Goal: Task Accomplishment & Management: Manage account settings

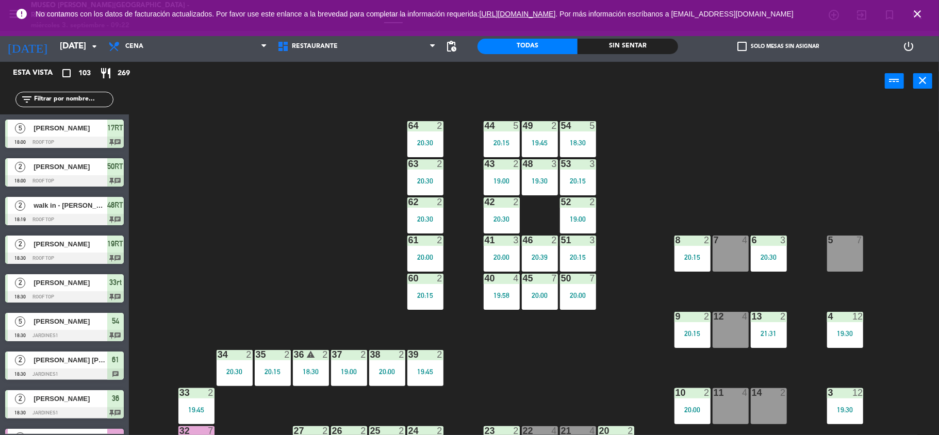
click at [919, 13] on icon "close" at bounding box center [918, 14] width 12 height 12
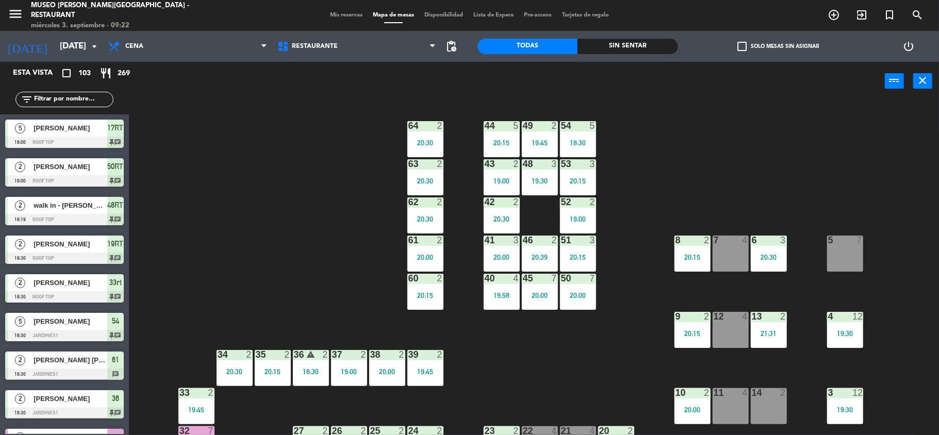
click at [857, 121] on div "44 5 20:15 49 2 19:45 54 5 18:30 64 2 20:30 48 3 19:30 53 3 20:15 63 2 20:30 43…" at bounding box center [538, 270] width 801 height 335
click at [335, 14] on span "Mis reservas" at bounding box center [346, 15] width 43 height 6
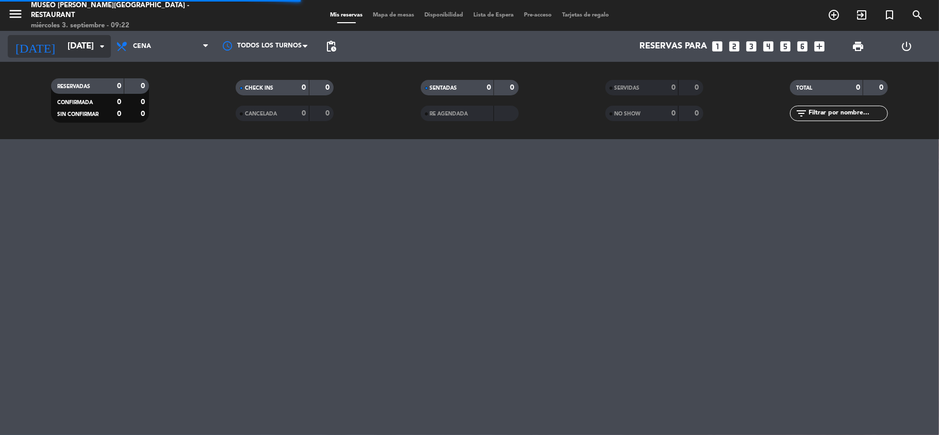
click at [65, 43] on input "[DATE]" at bounding box center [117, 47] width 111 height 20
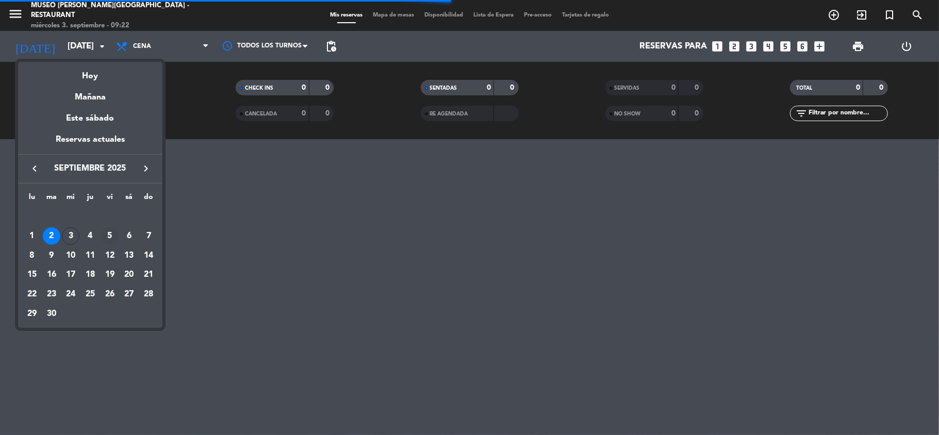
click at [110, 235] on div "5" at bounding box center [110, 236] width 18 height 18
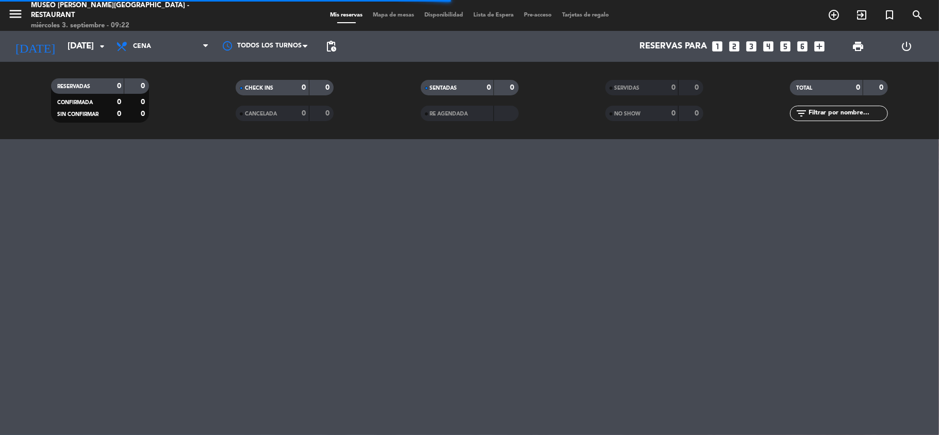
type input "[DATE]"
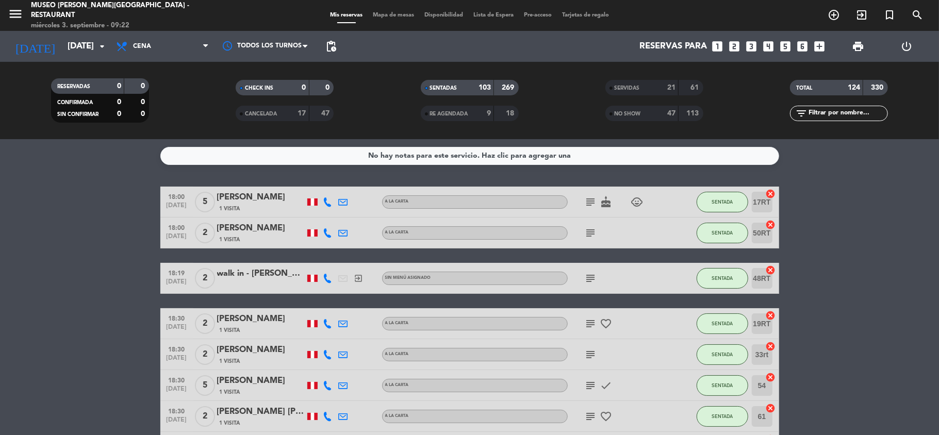
click at [767, 50] on icon "looks_4" at bounding box center [768, 46] width 13 height 13
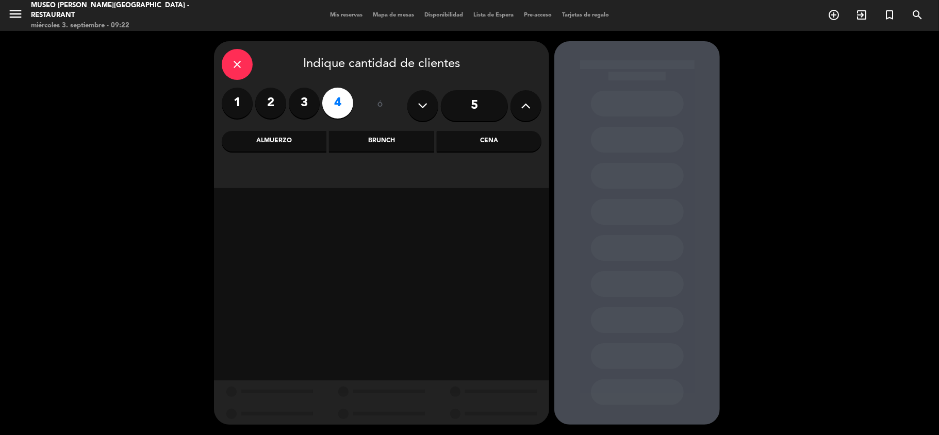
click at [310, 144] on div "Almuerzo" at bounding box center [274, 141] width 105 height 21
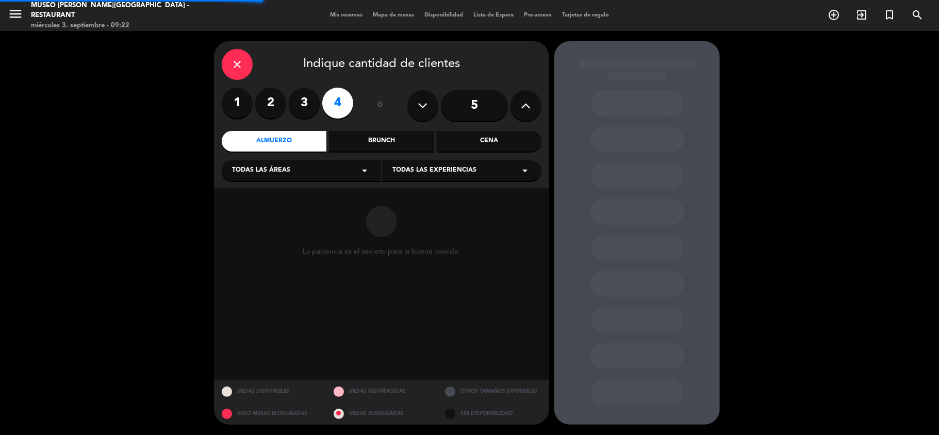
click at [296, 175] on div "Todas las áreas arrow_drop_down" at bounding box center [301, 170] width 159 height 21
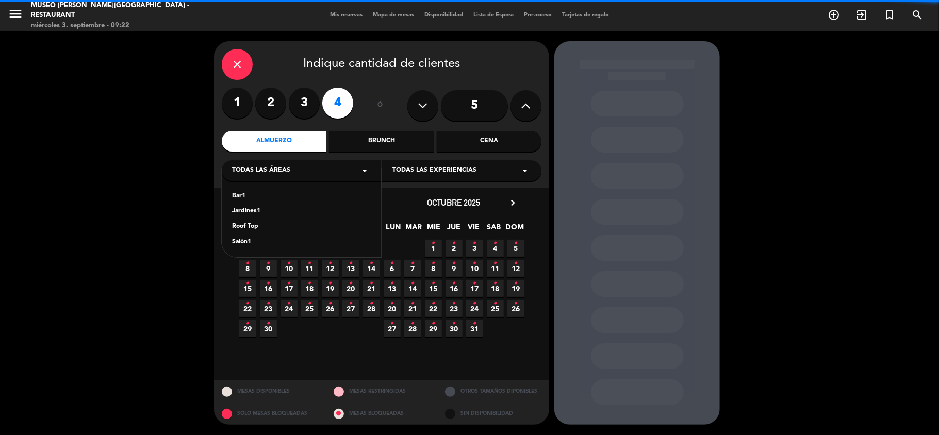
click at [256, 209] on div "Jardines1" at bounding box center [301, 211] width 139 height 10
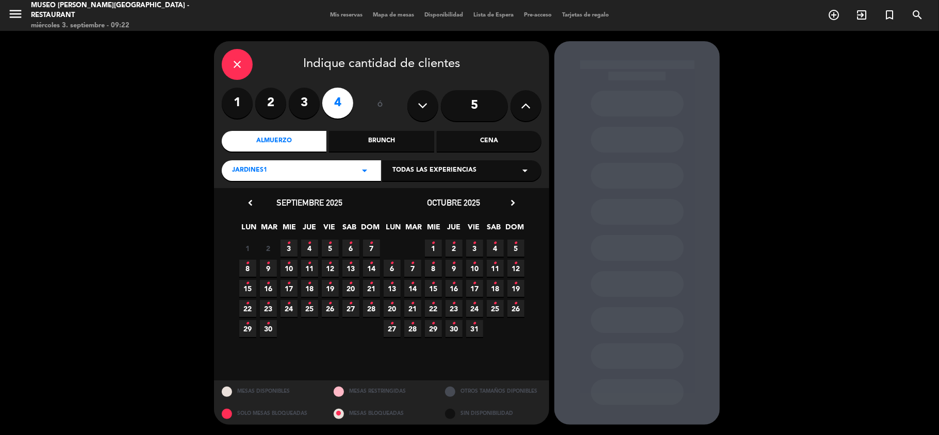
click at [329, 246] on icon "•" at bounding box center [331, 243] width 4 height 17
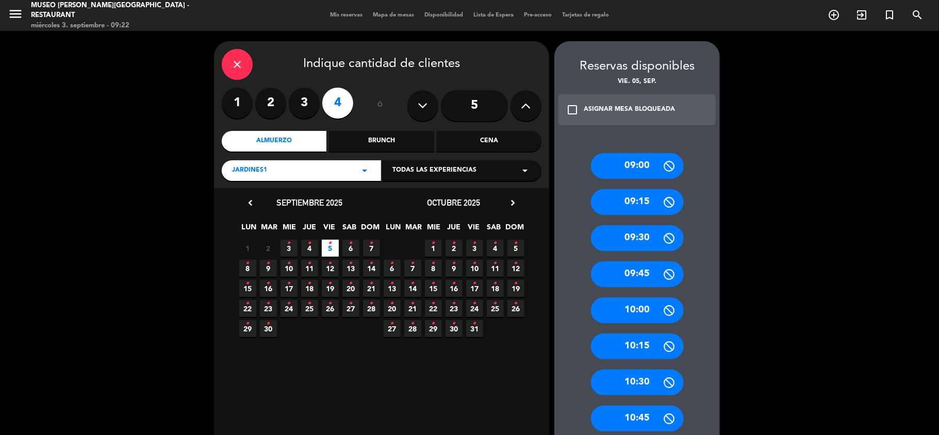
click at [501, 141] on div "Cena" at bounding box center [489, 141] width 105 height 21
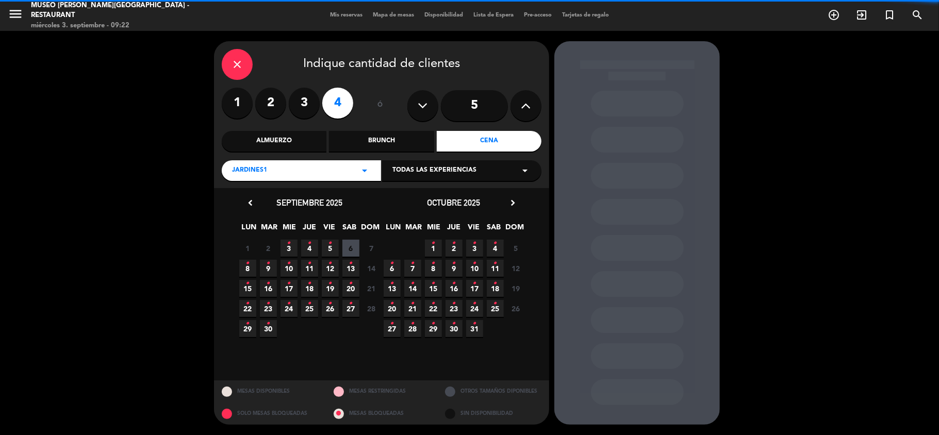
click at [329, 248] on icon "•" at bounding box center [331, 243] width 4 height 17
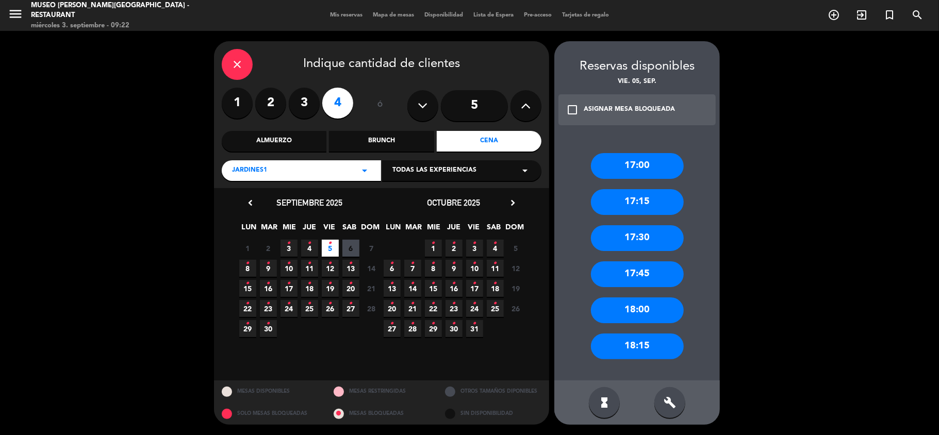
click at [650, 237] on div "17:30" at bounding box center [637, 238] width 93 height 26
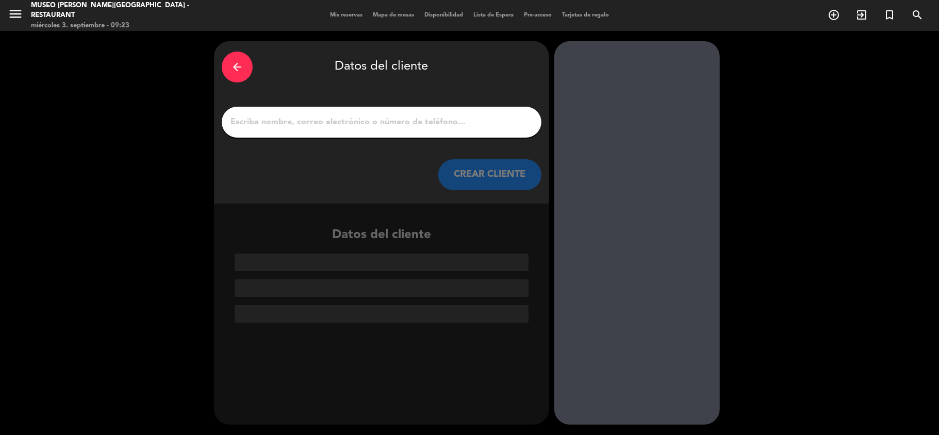
click at [275, 126] on input "1" at bounding box center [382, 122] width 304 height 14
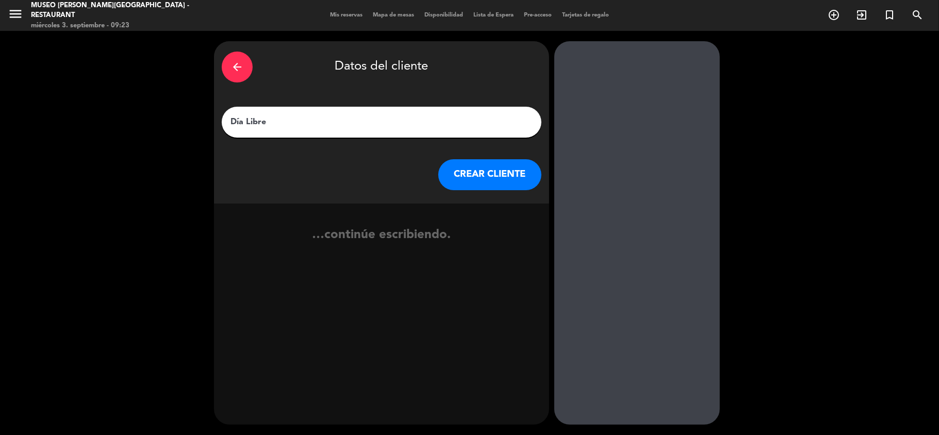
type input "Día Libre"
click at [459, 176] on button "CREAR CLIENTE" at bounding box center [489, 174] width 103 height 31
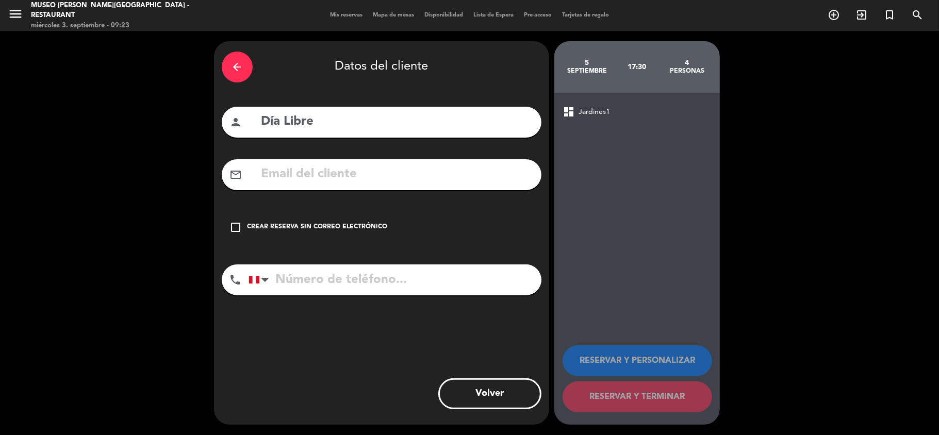
click at [357, 229] on div "Crear reserva sin correo electrónico" at bounding box center [317, 227] width 140 height 10
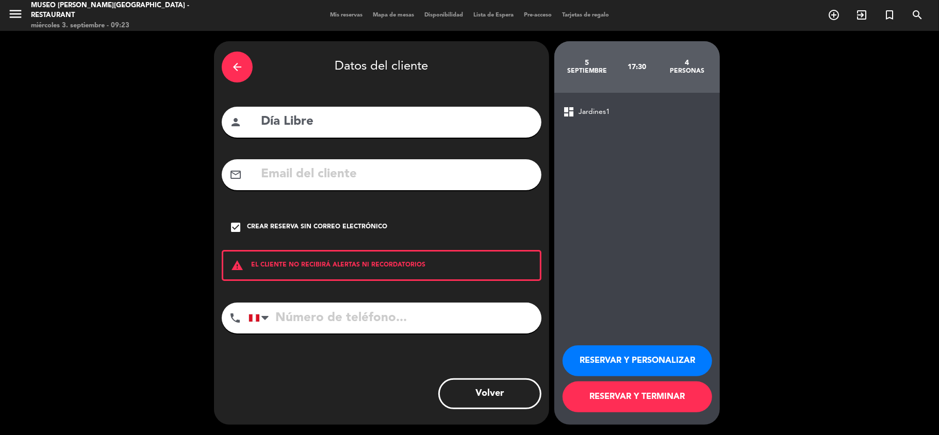
click at [620, 391] on button "RESERVAR Y TERMINAR" at bounding box center [638, 397] width 150 height 31
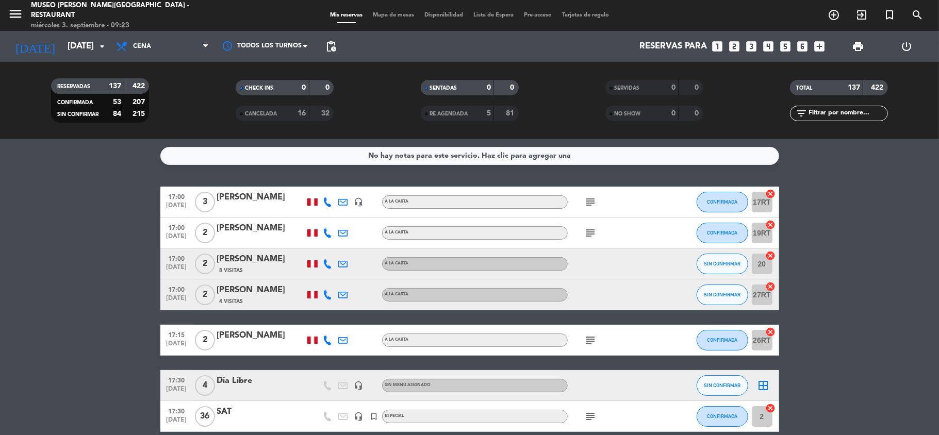
click at [239, 380] on div "Día Libre" at bounding box center [261, 381] width 88 height 13
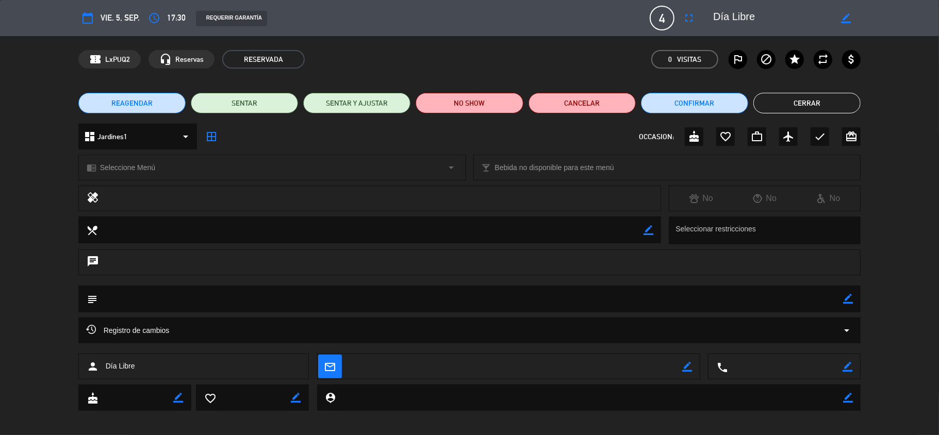
click at [849, 298] on icon "border_color" at bounding box center [848, 299] width 10 height 10
click at [807, 298] on textarea at bounding box center [470, 299] width 746 height 26
paste textarea "Consulta de visita / DIA LIBRE VIAJES"
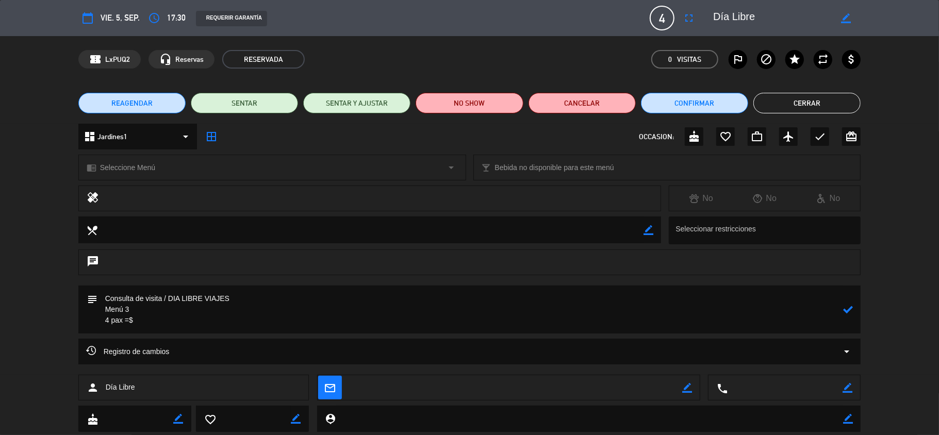
click at [188, 327] on textarea at bounding box center [470, 310] width 746 height 48
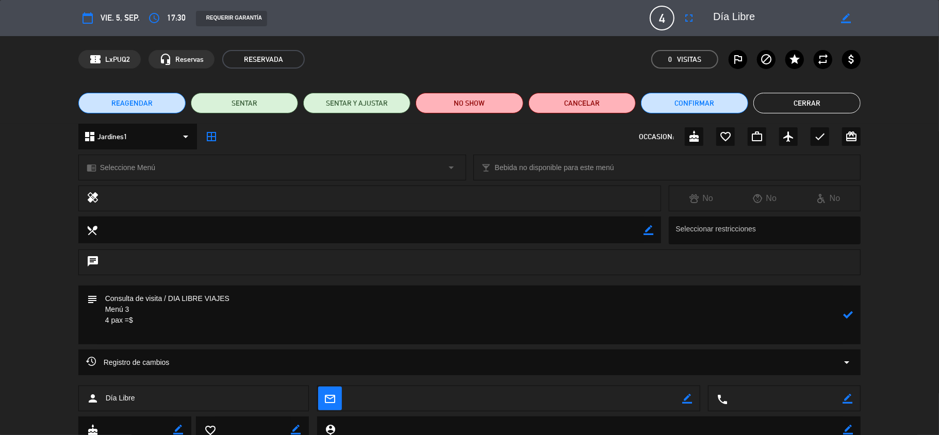
paste textarea "Incluye: 01 pisco sour chico, 01 agua purificada premium y 01 bebida caliente (…"
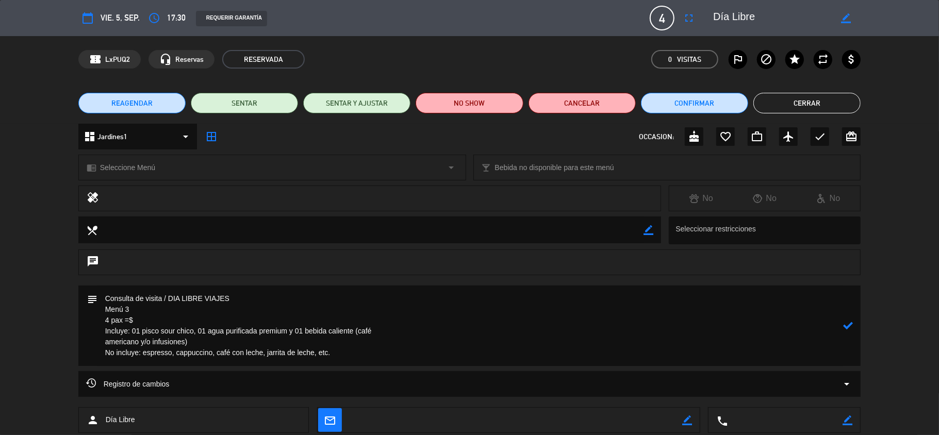
click at [100, 339] on textarea at bounding box center [470, 326] width 746 height 80
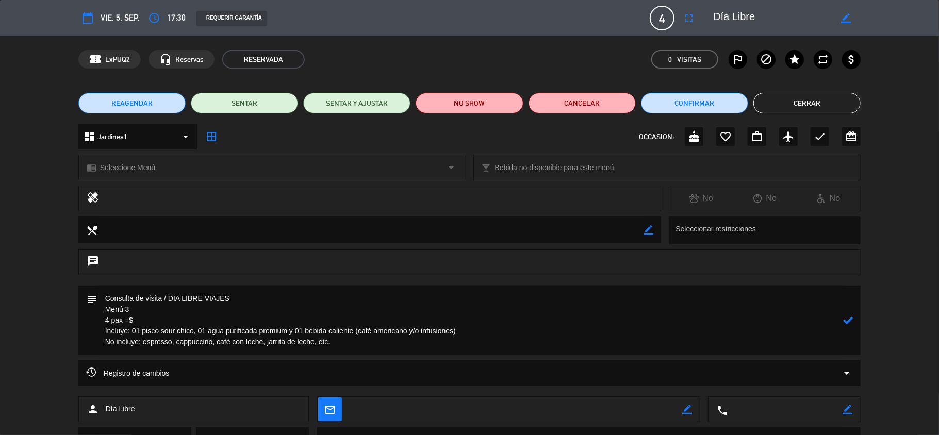
click at [128, 318] on textarea at bounding box center [470, 321] width 746 height 70
click at [139, 318] on textarea at bounding box center [470, 321] width 746 height 70
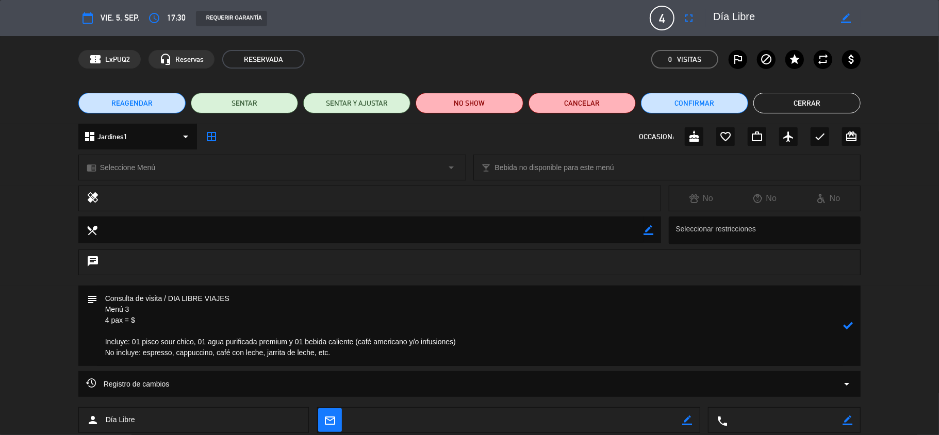
click at [168, 320] on textarea at bounding box center [470, 326] width 746 height 80
click at [853, 325] on div "subject" at bounding box center [469, 326] width 783 height 80
click at [849, 324] on icon at bounding box center [848, 326] width 10 height 10
click at [144, 166] on span "Seleccione Menú" at bounding box center [127, 168] width 55 height 12
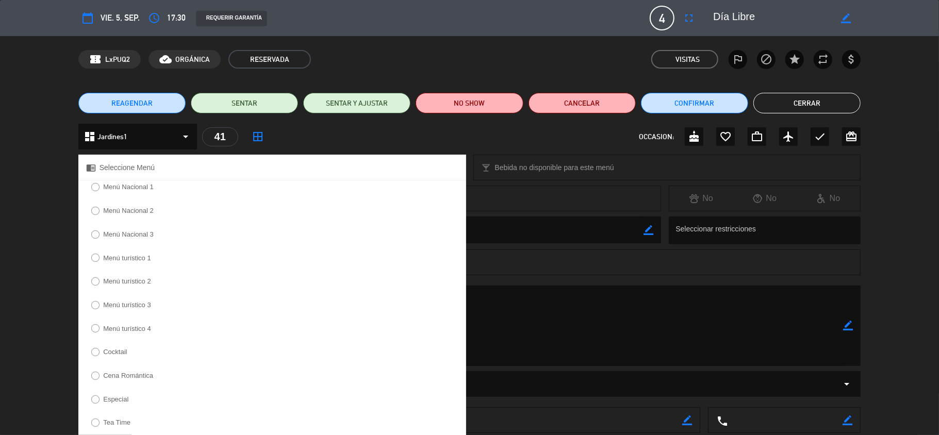
click at [132, 307] on label "Menú turístico 3" at bounding box center [127, 305] width 48 height 7
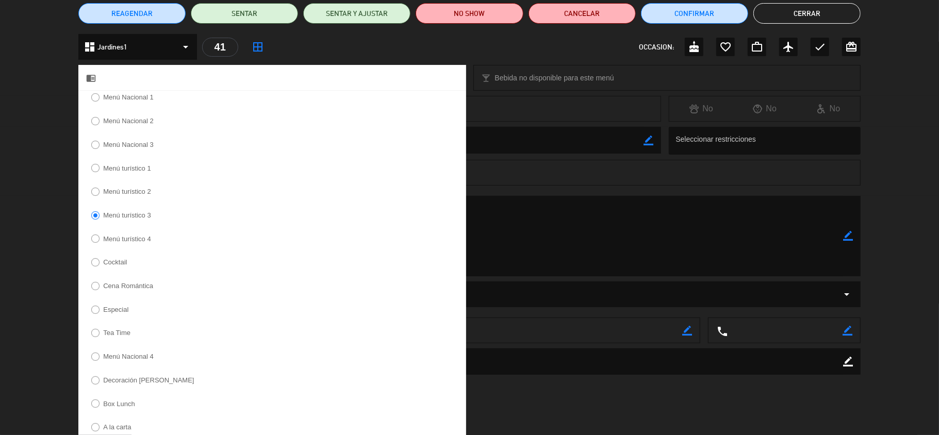
scroll to position [213, 0]
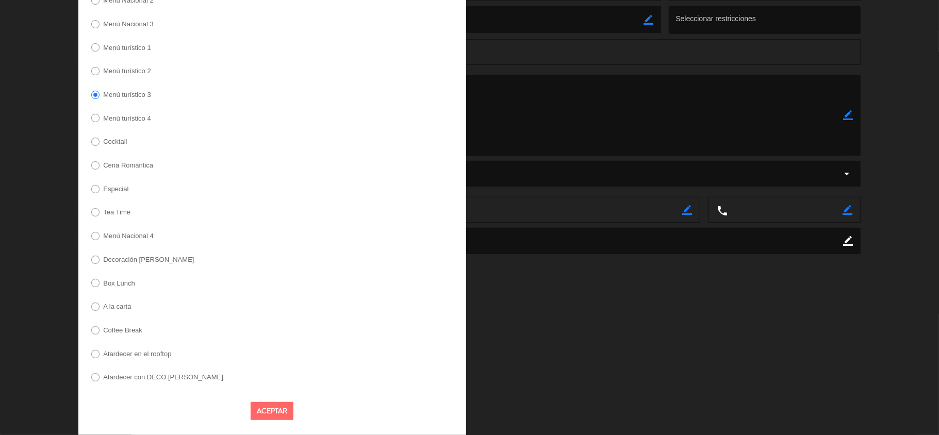
click at [275, 408] on button "Aceptar" at bounding box center [272, 411] width 43 height 18
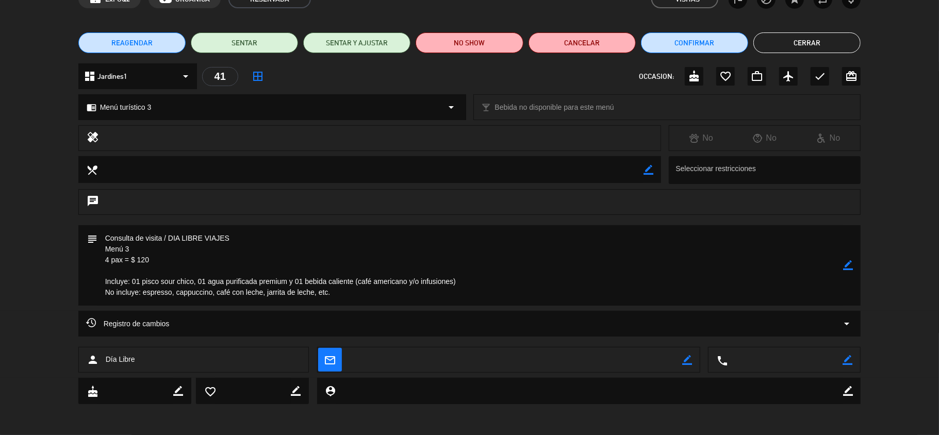
scroll to position [60, 0]
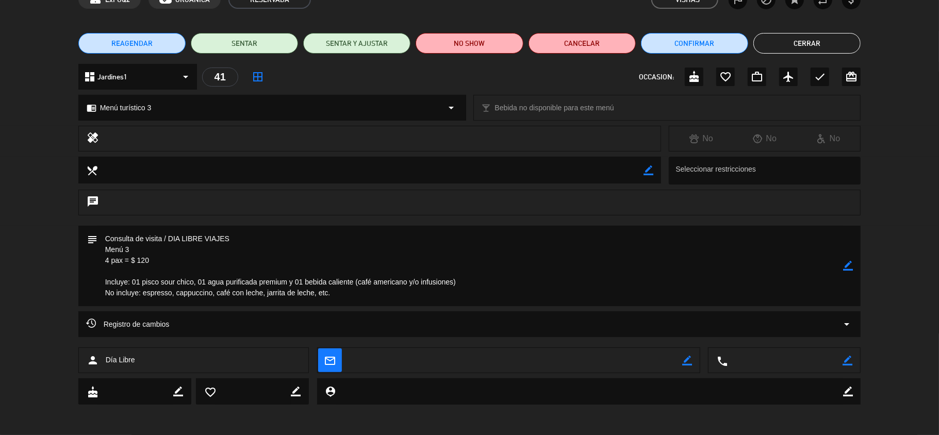
click at [846, 267] on icon "border_color" at bounding box center [848, 266] width 10 height 10
click at [353, 296] on textarea at bounding box center [470, 266] width 746 height 80
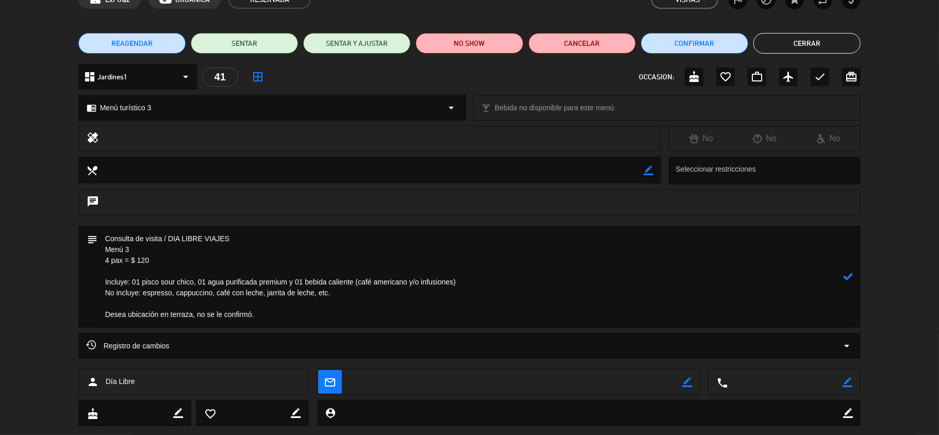
click at [851, 275] on icon at bounding box center [848, 277] width 10 height 10
click at [848, 272] on icon "border_color" at bounding box center [848, 277] width 10 height 10
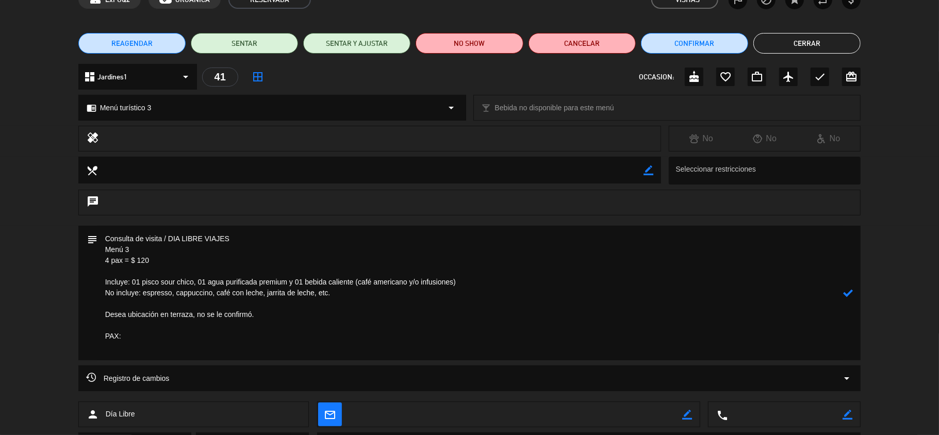
paste textarea "[PERSON_NAME]"
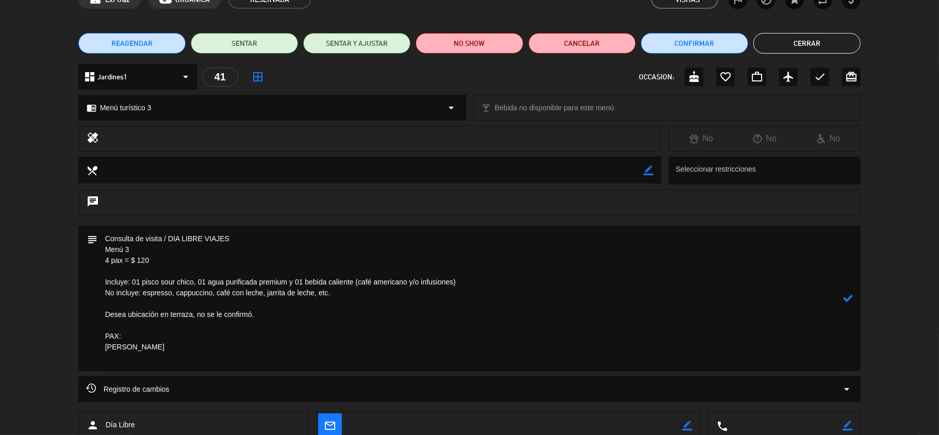
paste textarea "[PERSON_NAME] DE LA [PERSON_NAME]"
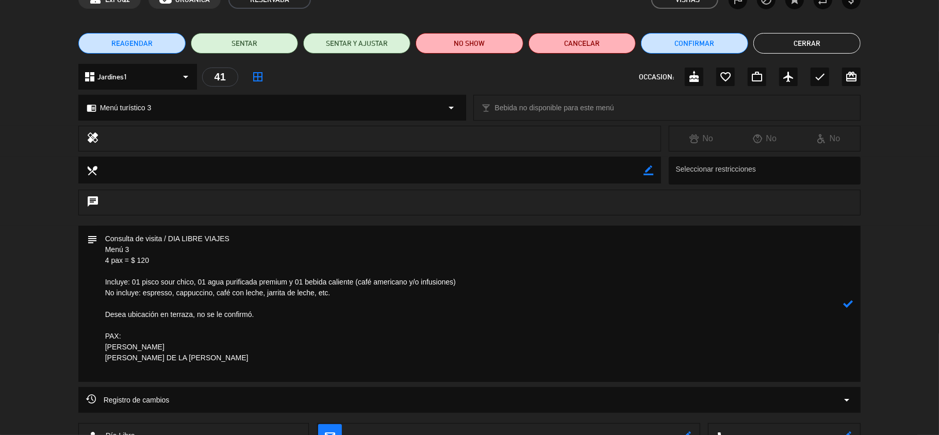
paste textarea "[PERSON_NAME]"
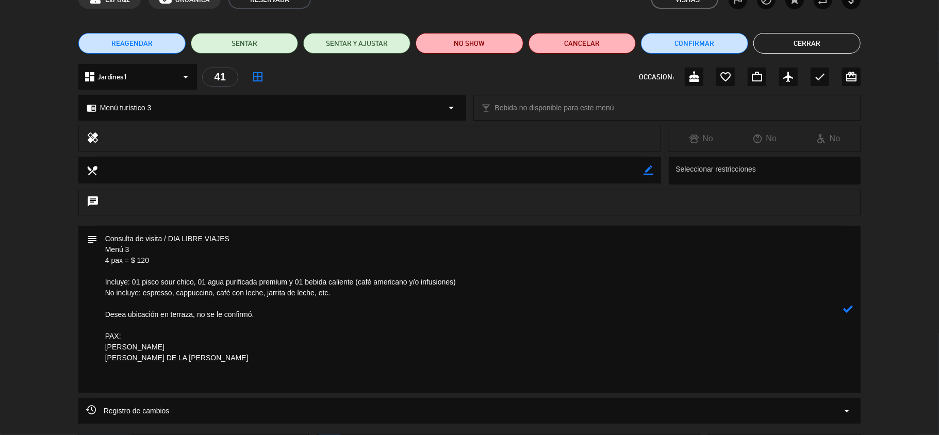
paste textarea "[PERSON_NAME]"
type textarea "Consulta de visita / DIA LIBRE VIAJES Menú 3 4 pax = $ 120 Incluye: 01 pisco so…"
click at [851, 307] on icon at bounding box center [848, 309] width 10 height 10
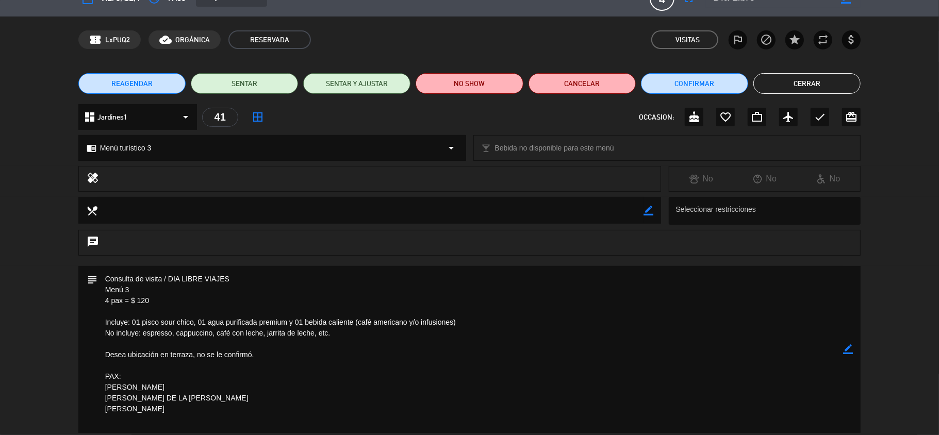
scroll to position [0, 0]
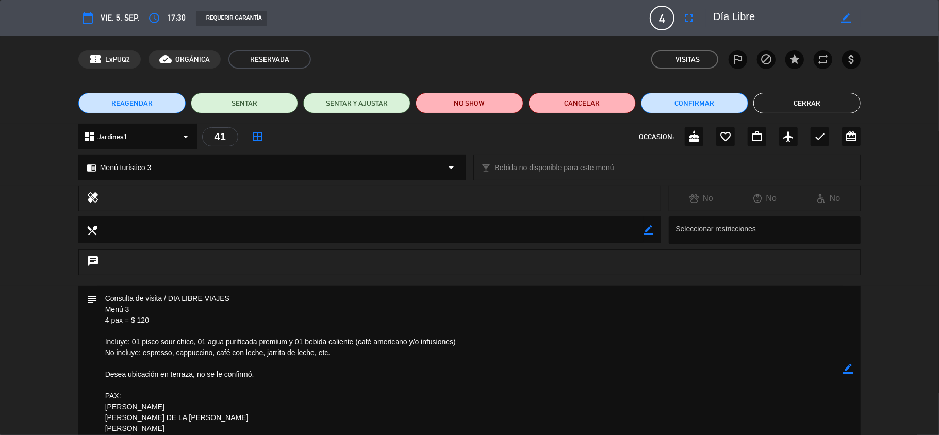
drag, startPoint x: 845, startPoint y: 20, endPoint x: 807, endPoint y: 19, distance: 37.7
click at [844, 21] on icon "border_color" at bounding box center [846, 18] width 10 height 10
click at [787, 15] on textarea at bounding box center [772, 18] width 118 height 19
click at [849, 368] on icon "border_color" at bounding box center [848, 369] width 10 height 10
drag, startPoint x: 808, startPoint y: 17, endPoint x: 760, endPoint y: 19, distance: 47.5
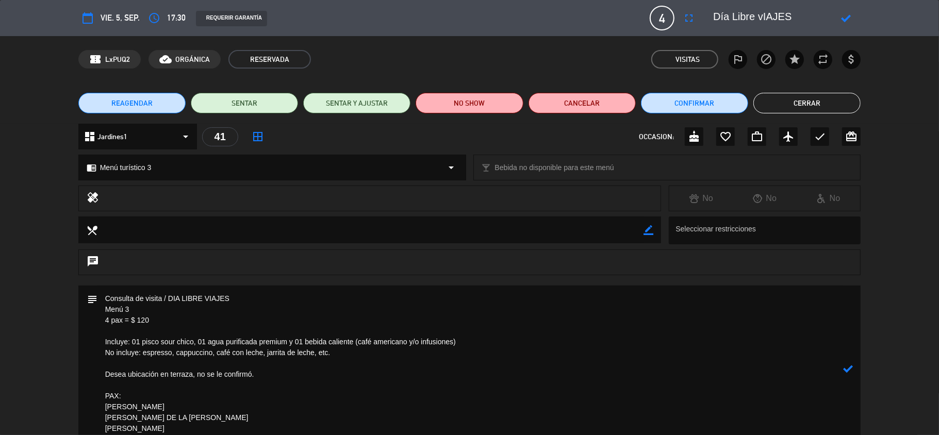
click at [760, 19] on textarea at bounding box center [772, 18] width 118 height 19
type textarea "Día Libre viajes"
click at [847, 17] on icon at bounding box center [846, 18] width 10 height 10
click at [849, 368] on icon at bounding box center [848, 369] width 10 height 10
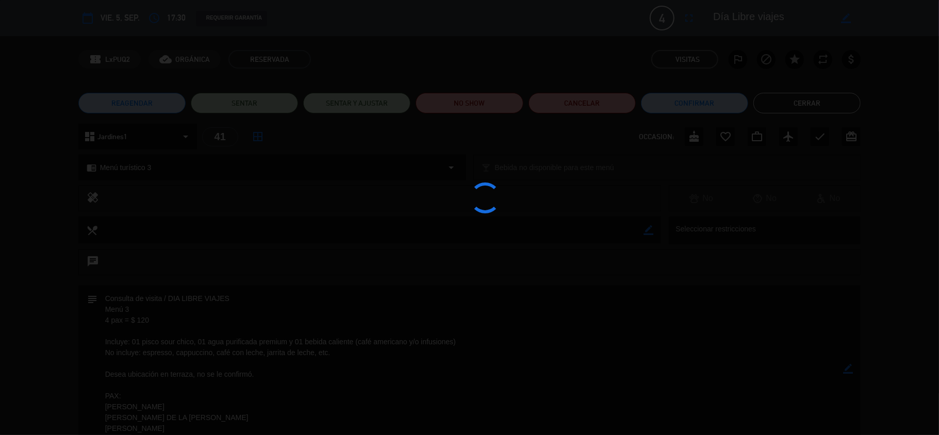
click at [849, 368] on div at bounding box center [469, 217] width 939 height 435
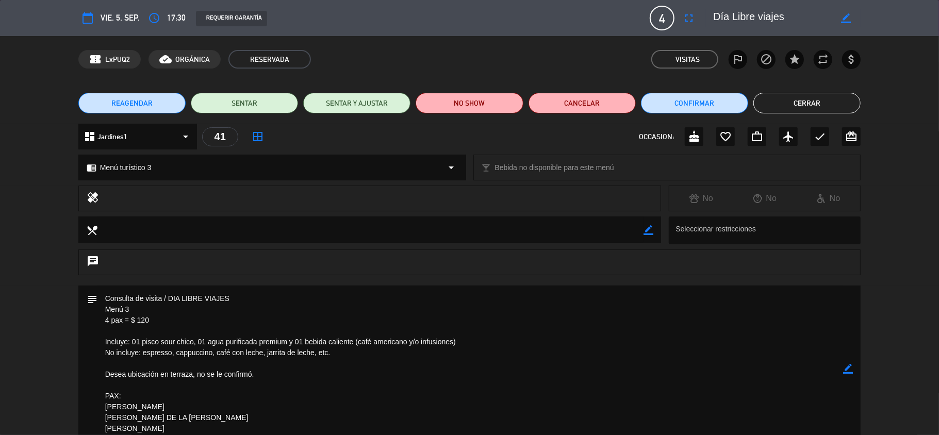
click at [795, 102] on button "Cerrar" at bounding box center [807, 103] width 107 height 21
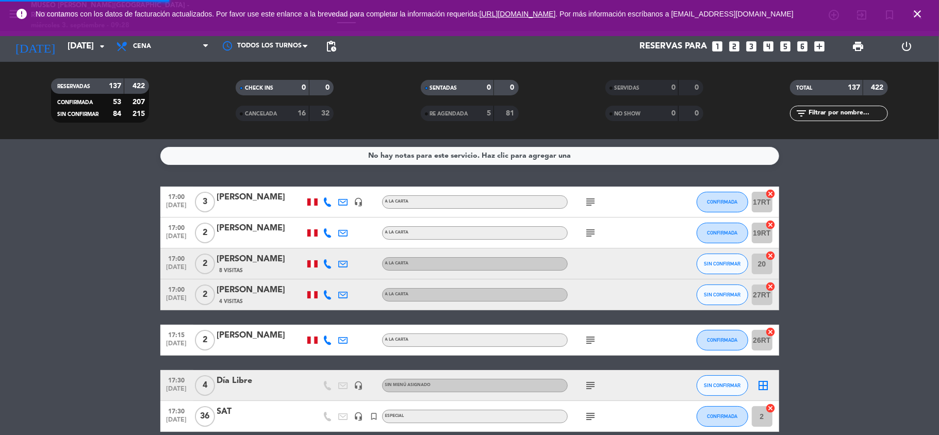
click at [890, 174] on div "No hay notas para este servicio. Haz clic para agregar una 17:00 [DATE] 3 [PERS…" at bounding box center [469, 287] width 939 height 296
click at [921, 11] on icon "close" at bounding box center [918, 14] width 12 height 12
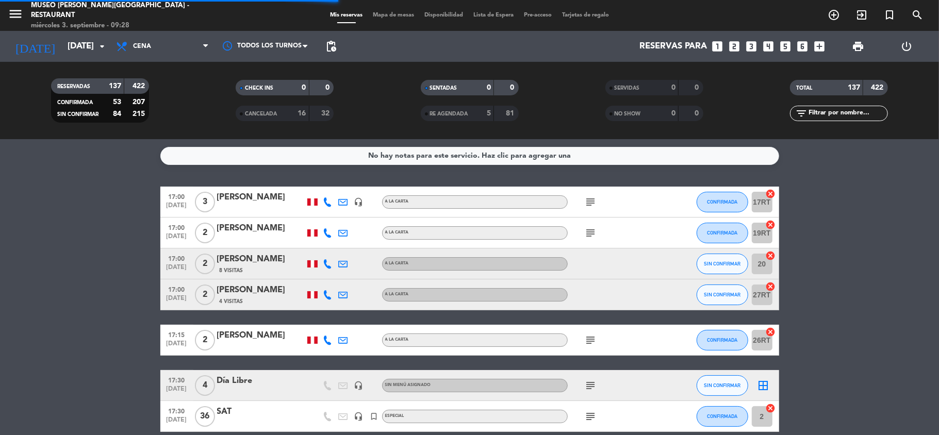
drag, startPoint x: 905, startPoint y: 228, endPoint x: 770, endPoint y: 227, distance: 134.6
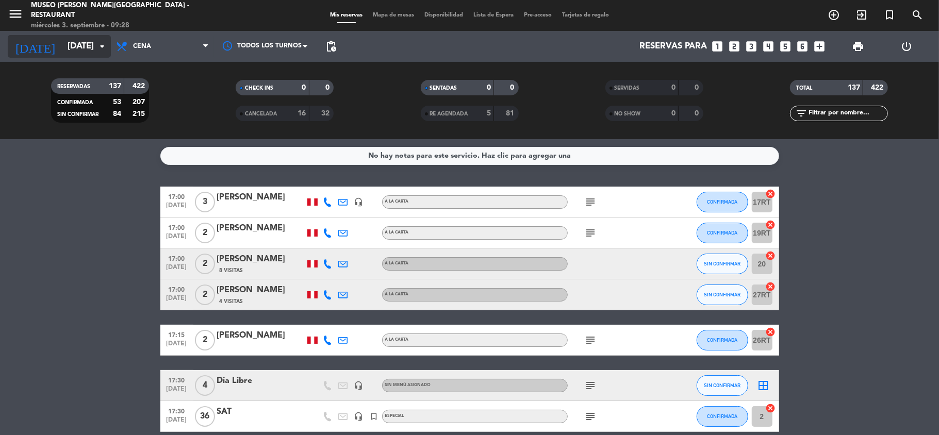
click at [77, 46] on input "[DATE]" at bounding box center [117, 47] width 111 height 20
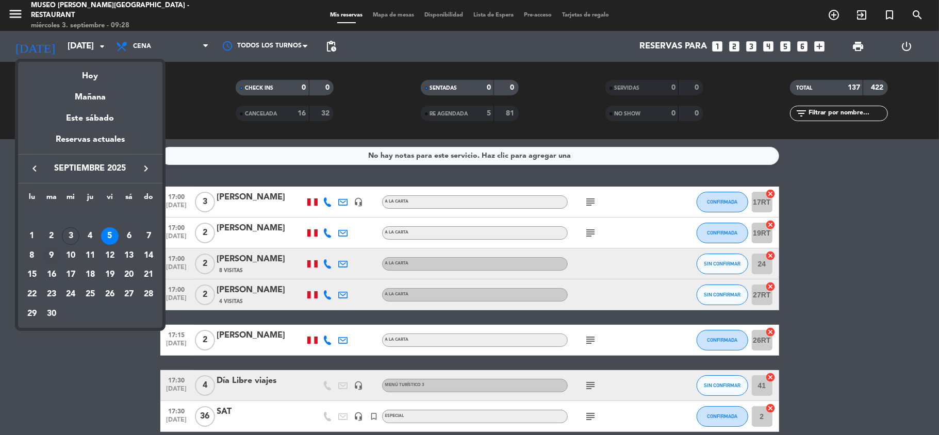
click at [52, 258] on div "9" at bounding box center [52, 256] width 18 height 18
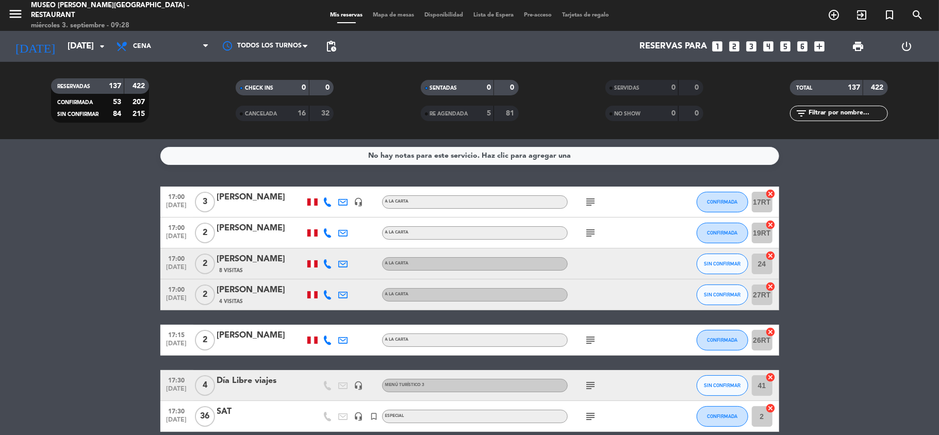
type input "[DATE]"
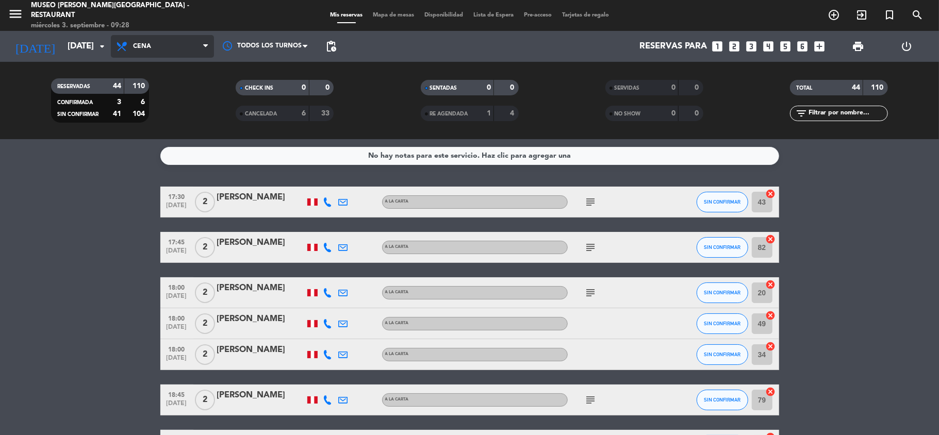
click at [172, 51] on span "Cena" at bounding box center [162, 46] width 103 height 23
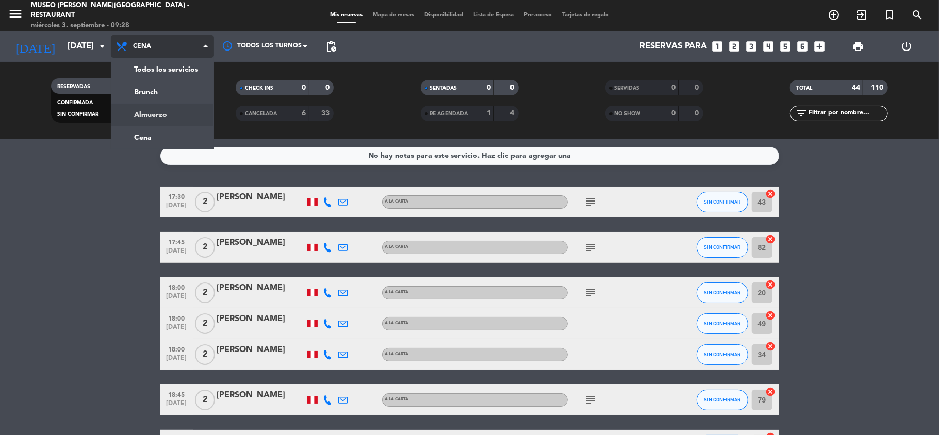
click at [156, 113] on div "menu [GEOGRAPHIC_DATA][PERSON_NAME] - Restaurant [DATE] 3. septiembre - 09:28 M…" at bounding box center [469, 69] width 939 height 139
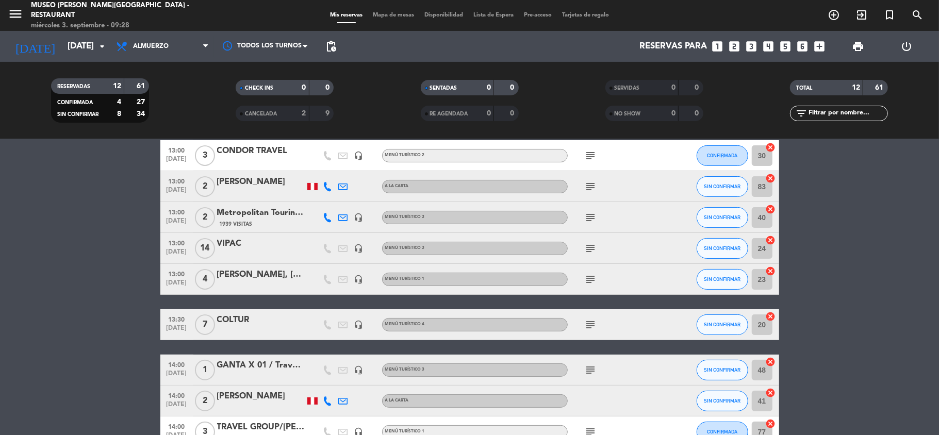
scroll to position [69, 0]
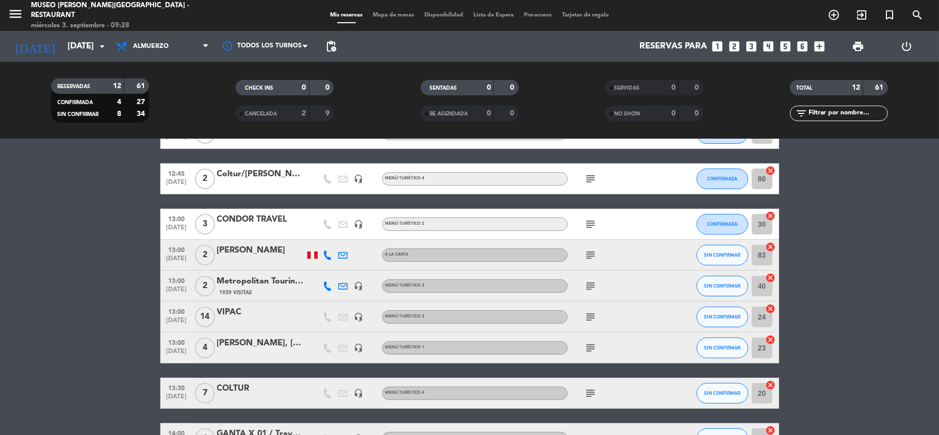
click at [588, 349] on icon "subject" at bounding box center [591, 348] width 12 height 12
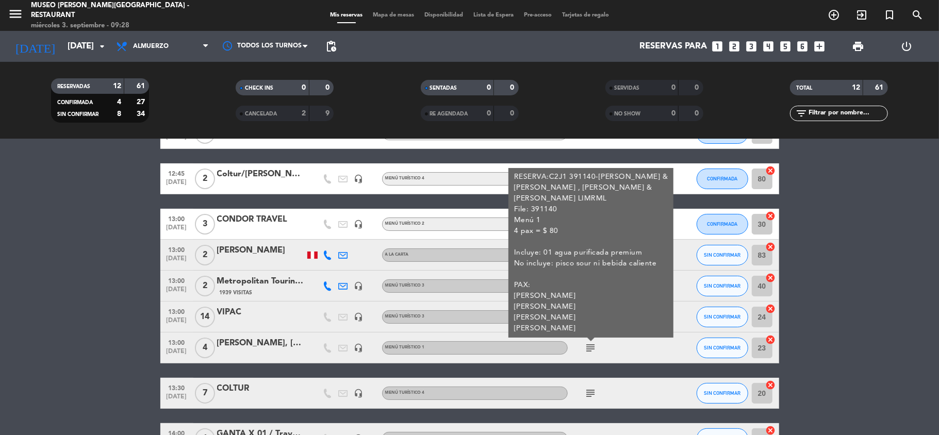
click at [243, 346] on div "[PERSON_NAME], [PERSON_NAME], [PERSON_NAME] y [GEOGRAPHIC_DATA][PERSON_NAME]/[G…" at bounding box center [261, 343] width 88 height 13
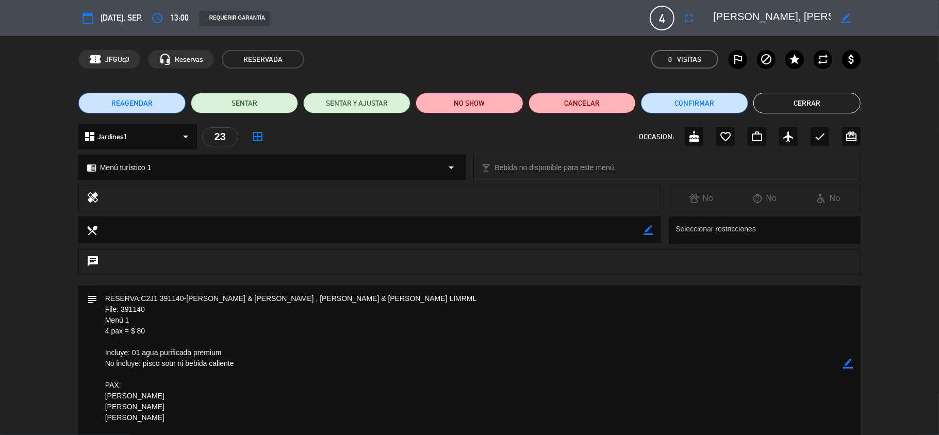
click at [849, 365] on icon "border_color" at bounding box center [848, 364] width 10 height 10
click at [151, 331] on textarea at bounding box center [470, 364] width 746 height 156
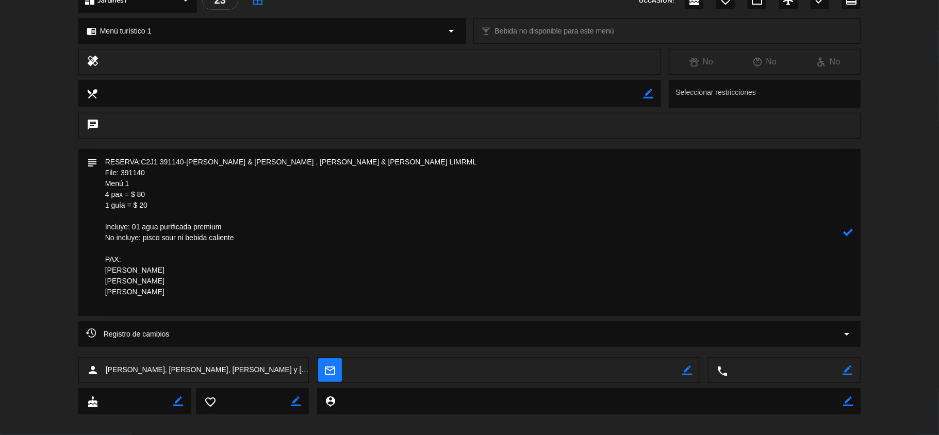
scroll to position [137, 0]
type textarea "RESERVA:C2J1 391140-[PERSON_NAME] & [PERSON_NAME] , [PERSON_NAME] & [PERSON_NAM…"
click at [849, 232] on icon at bounding box center [848, 232] width 10 height 10
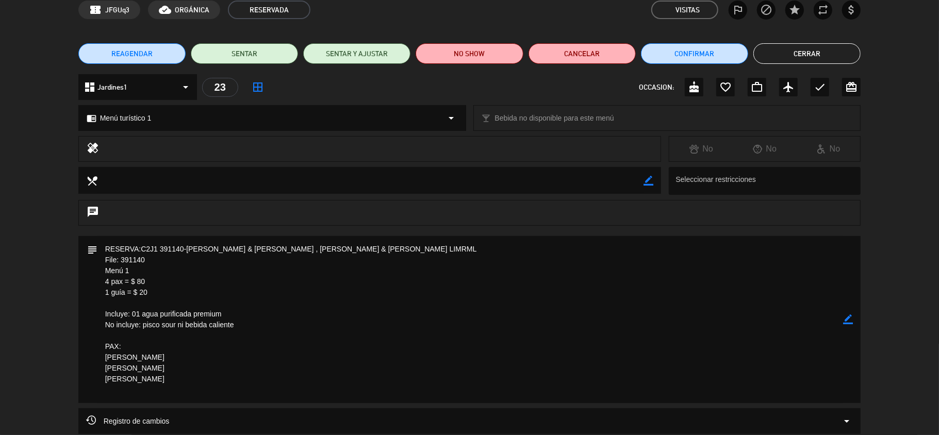
scroll to position [0, 0]
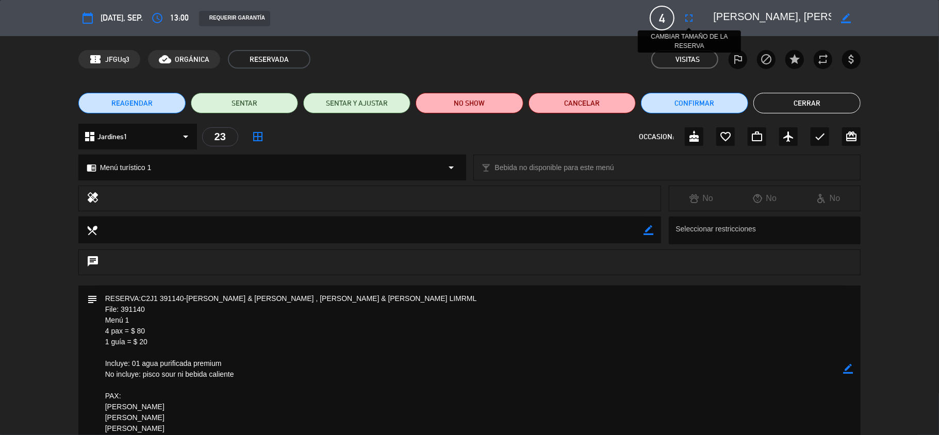
click at [688, 18] on icon "fullscreen" at bounding box center [689, 18] width 12 height 12
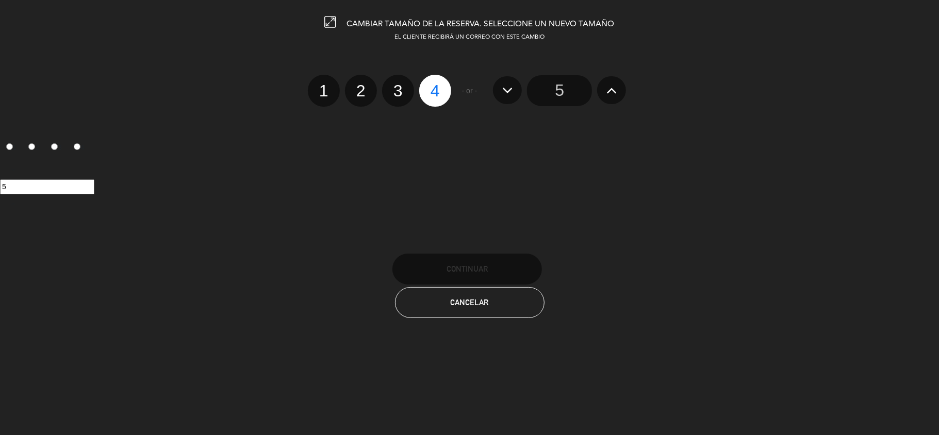
click at [556, 85] on input "5" at bounding box center [559, 90] width 65 height 31
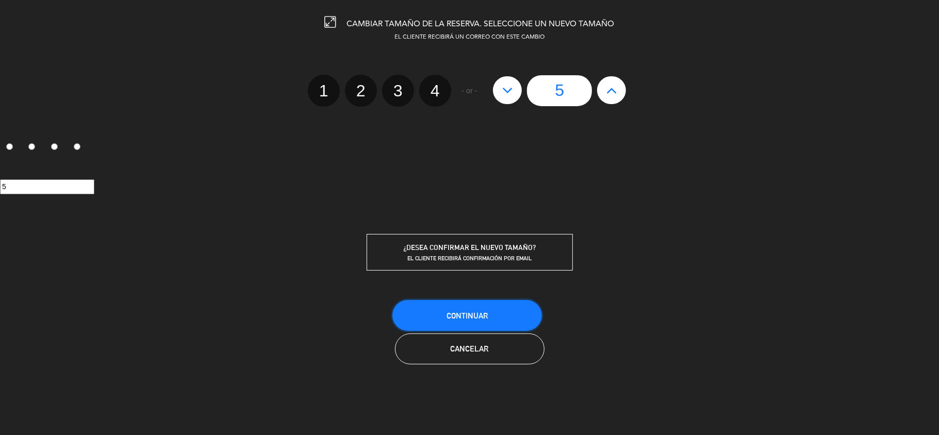
click at [485, 308] on button "Continuar" at bounding box center [468, 315] width 150 height 31
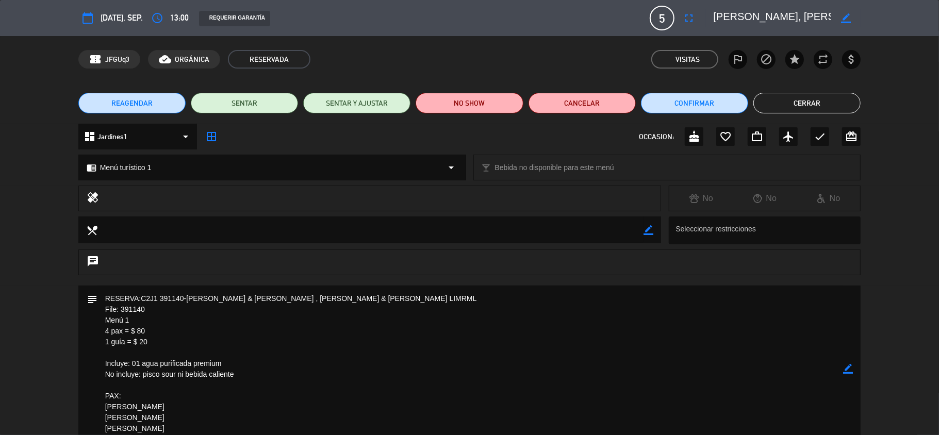
click at [844, 17] on icon "border_color" at bounding box center [846, 18] width 10 height 10
click at [788, 19] on textarea at bounding box center [772, 18] width 118 height 19
drag, startPoint x: 780, startPoint y: 15, endPoint x: 603, endPoint y: 19, distance: 178.0
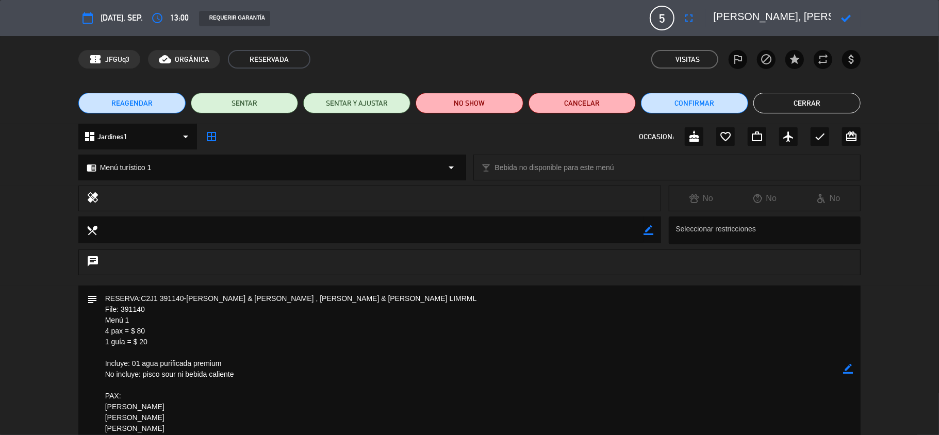
click at [603, 19] on div "calendar_today [DATE], sep. access_time 13:00 REQUERIR GARANTÍA 5 [PERSON_NAME]…" at bounding box center [469, 18] width 783 height 25
click at [846, 15] on icon at bounding box center [846, 18] width 10 height 10
drag, startPoint x: 186, startPoint y: 299, endPoint x: 283, endPoint y: 300, distance: 97.0
click at [283, 300] on textarea at bounding box center [470, 369] width 746 height 167
click at [845, 17] on icon "border_color" at bounding box center [846, 18] width 10 height 10
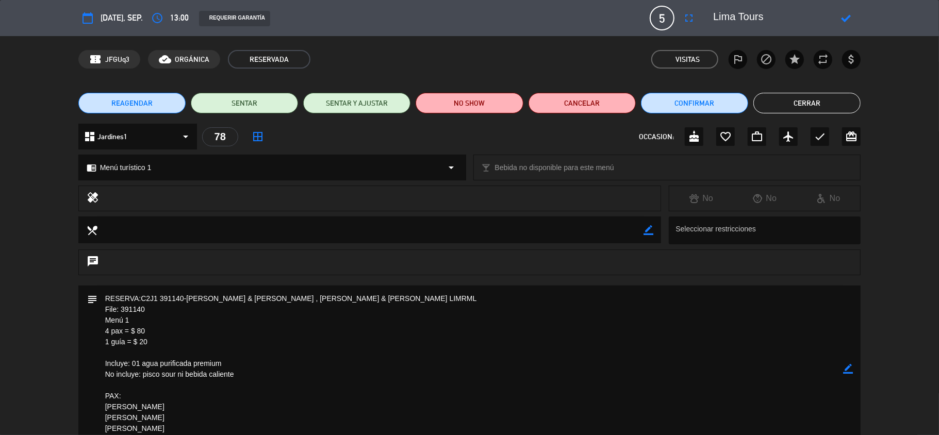
click at [816, 19] on textarea at bounding box center [772, 18] width 118 height 19
paste textarea "[PERSON_NAME] & [PERSON_NAME]"
type textarea "Lima Tours/[PERSON_NAME] & [PERSON_NAME]"
click at [842, 15] on icon at bounding box center [846, 18] width 10 height 10
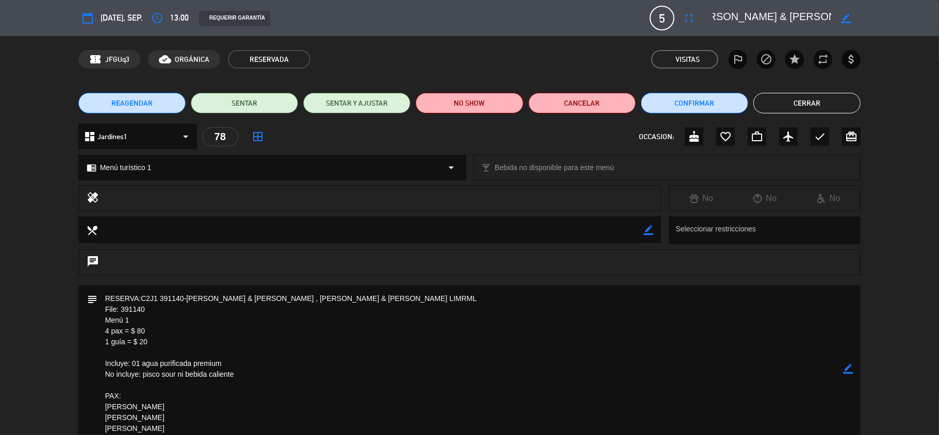
drag, startPoint x: 149, startPoint y: 341, endPoint x: 96, endPoint y: 312, distance: 60.3
click at [96, 312] on div "subject border_color" at bounding box center [469, 369] width 783 height 167
click at [850, 371] on icon "border_color" at bounding box center [848, 369] width 10 height 10
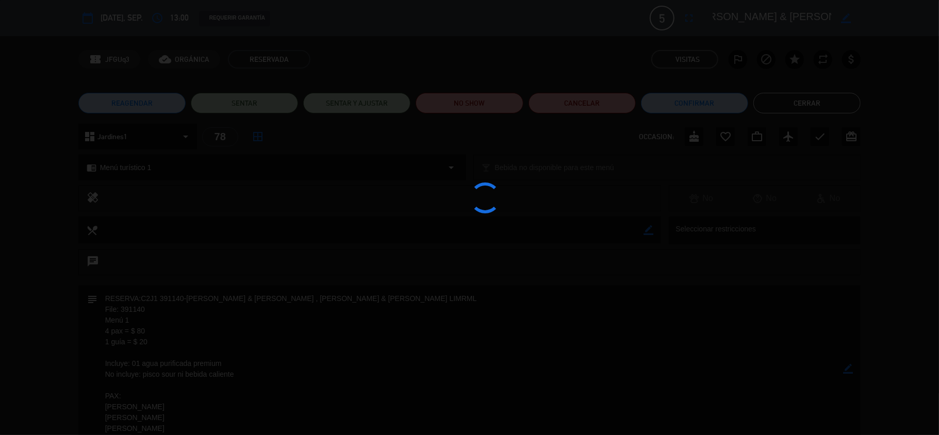
click at [850, 371] on div at bounding box center [469, 217] width 939 height 435
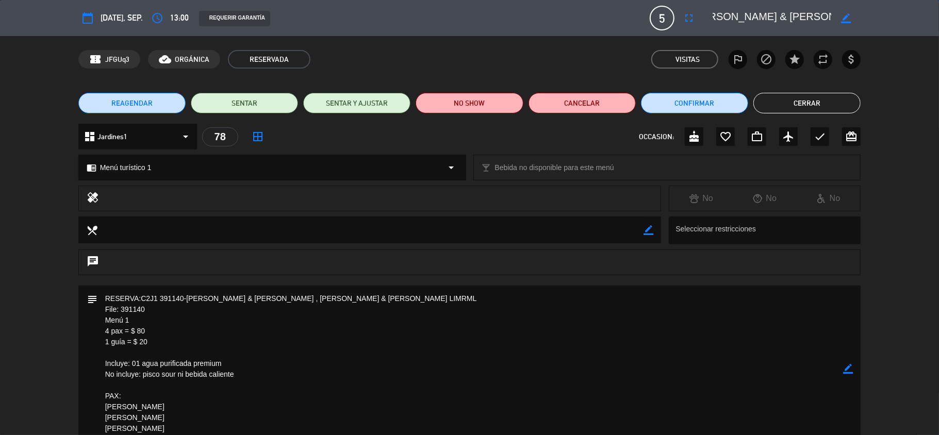
click at [799, 104] on button "Cerrar" at bounding box center [807, 103] width 107 height 21
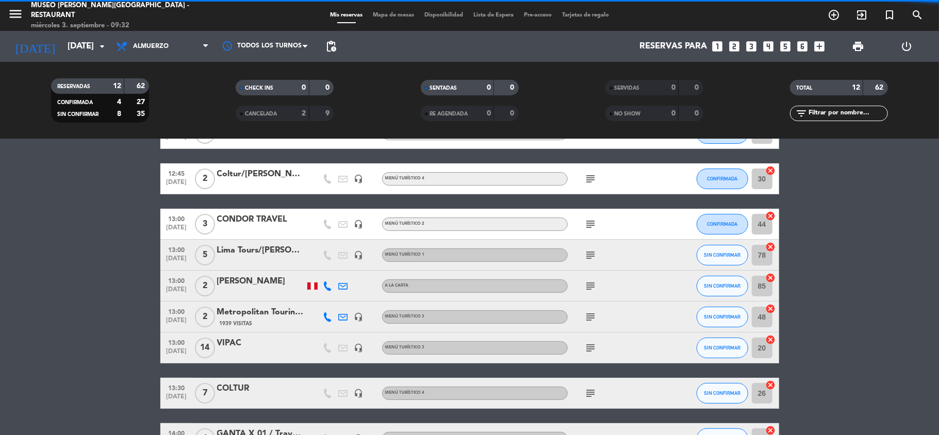
click at [737, 50] on icon "looks_two" at bounding box center [734, 46] width 13 height 13
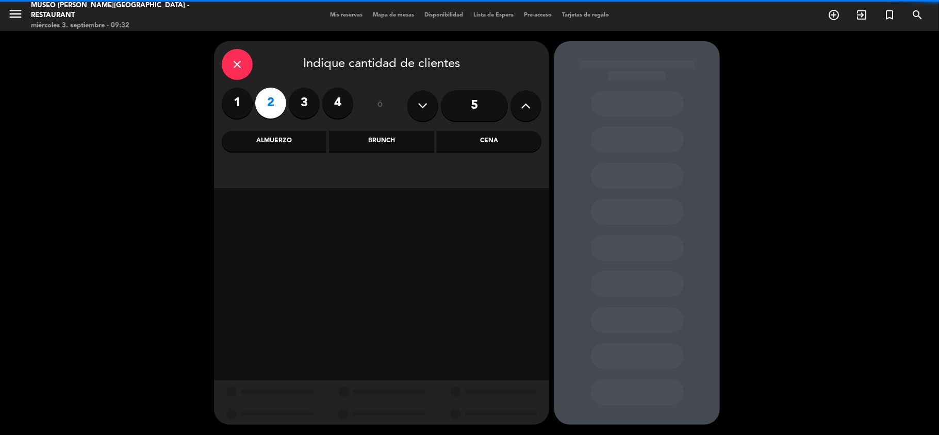
click at [487, 147] on div "Cena" at bounding box center [489, 141] width 105 height 21
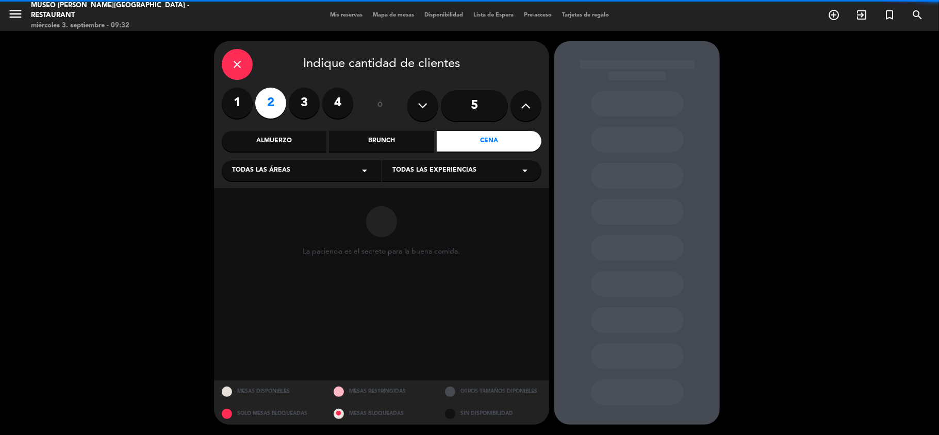
click at [320, 174] on div "Todas las áreas arrow_drop_down" at bounding box center [301, 170] width 159 height 21
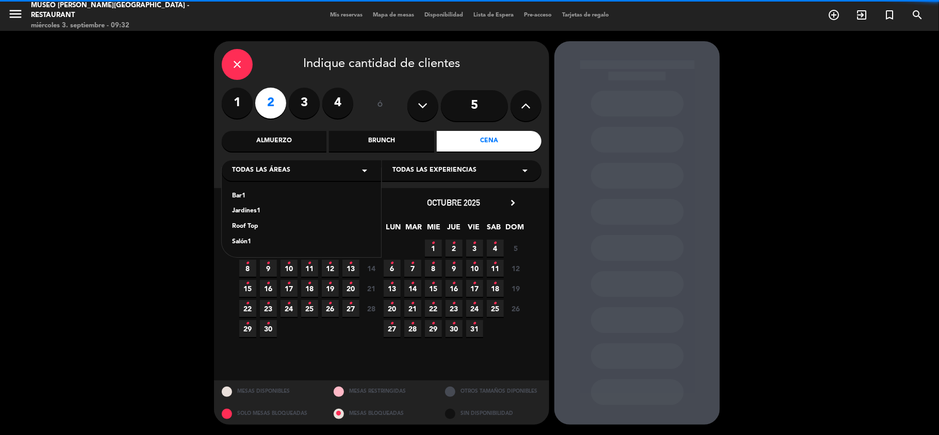
click at [251, 213] on div "Jardines1" at bounding box center [301, 211] width 139 height 10
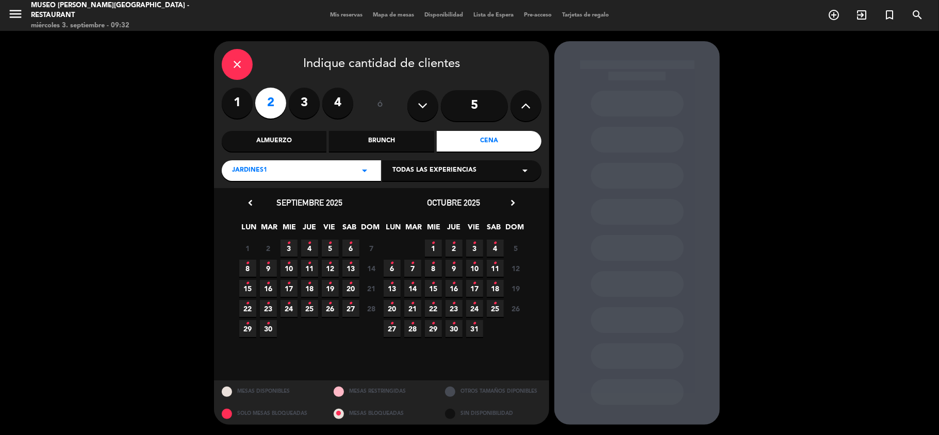
click at [289, 246] on icon "•" at bounding box center [289, 243] width 4 height 17
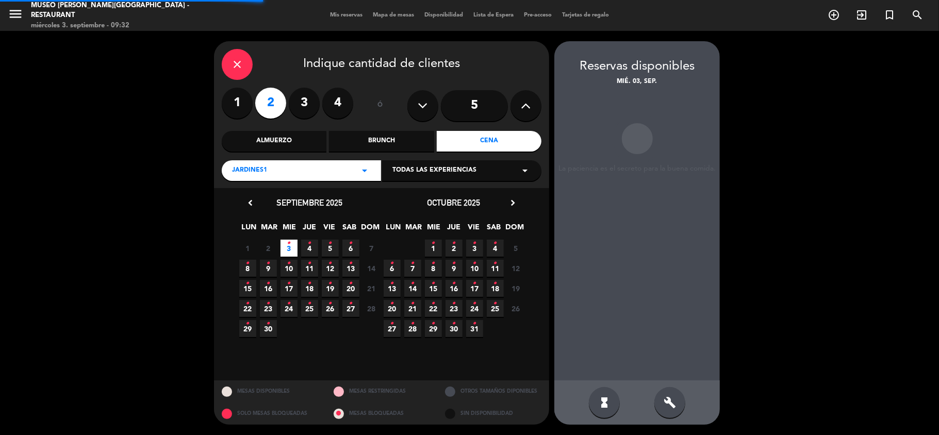
click at [306, 248] on span "4 •" at bounding box center [309, 248] width 17 height 17
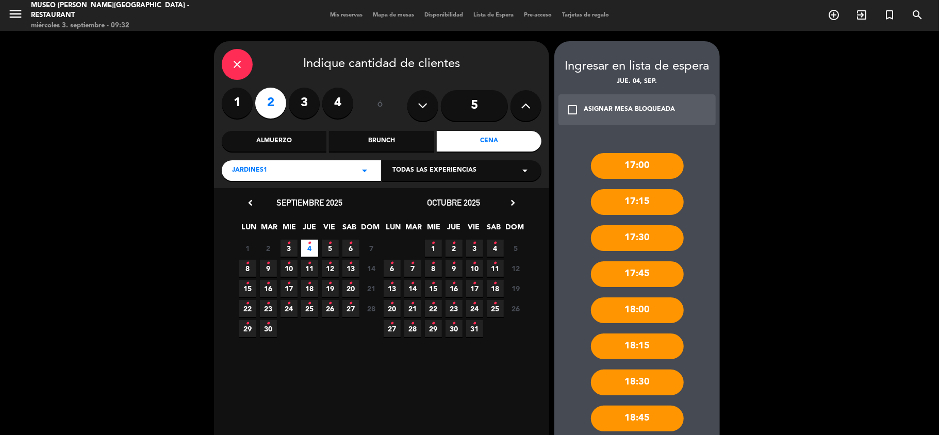
click at [297, 175] on div "Jardines1 arrow_drop_down" at bounding box center [301, 170] width 159 height 21
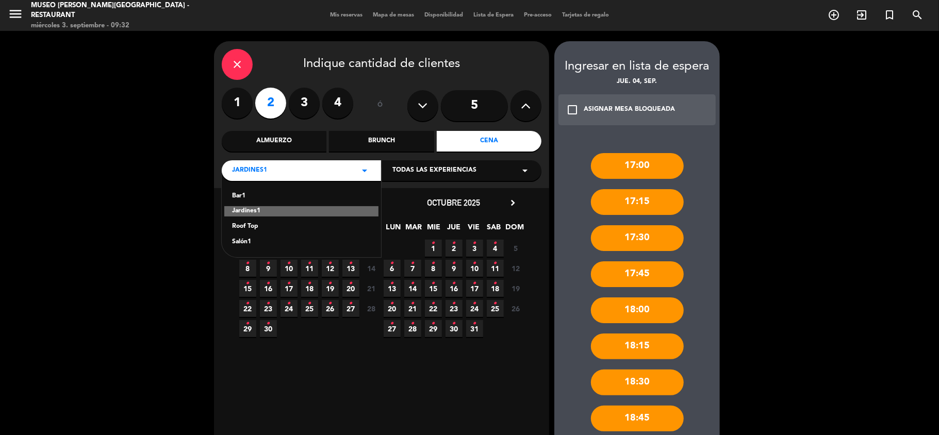
click at [243, 241] on div "Salón1" at bounding box center [301, 242] width 139 height 10
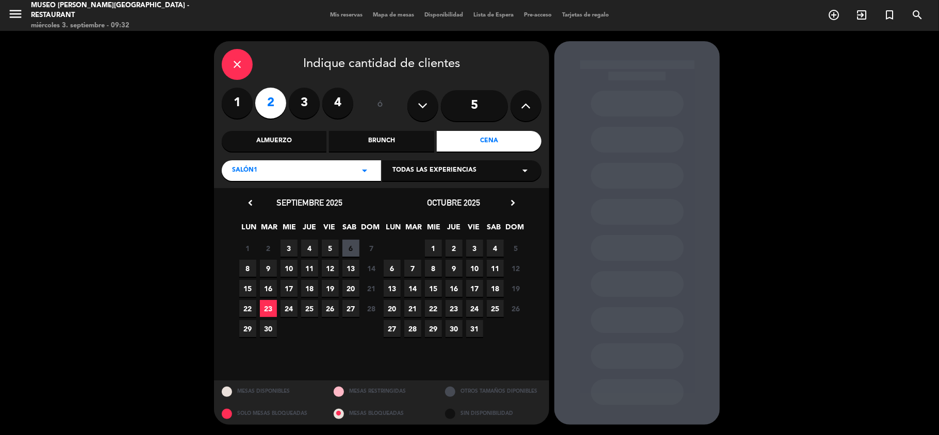
click at [308, 248] on span "4" at bounding box center [309, 248] width 17 height 17
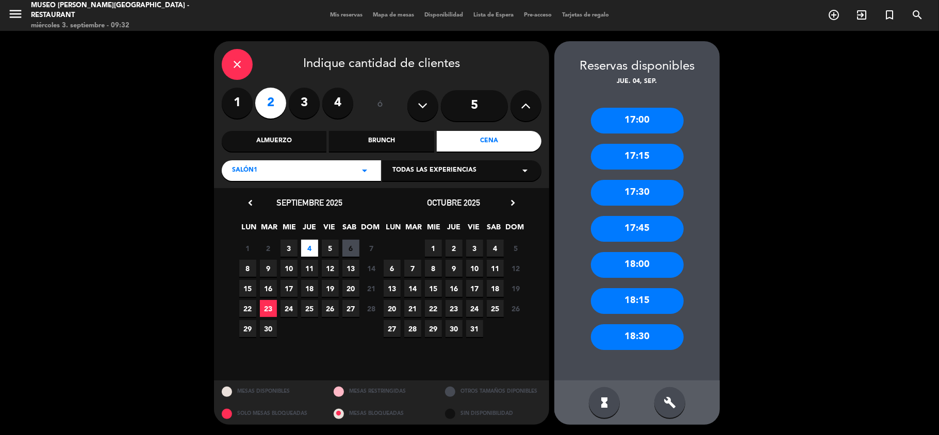
click at [337, 169] on div "Salón1 arrow_drop_down" at bounding box center [301, 170] width 159 height 21
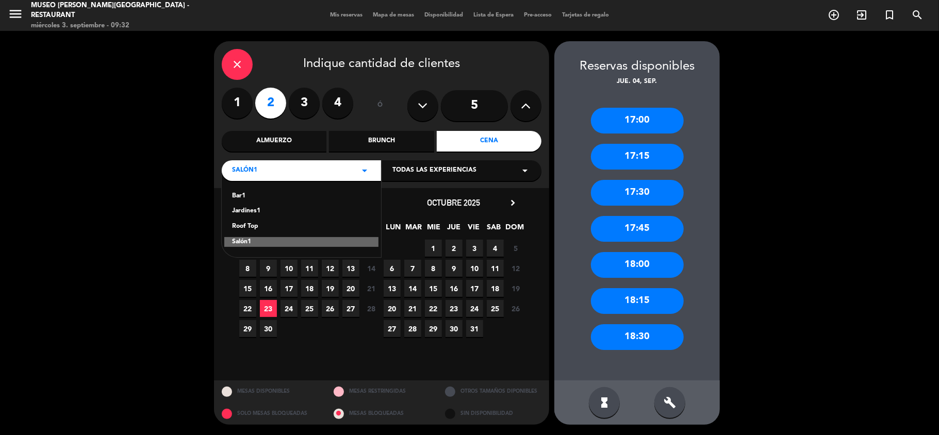
click at [253, 227] on div "Roof Top" at bounding box center [301, 227] width 139 height 10
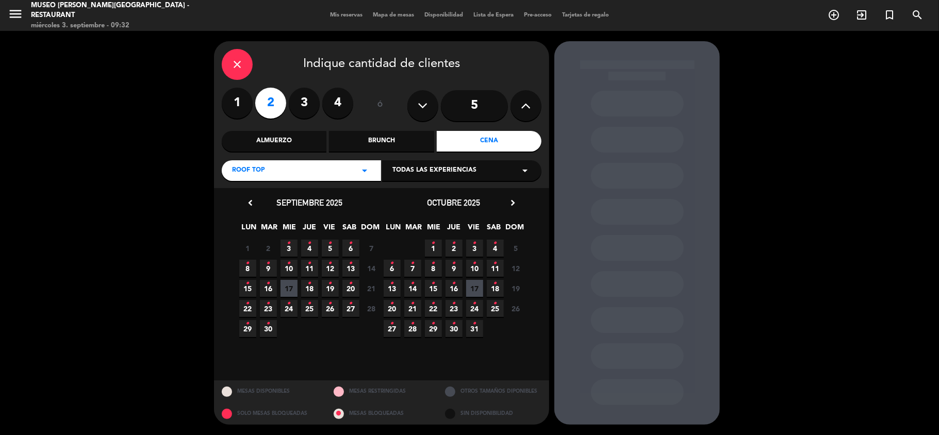
click at [308, 243] on icon "•" at bounding box center [310, 243] width 4 height 17
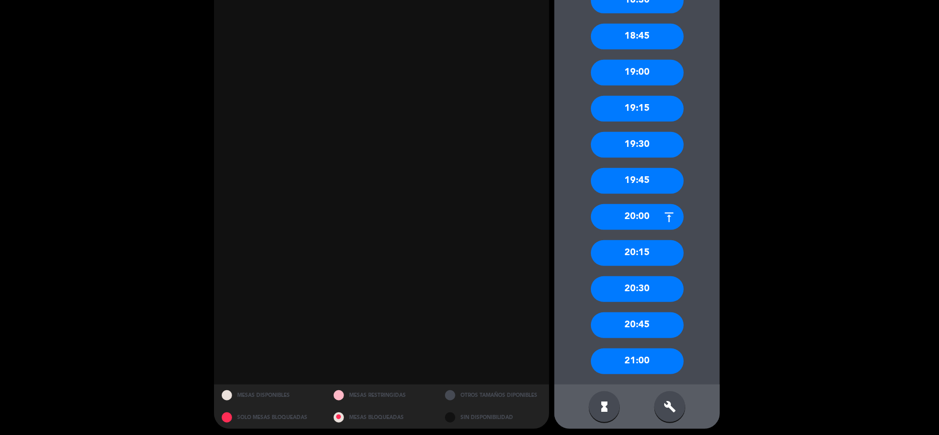
scroll to position [386, 0]
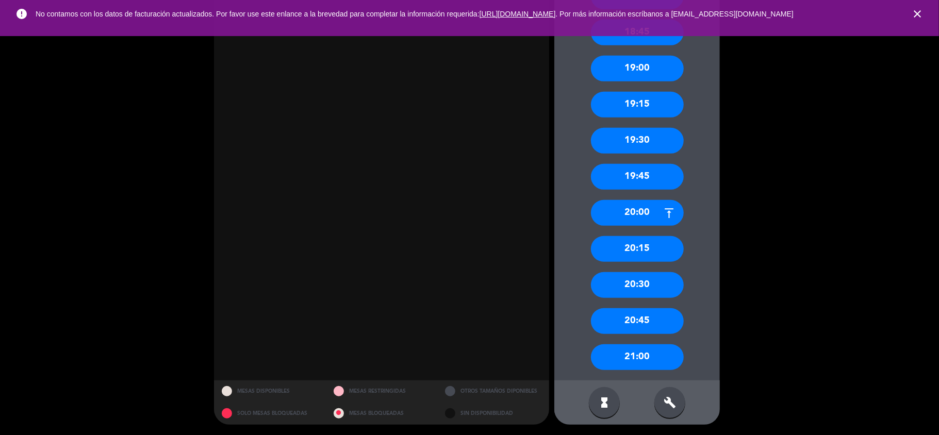
click at [919, 11] on icon "close" at bounding box center [918, 14] width 12 height 12
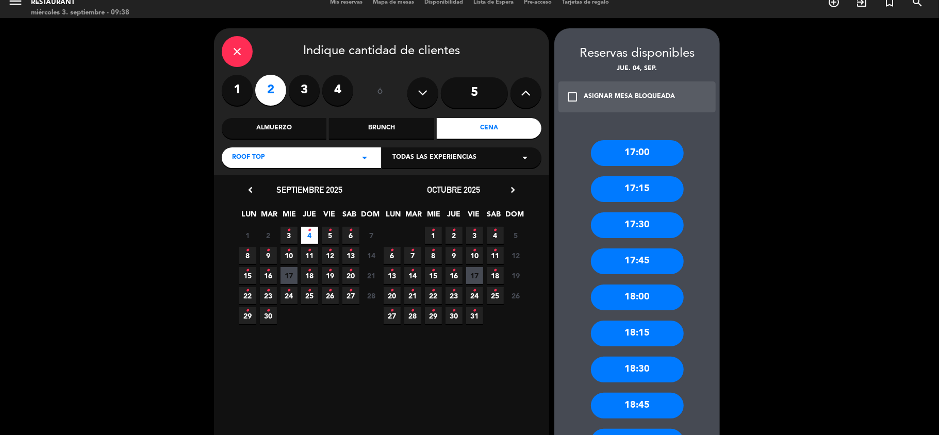
scroll to position [0, 0]
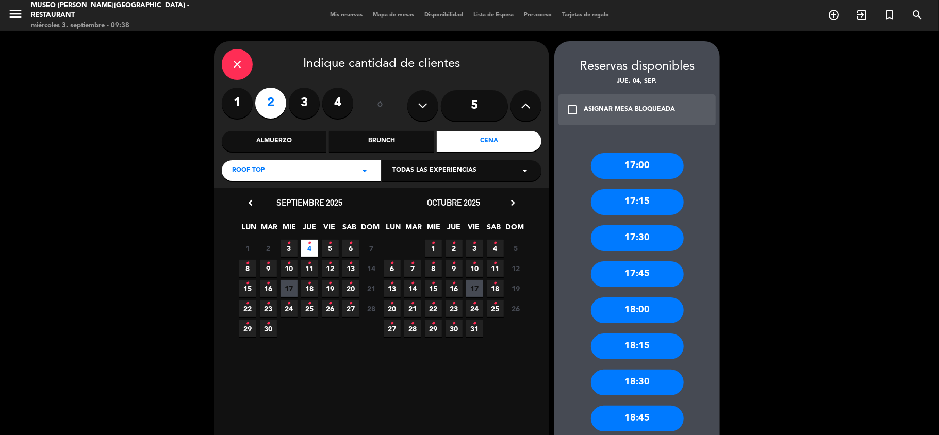
click at [238, 58] on icon "close" at bounding box center [237, 64] width 12 height 12
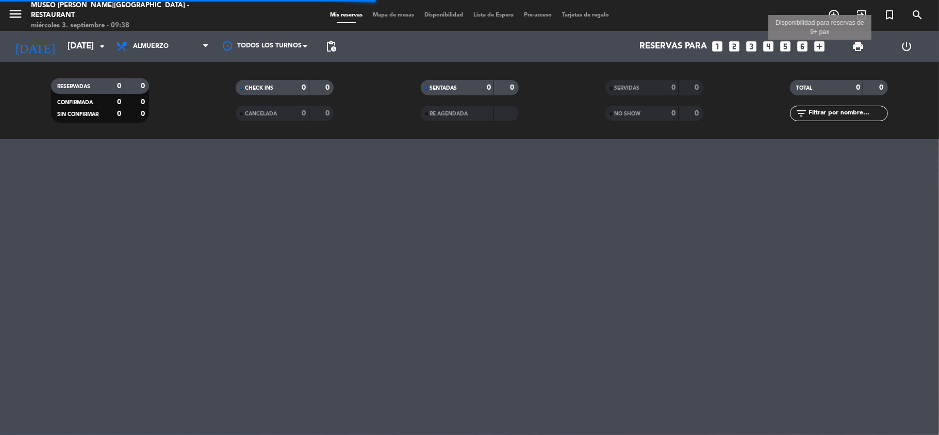
click at [820, 47] on icon "add_box" at bounding box center [819, 46] width 13 height 13
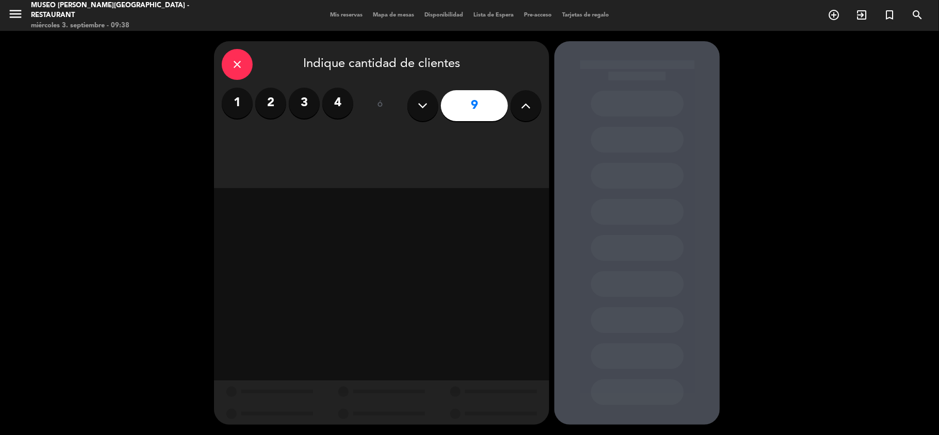
click at [527, 104] on icon at bounding box center [527, 105] width 10 height 15
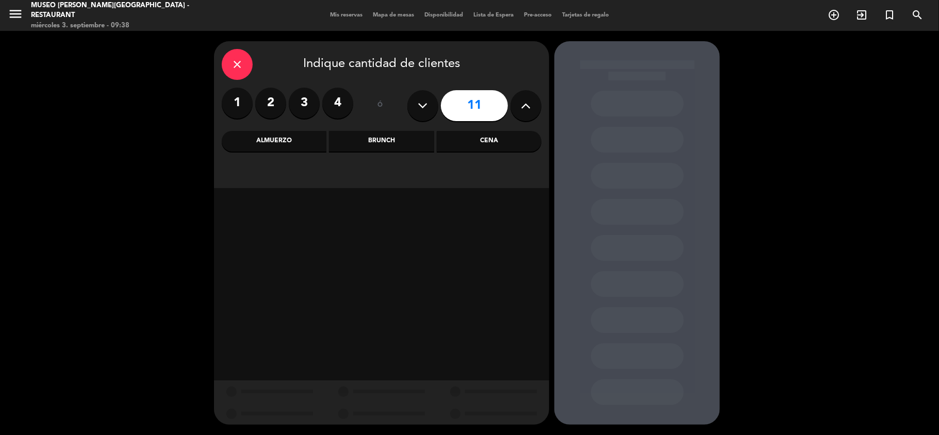
click at [527, 105] on icon at bounding box center [527, 105] width 10 height 15
type input "14"
click at [487, 138] on div "Cena" at bounding box center [489, 141] width 105 height 21
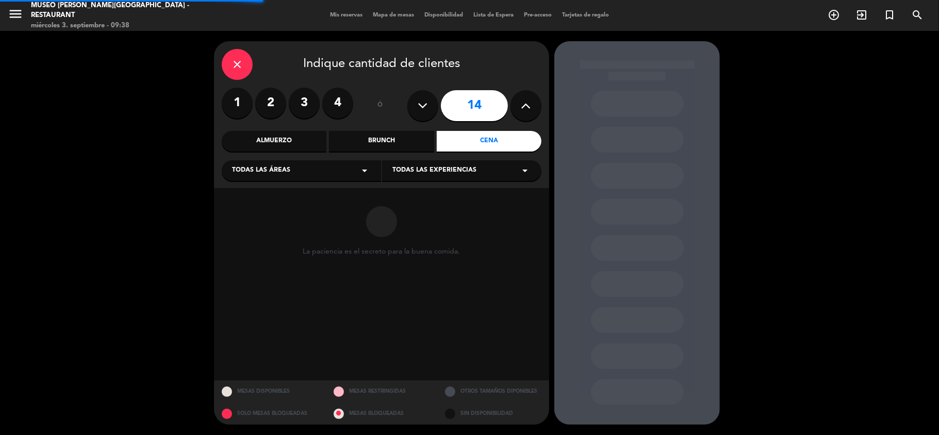
drag, startPoint x: 349, startPoint y: 173, endPoint x: 343, endPoint y: 178, distance: 7.7
click at [348, 176] on div "Todas las áreas arrow_drop_down" at bounding box center [301, 170] width 159 height 21
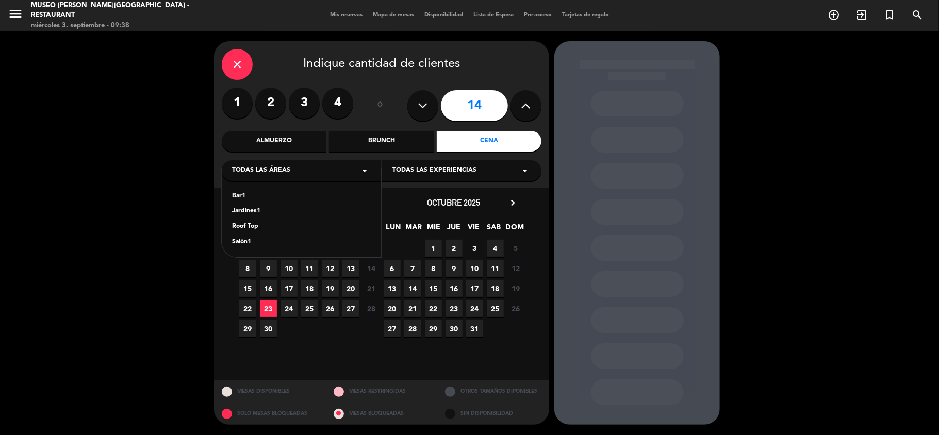
click at [248, 211] on div "Jardines1" at bounding box center [301, 211] width 139 height 10
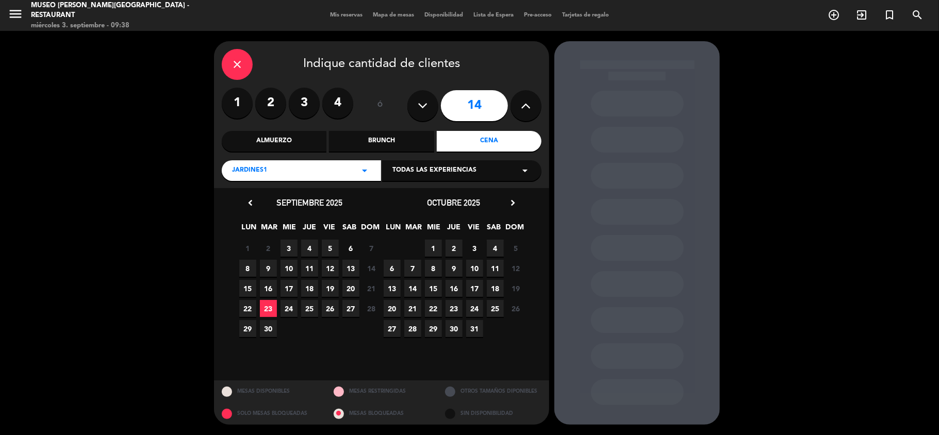
click at [350, 268] on span "13" at bounding box center [351, 268] width 17 height 17
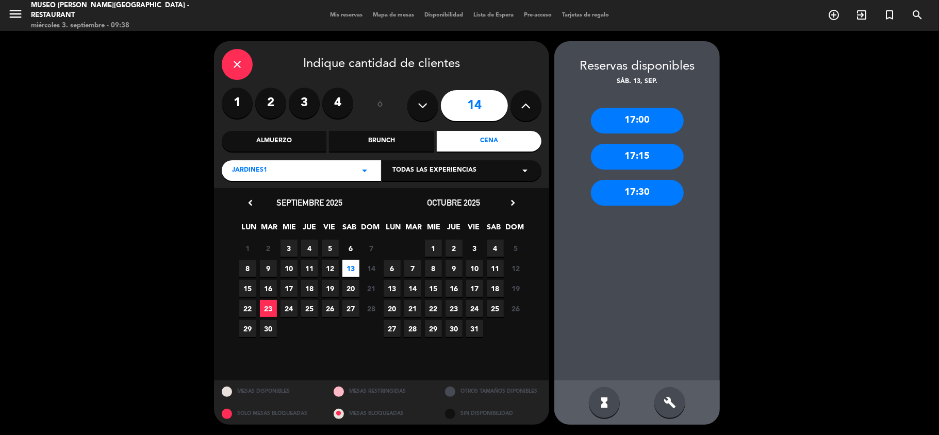
click at [375, 173] on div "Jardines1 arrow_drop_down" at bounding box center [301, 170] width 159 height 21
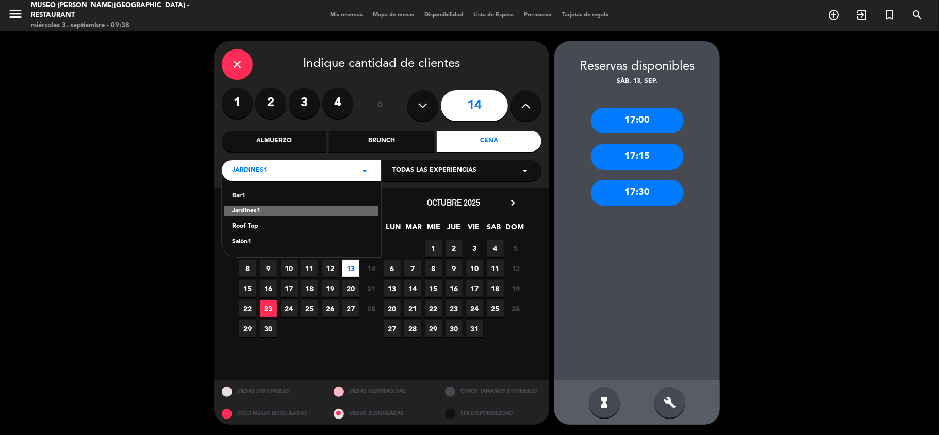
click at [238, 242] on div "Salón1" at bounding box center [301, 242] width 139 height 10
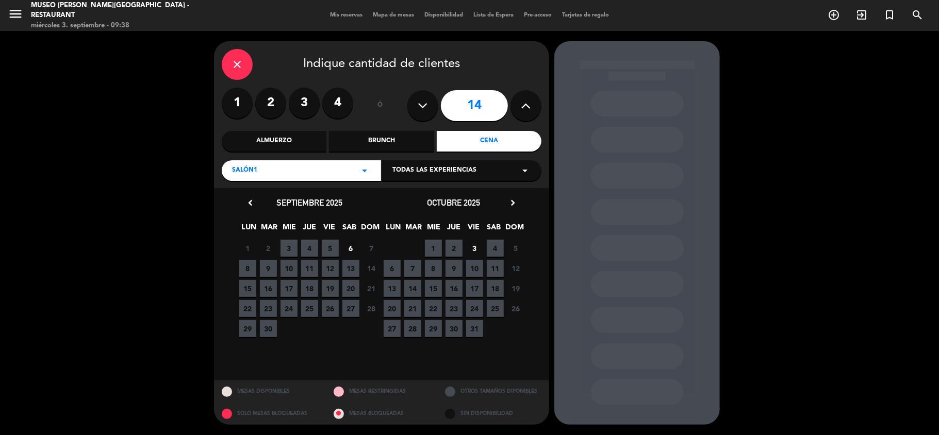
click at [349, 269] on span "13" at bounding box center [351, 268] width 17 height 17
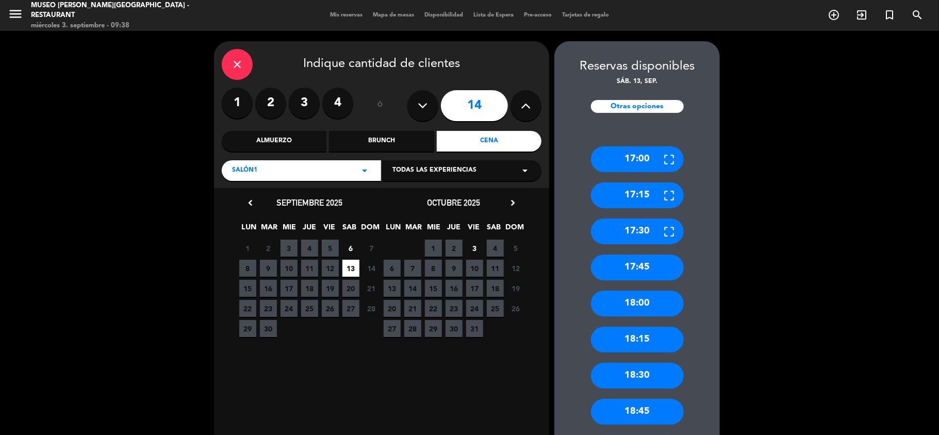
click at [243, 52] on div "close" at bounding box center [237, 64] width 31 height 31
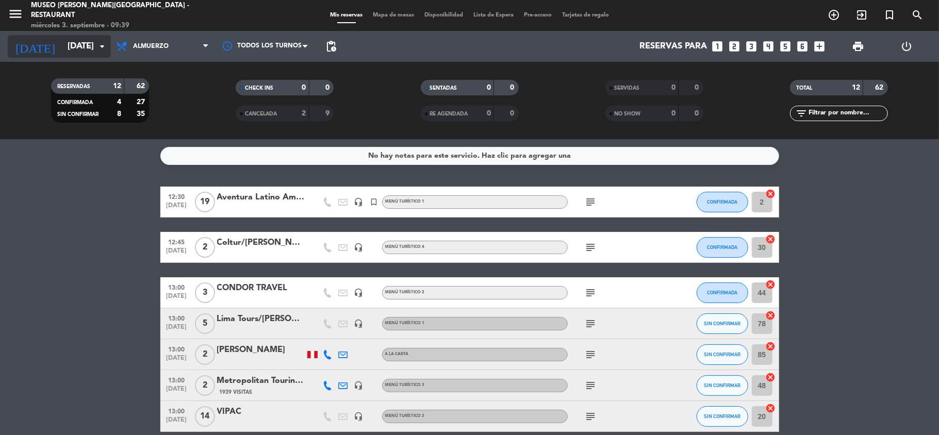
click at [81, 44] on input "[DATE]" at bounding box center [117, 47] width 111 height 20
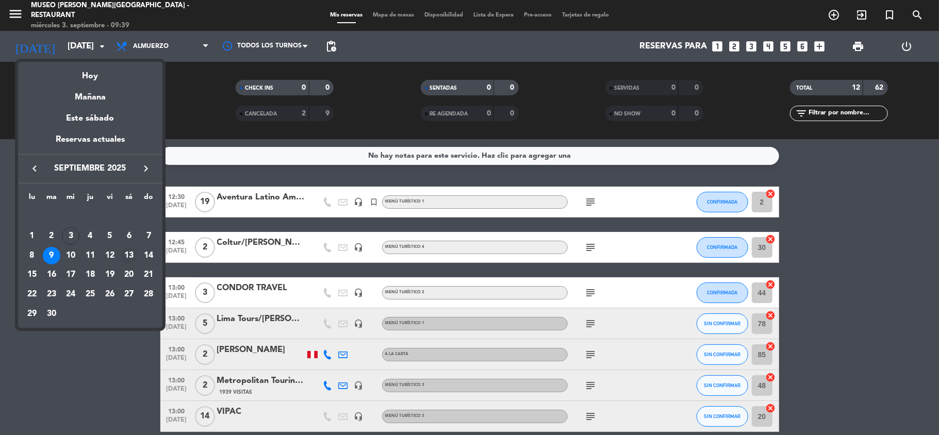
click at [131, 256] on div "13" at bounding box center [129, 256] width 18 height 18
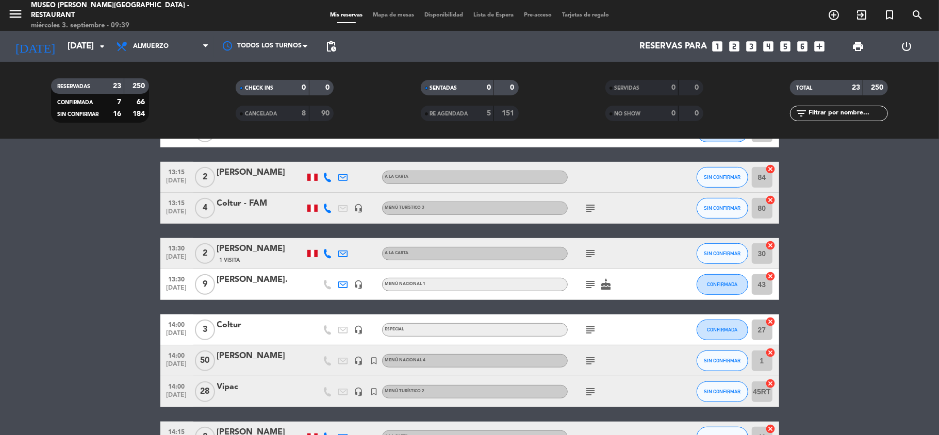
scroll to position [124, 0]
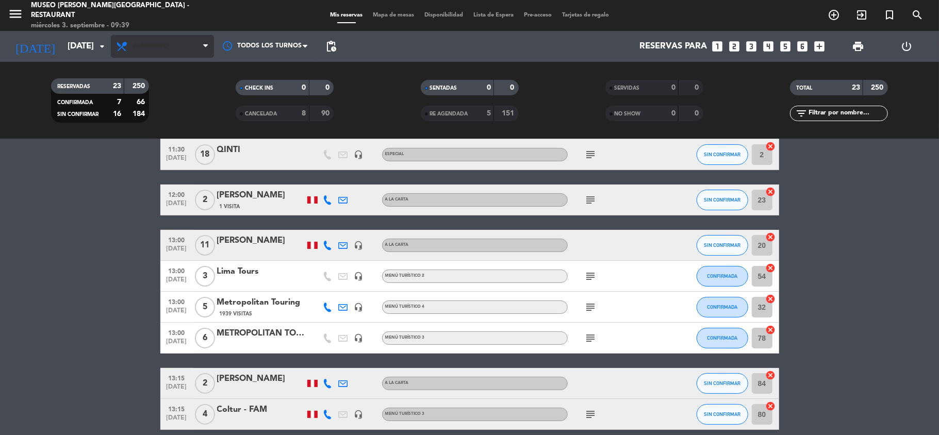
click at [182, 40] on span "Almuerzo" at bounding box center [162, 46] width 103 height 23
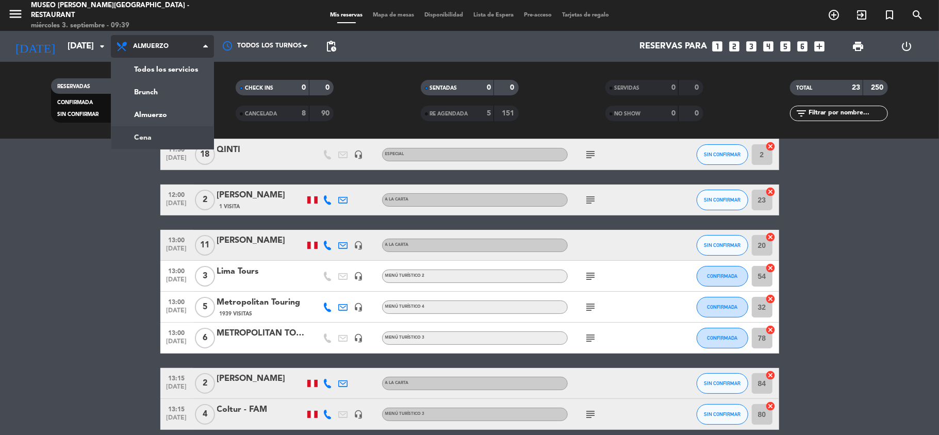
click at [166, 140] on ng-component "menu [GEOGRAPHIC_DATA][PERSON_NAME] - Restaurant [DATE] 3. septiembre - 09:39 M…" at bounding box center [469, 217] width 939 height 435
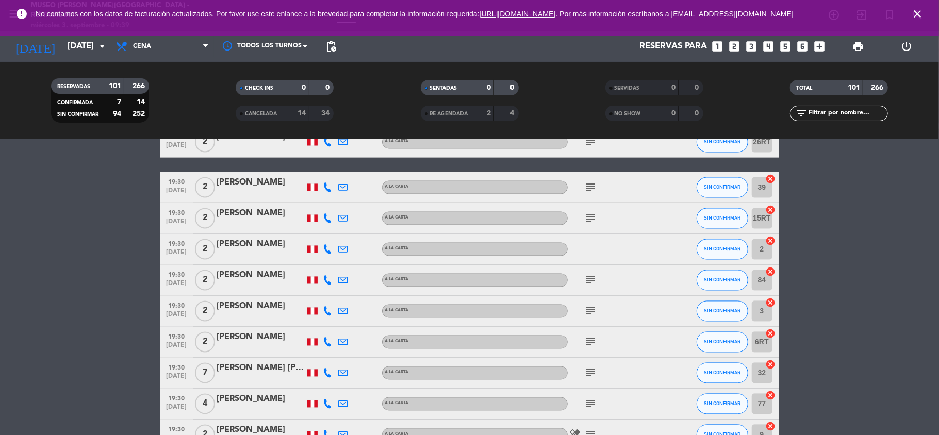
scroll to position [1513, 0]
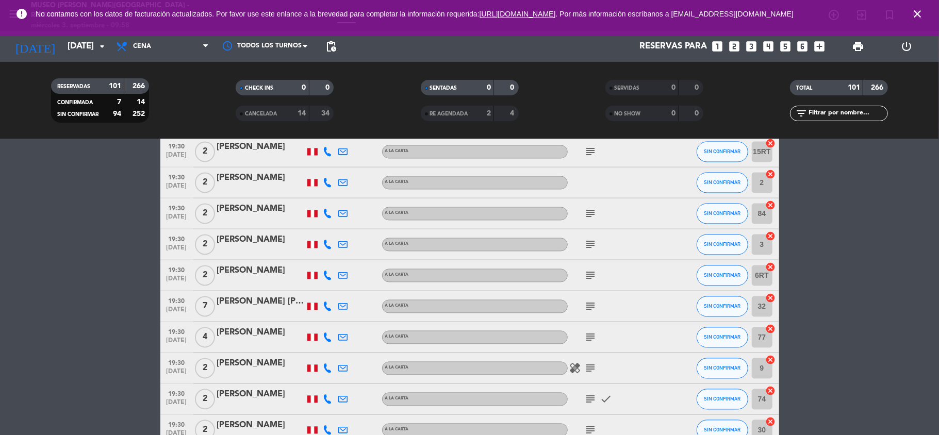
click at [912, 13] on icon "close" at bounding box center [918, 14] width 12 height 12
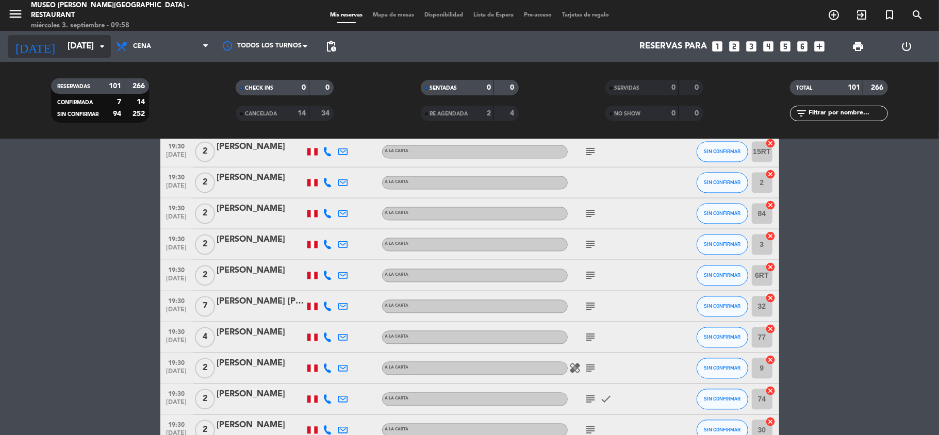
click at [62, 45] on input "[DATE]" at bounding box center [117, 47] width 111 height 20
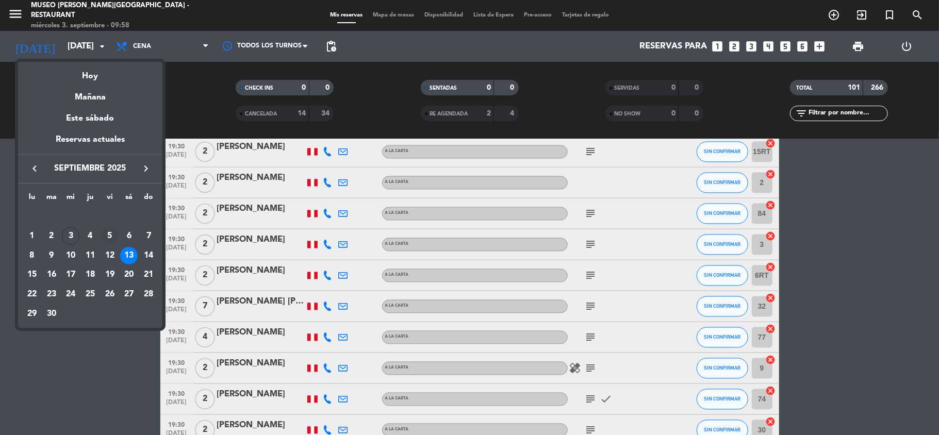
click at [110, 238] on div "5" at bounding box center [110, 236] width 18 height 18
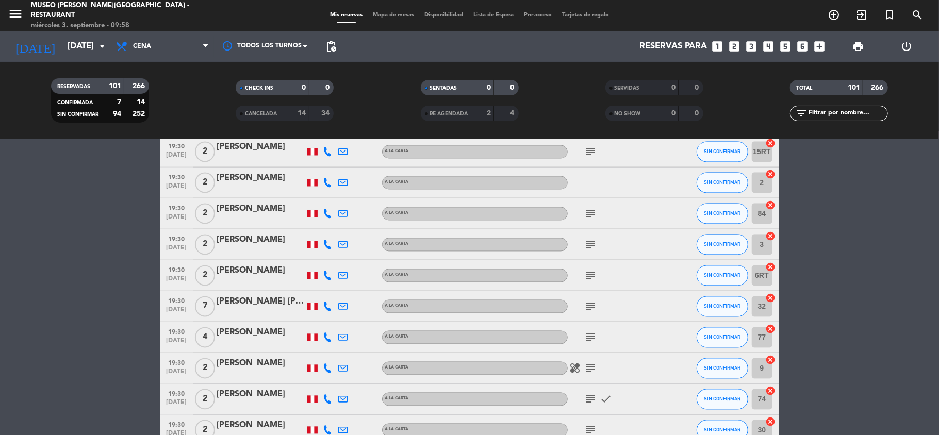
type input "[DATE]"
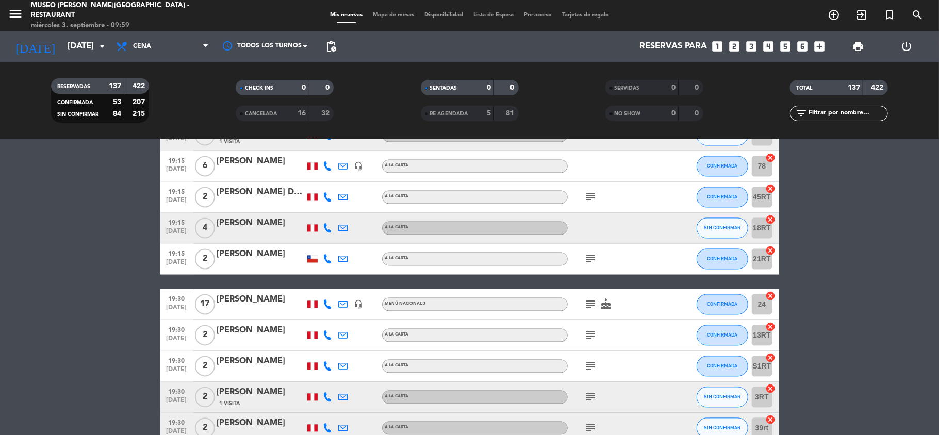
click at [815, 48] on icon "add_box" at bounding box center [819, 46] width 13 height 13
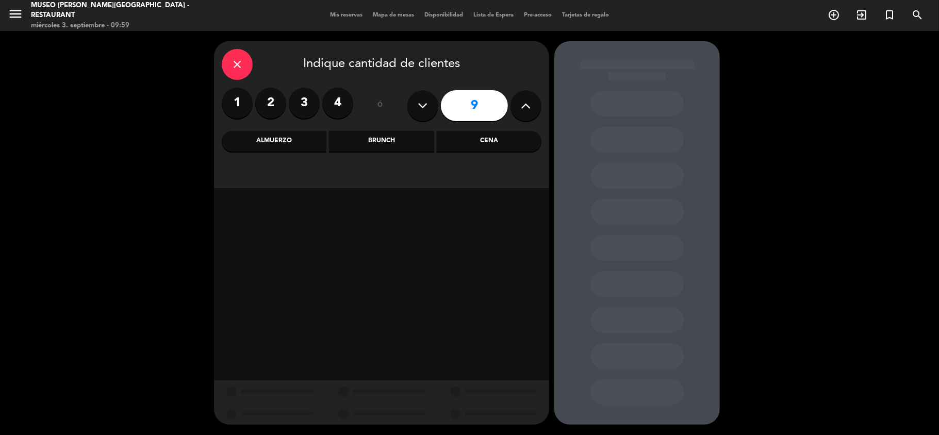
click at [239, 67] on icon "close" at bounding box center [237, 64] width 12 height 12
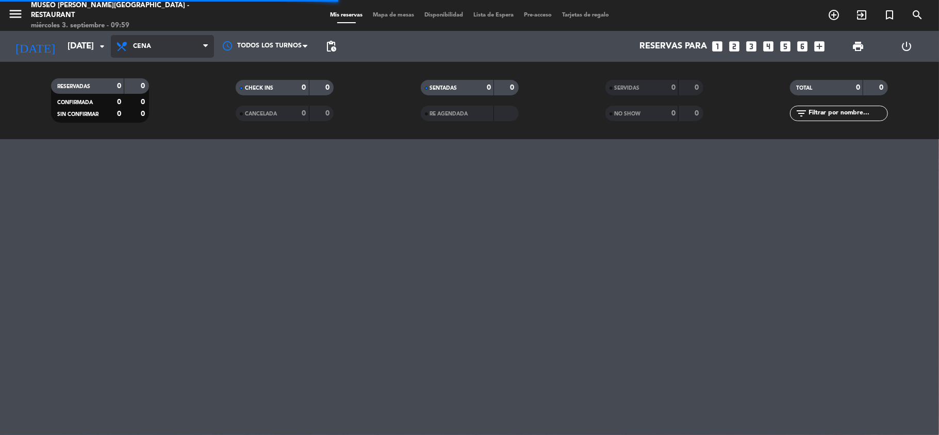
click at [159, 45] on span "Cena" at bounding box center [162, 46] width 103 height 23
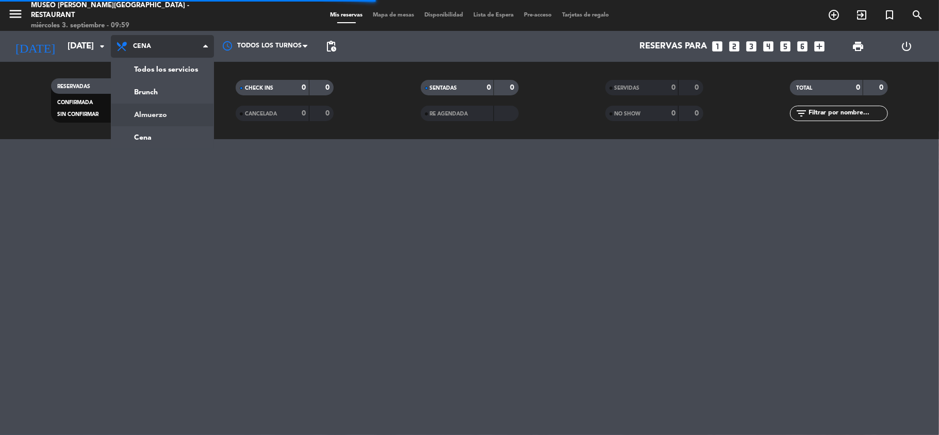
click at [161, 112] on div "menu [GEOGRAPHIC_DATA][PERSON_NAME] - Restaurant [DATE] 3. septiembre - 09:59 M…" at bounding box center [469, 69] width 939 height 139
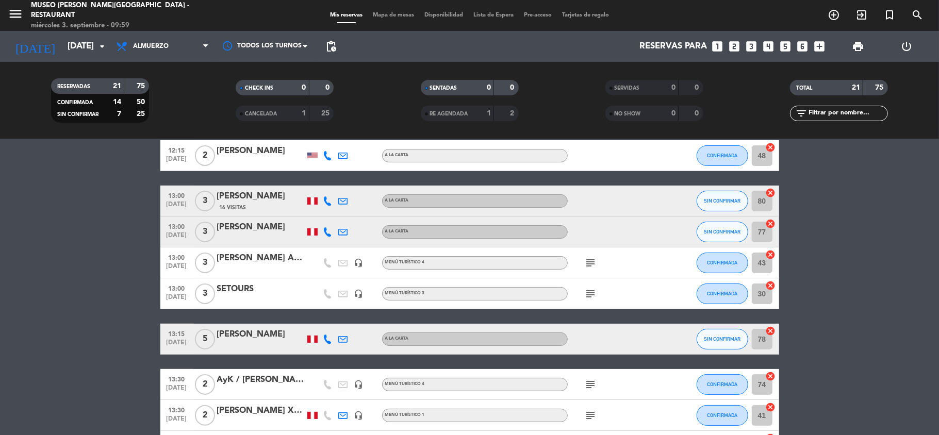
scroll to position [69, 0]
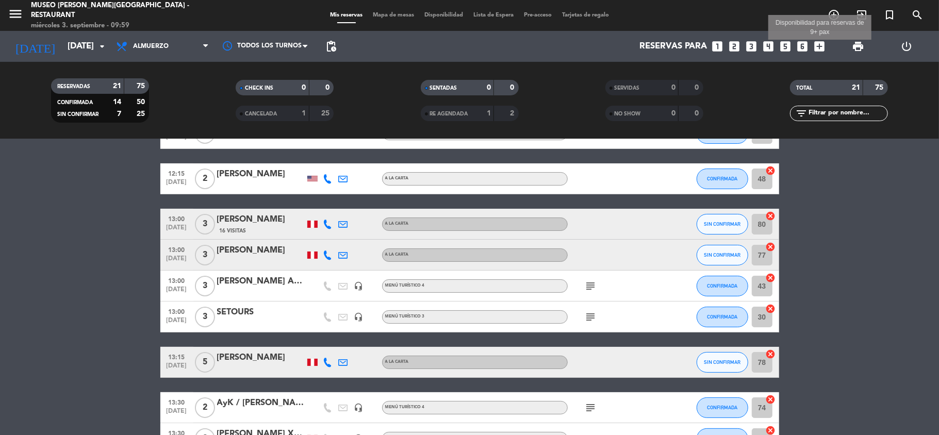
click at [820, 43] on icon "add_box" at bounding box center [819, 46] width 13 height 13
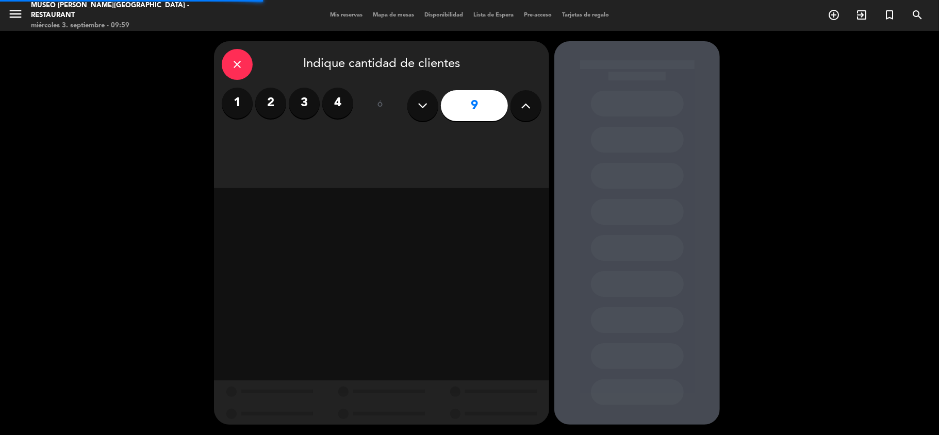
click at [530, 104] on icon at bounding box center [527, 105] width 10 height 15
type input "11"
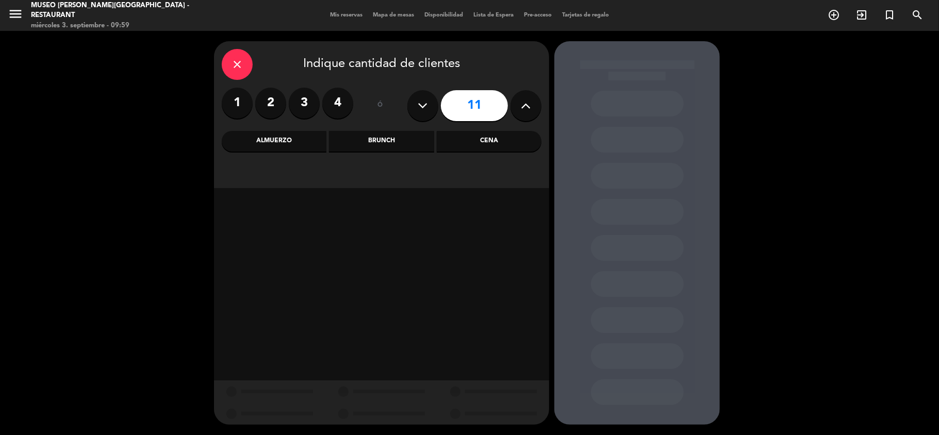
click at [283, 135] on div "Almuerzo" at bounding box center [274, 141] width 105 height 21
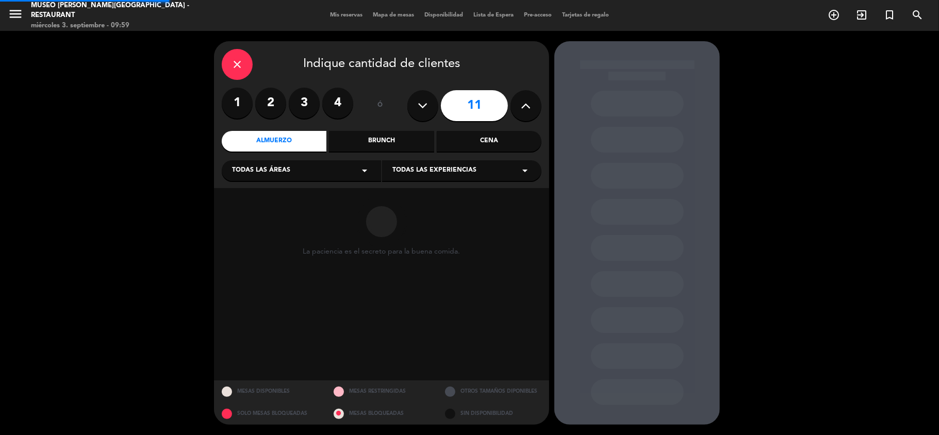
click at [279, 170] on span "Todas las áreas" at bounding box center [261, 171] width 58 height 10
click at [247, 214] on div "Jardines1" at bounding box center [301, 211] width 139 height 10
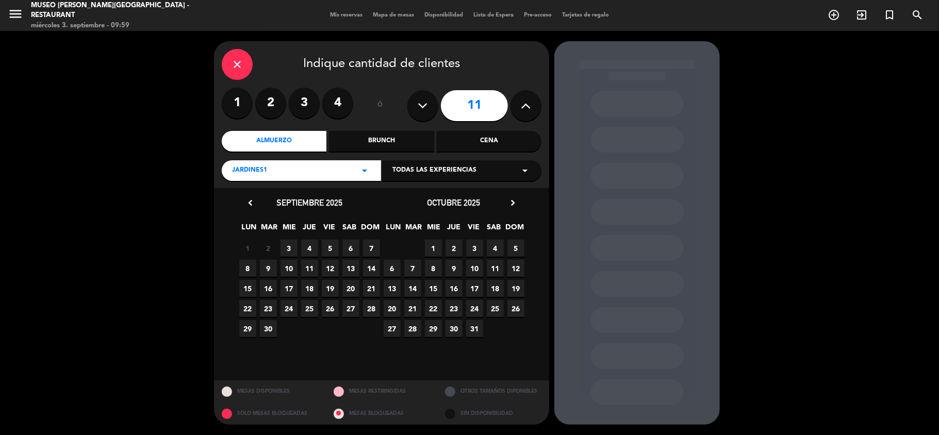
click at [328, 249] on span "5" at bounding box center [330, 248] width 17 height 17
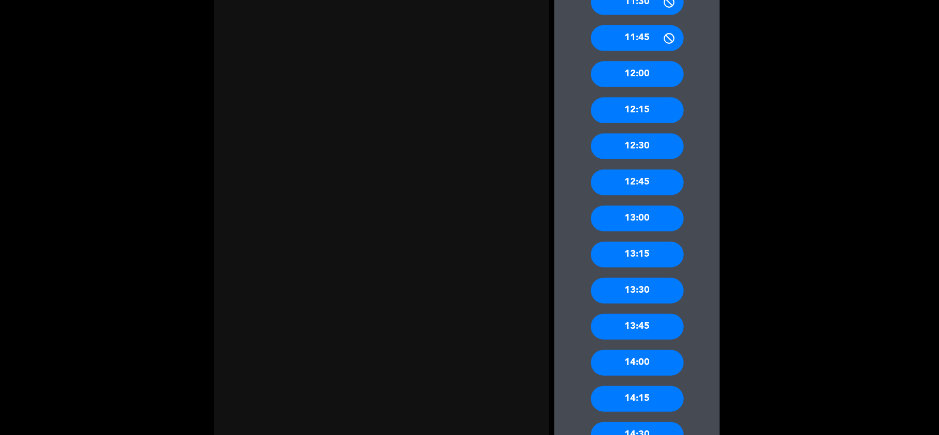
scroll to position [481, 0]
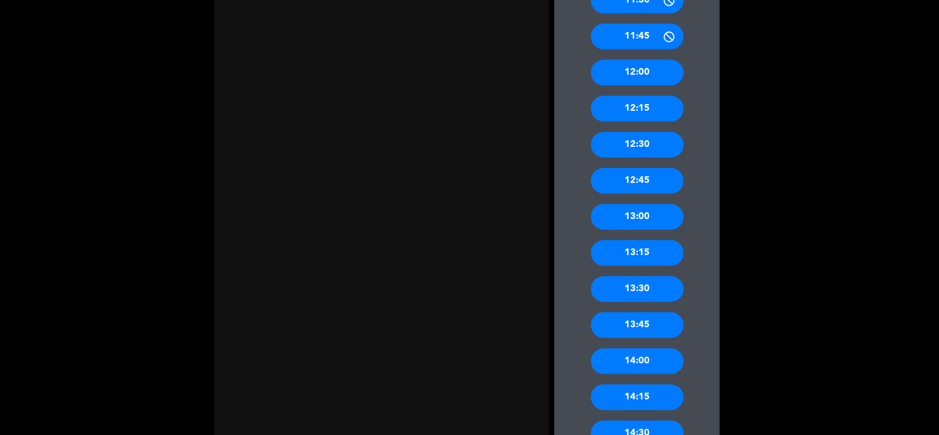
click at [647, 215] on div "13:00" at bounding box center [637, 217] width 93 height 26
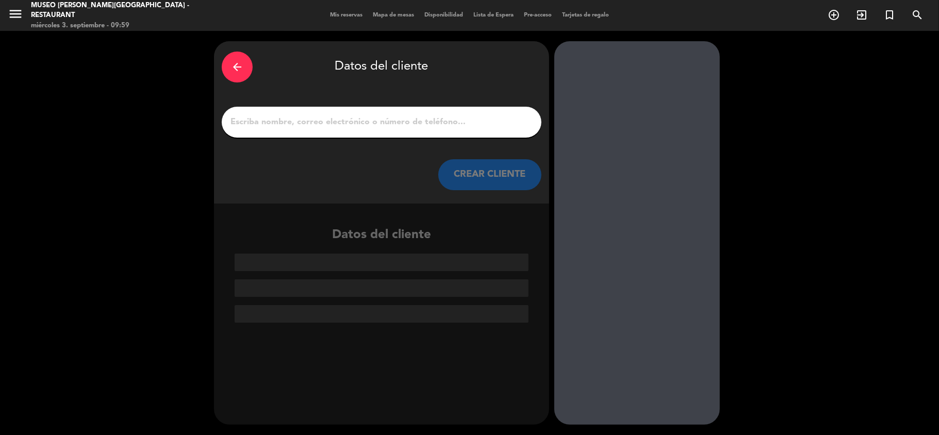
click at [314, 124] on input "1" at bounding box center [382, 122] width 304 height 14
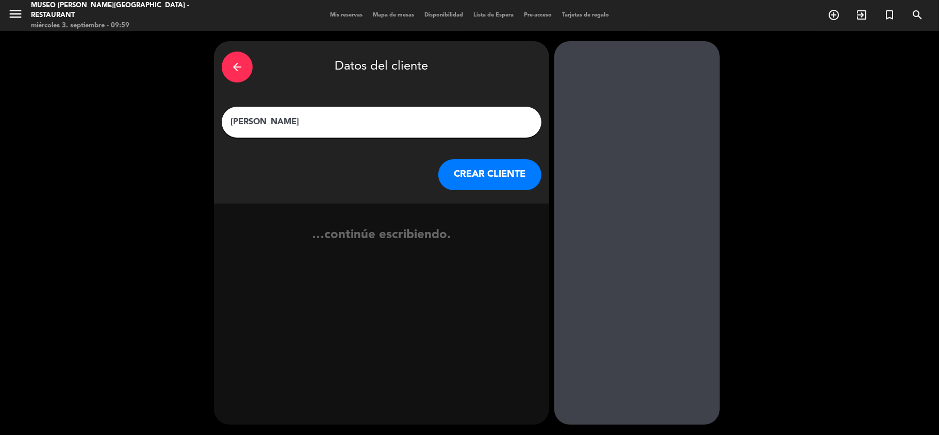
type input "[PERSON_NAME]"
click at [471, 190] on div "arrow_back Datos del cliente [PERSON_NAME] CREAR CLIENTE" at bounding box center [381, 122] width 335 height 162
click at [465, 180] on button "CREAR CLIENTE" at bounding box center [489, 174] width 103 height 31
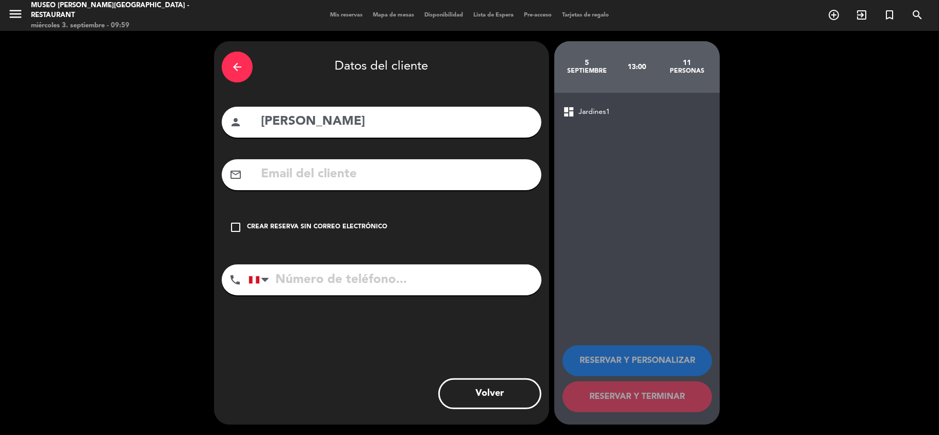
click at [431, 176] on input "text" at bounding box center [397, 174] width 274 height 21
type input "g"
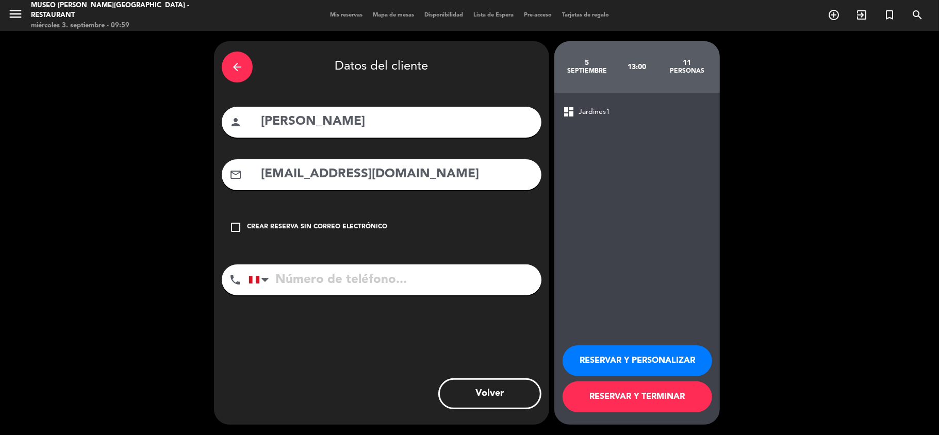
type input "[EMAIL_ADDRESS][DOMAIN_NAME]"
click at [382, 283] on input "tel" at bounding box center [395, 280] width 293 height 31
type input "973832788"
click at [631, 380] on div "RESERVAR Y PERSONALIZAR RESERVAR Y TERMINAR" at bounding box center [637, 374] width 149 height 101
click at [638, 363] on button "RESERVAR Y PERSONALIZAR" at bounding box center [638, 361] width 150 height 31
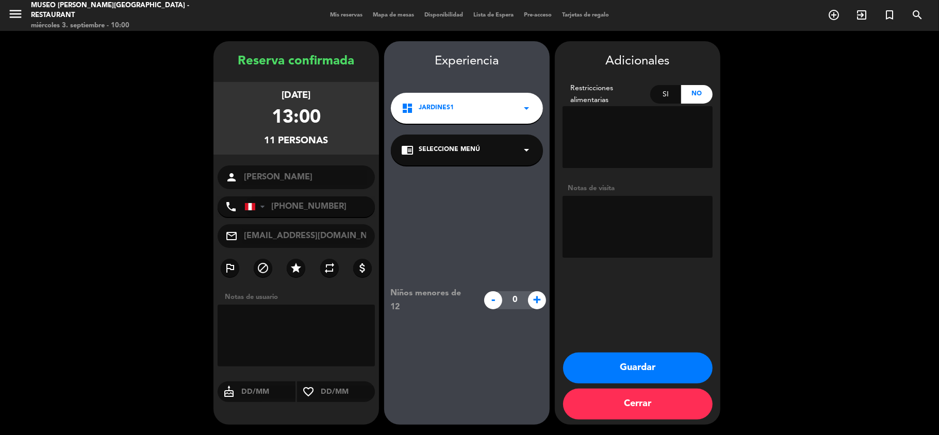
click at [449, 148] on span "Seleccione Menú" at bounding box center [449, 150] width 61 height 10
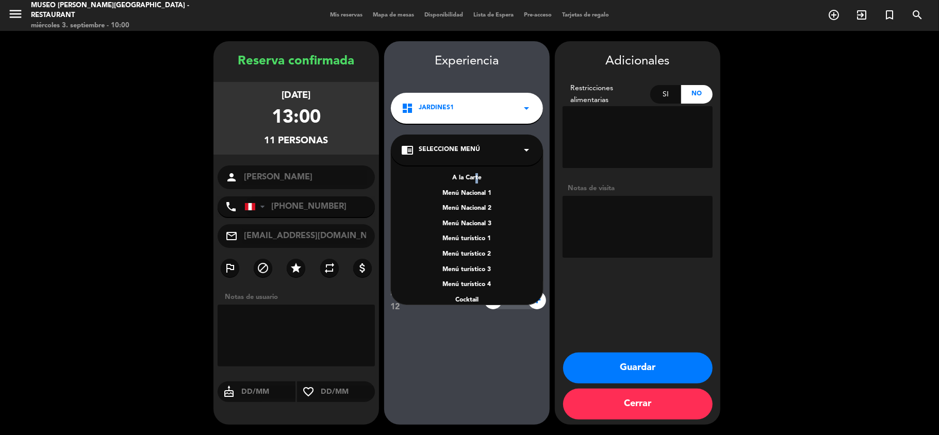
drag, startPoint x: 475, startPoint y: 180, endPoint x: 490, endPoint y: 180, distance: 14.4
click at [475, 180] on div "A la Carte" at bounding box center [467, 178] width 132 height 10
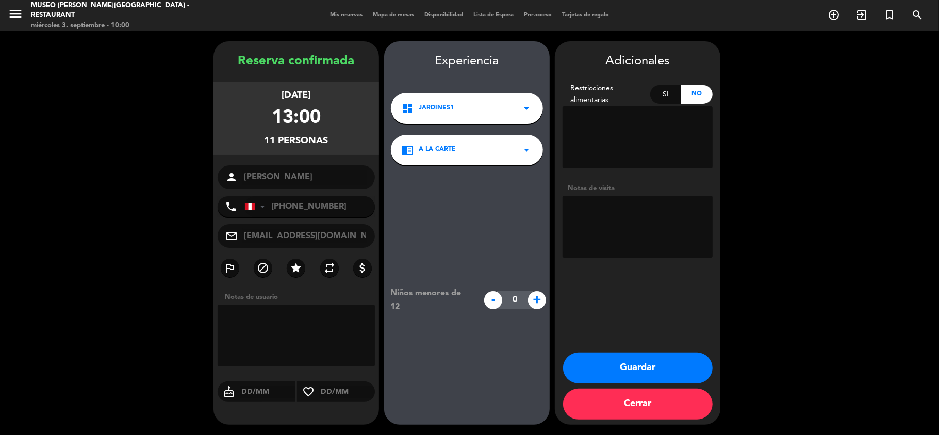
click at [612, 231] on textarea at bounding box center [638, 227] width 150 height 62
click at [659, 372] on button "Guardar" at bounding box center [638, 368] width 150 height 31
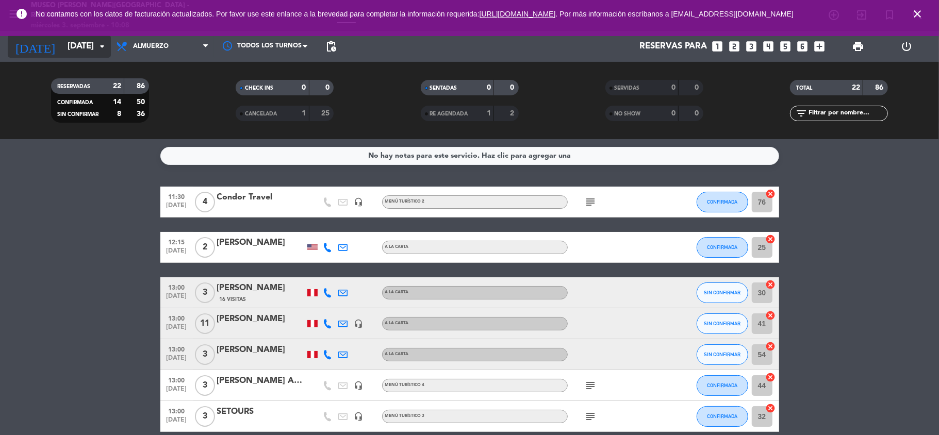
click at [85, 48] on input "[DATE]" at bounding box center [117, 47] width 111 height 20
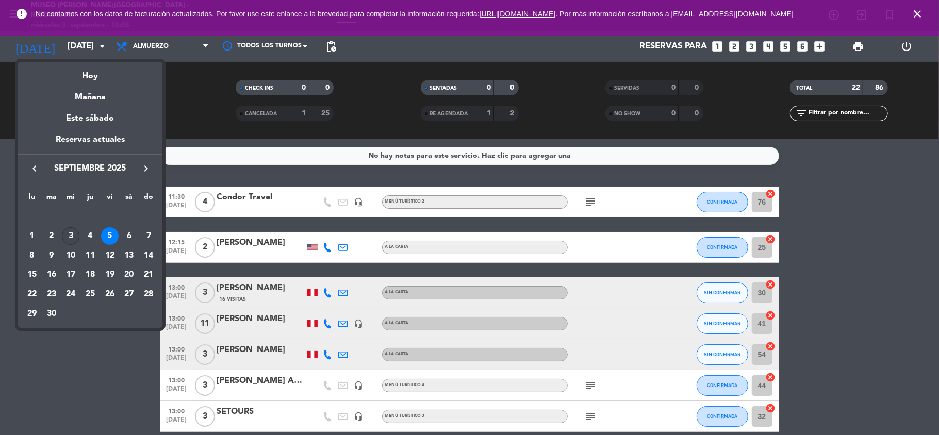
click at [68, 238] on div "3" at bounding box center [71, 236] width 18 height 18
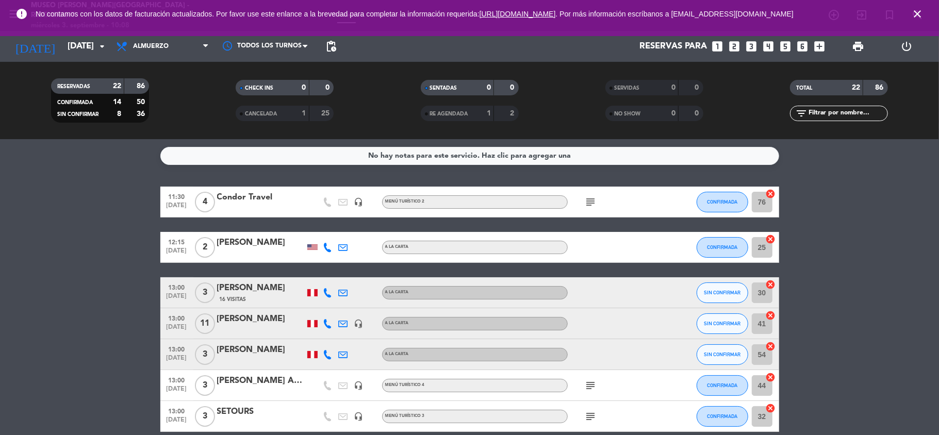
type input "[DATE]"
click at [834, 112] on input "text" at bounding box center [848, 113] width 80 height 11
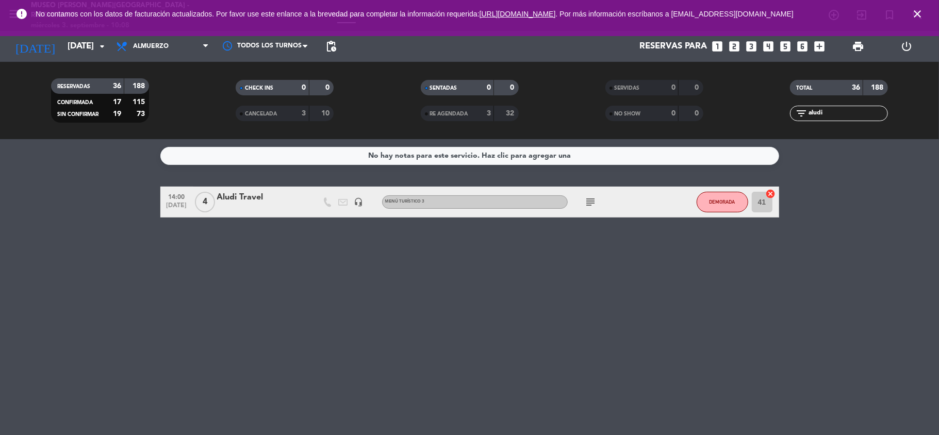
type input "aludi"
click at [253, 201] on div "Aludi Travel" at bounding box center [261, 197] width 88 height 13
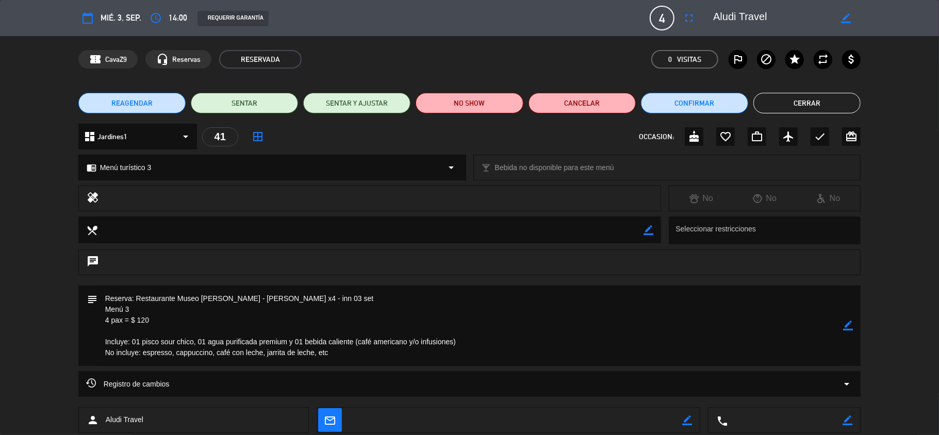
click at [804, 108] on button "Cerrar" at bounding box center [807, 103] width 107 height 21
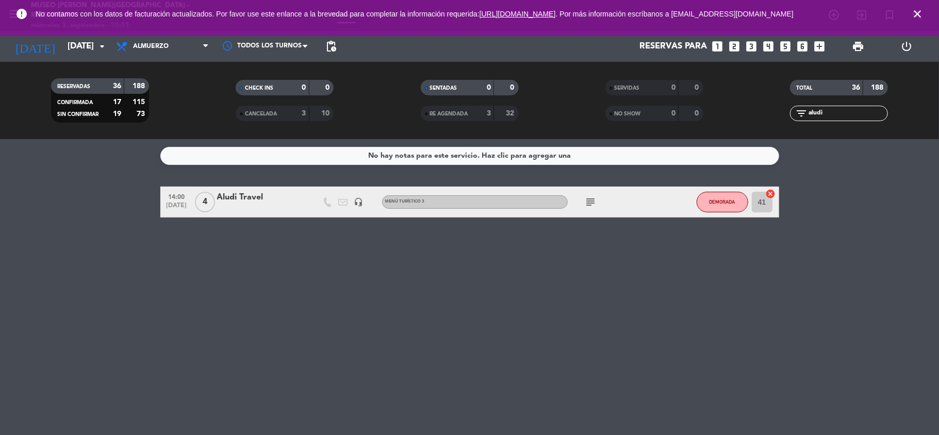
click at [717, 45] on icon "looks_one" at bounding box center [717, 46] width 13 height 13
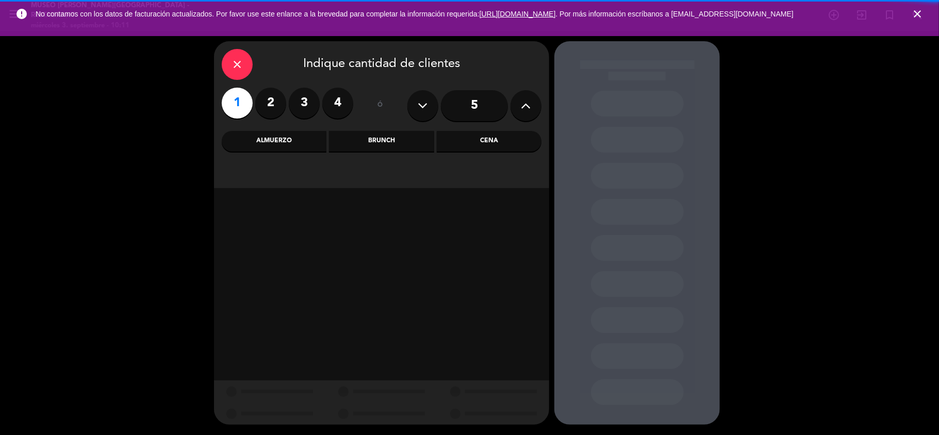
click at [276, 143] on div "Almuerzo" at bounding box center [274, 141] width 105 height 21
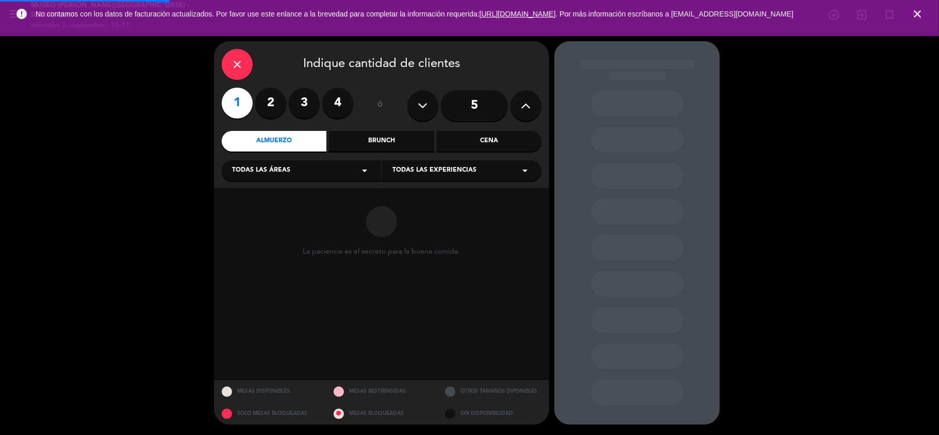
click at [281, 169] on span "Todas las áreas" at bounding box center [261, 171] width 58 height 10
click at [253, 211] on div "Jardines1" at bounding box center [301, 211] width 139 height 10
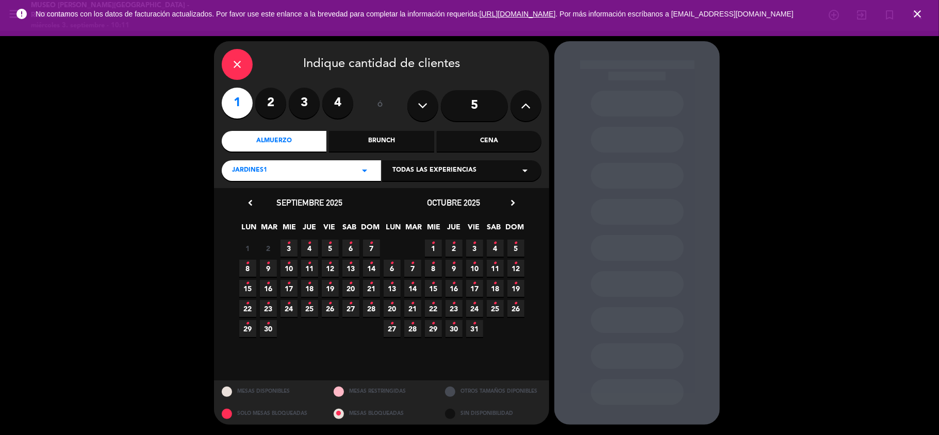
click at [291, 246] on span "3 •" at bounding box center [289, 248] width 17 height 17
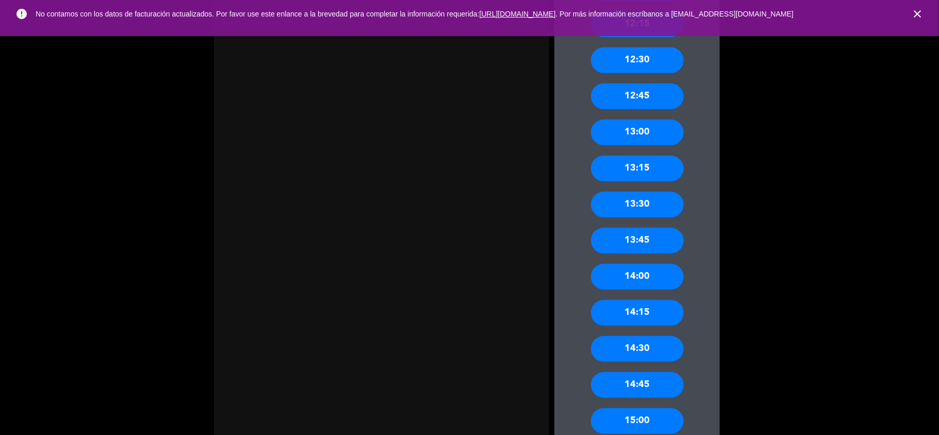
scroll to position [413, 0]
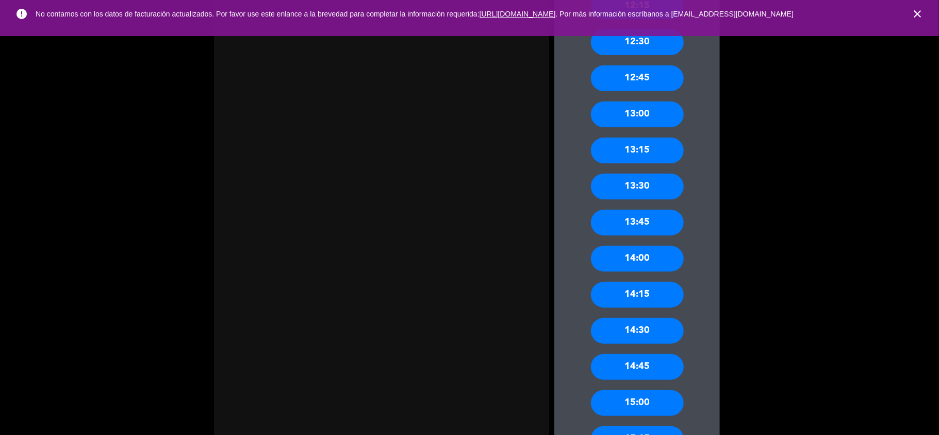
click at [650, 256] on div "14:00" at bounding box center [637, 259] width 93 height 26
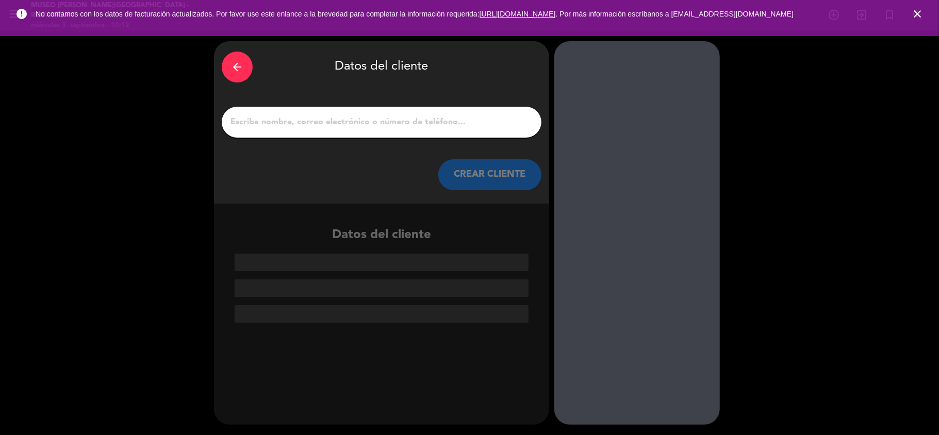
scroll to position [0, 0]
click at [273, 120] on input "1" at bounding box center [382, 122] width 304 height 14
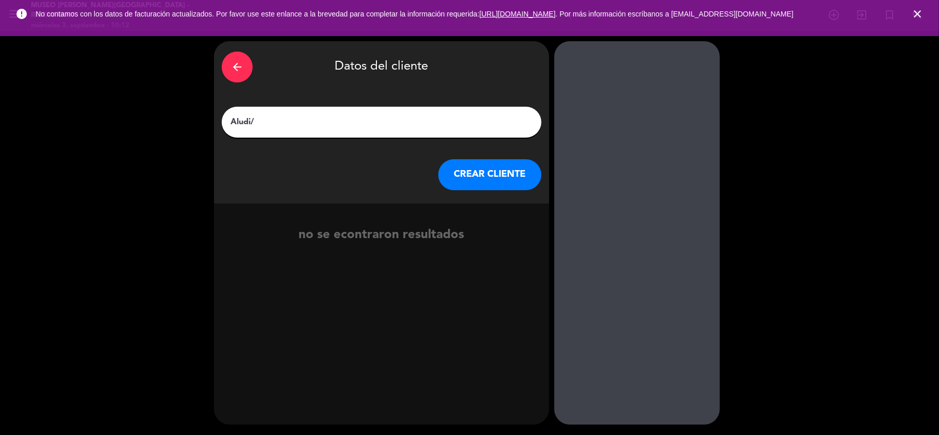
paste input "[PERSON_NAME]"
click at [251, 122] on input "Aludi/[PERSON_NAME]" at bounding box center [382, 122] width 304 height 14
click at [257, 122] on input "Aludi /[PERSON_NAME]" at bounding box center [382, 122] width 304 height 14
type input "Aludi / [PERSON_NAME]"
click at [492, 172] on button "CREAR CLIENTE" at bounding box center [489, 174] width 103 height 31
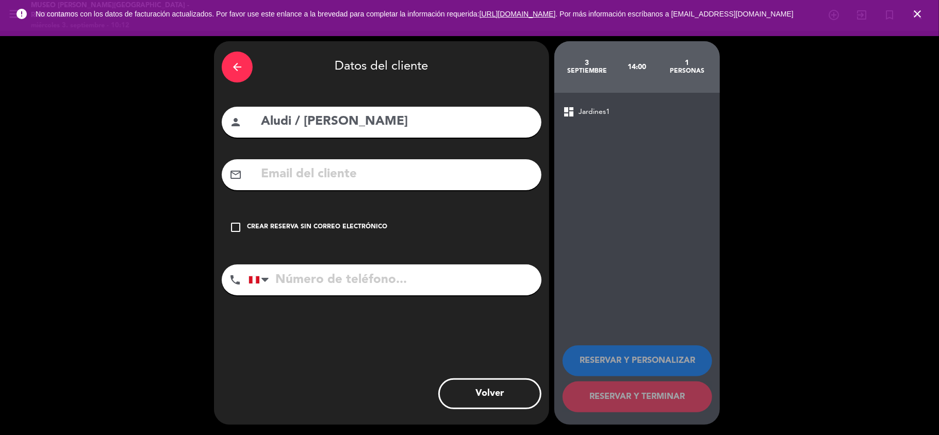
click at [348, 230] on div "Crear reserva sin correo electrónico" at bounding box center [317, 227] width 140 height 10
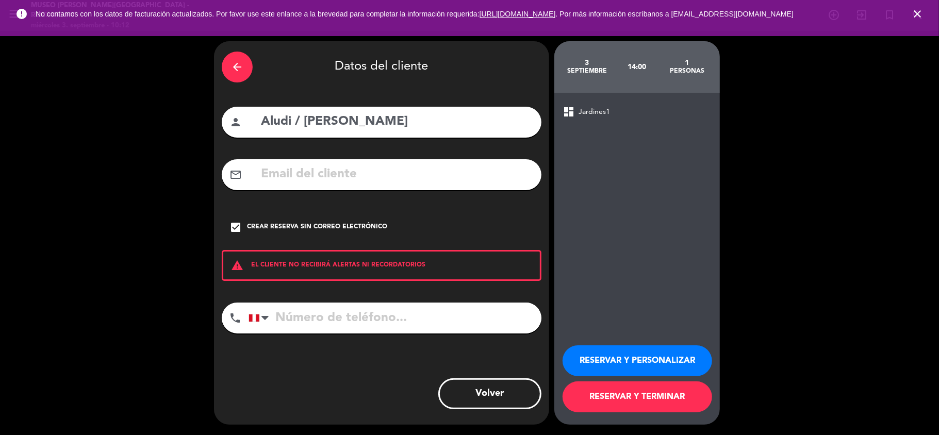
click at [646, 401] on button "RESERVAR Y TERMINAR" at bounding box center [638, 397] width 150 height 31
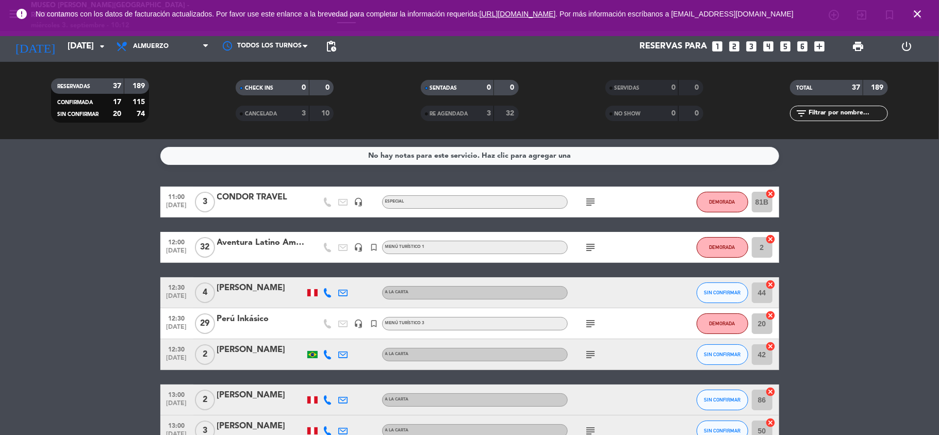
scroll to position [69, 0]
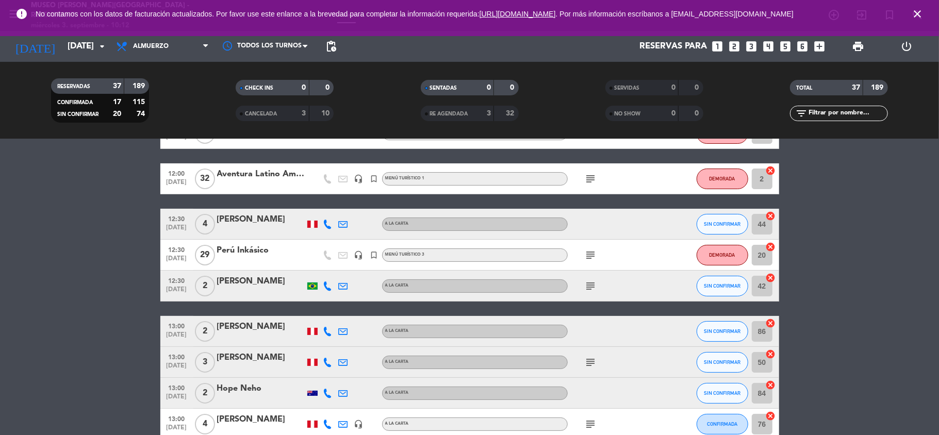
click at [842, 108] on input "text" at bounding box center [848, 113] width 80 height 11
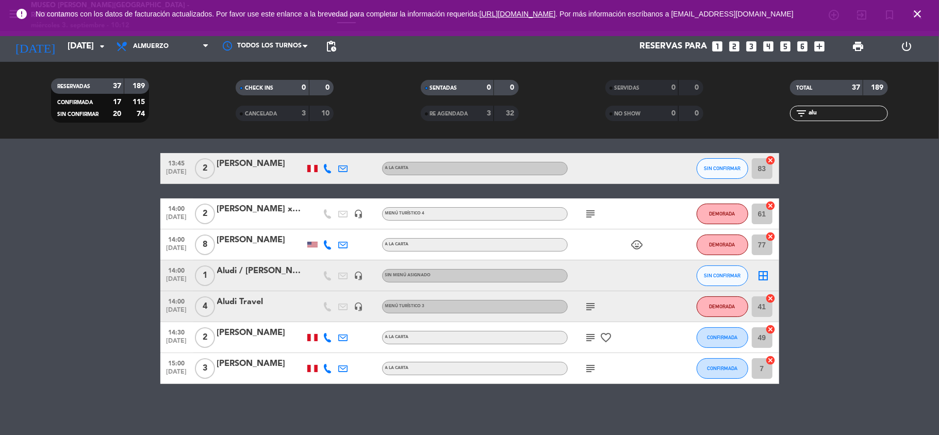
scroll to position [0, 0]
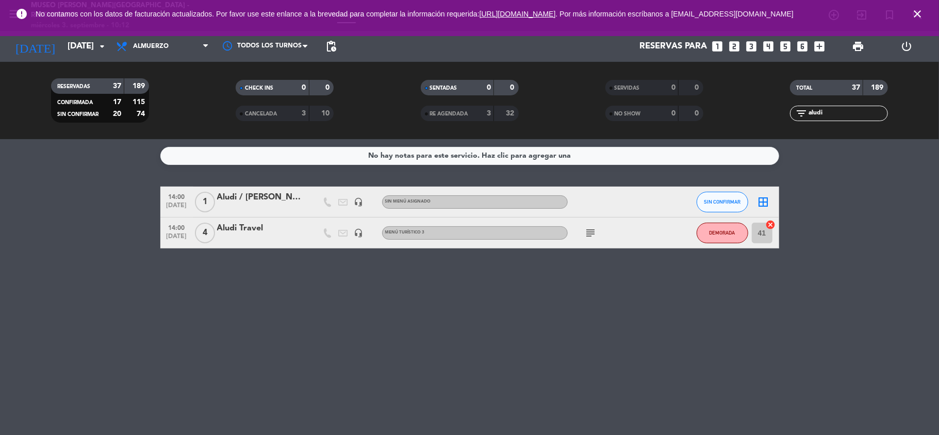
type input "aludi"
click at [275, 193] on div "Aludi / [PERSON_NAME]" at bounding box center [261, 197] width 88 height 13
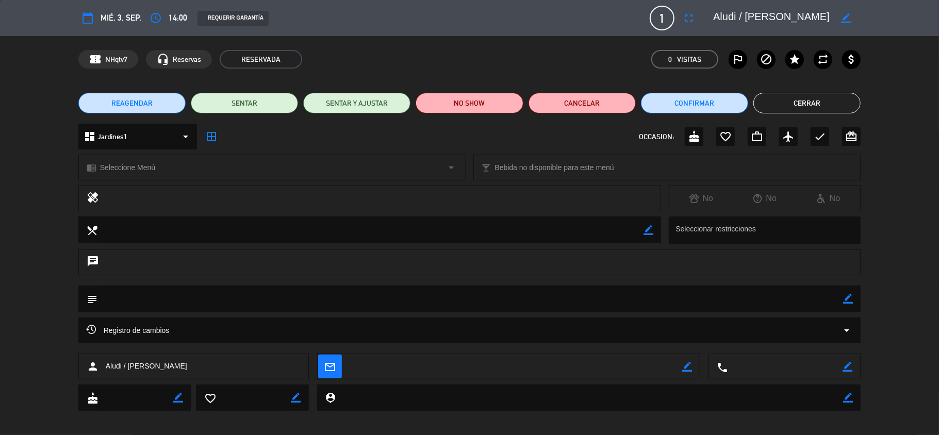
click at [845, 299] on icon "border_color" at bounding box center [848, 299] width 10 height 10
click at [798, 298] on textarea at bounding box center [470, 299] width 746 height 26
paste textarea "Tickets Restaurante Café-[GEOGRAPHIC_DATA]"
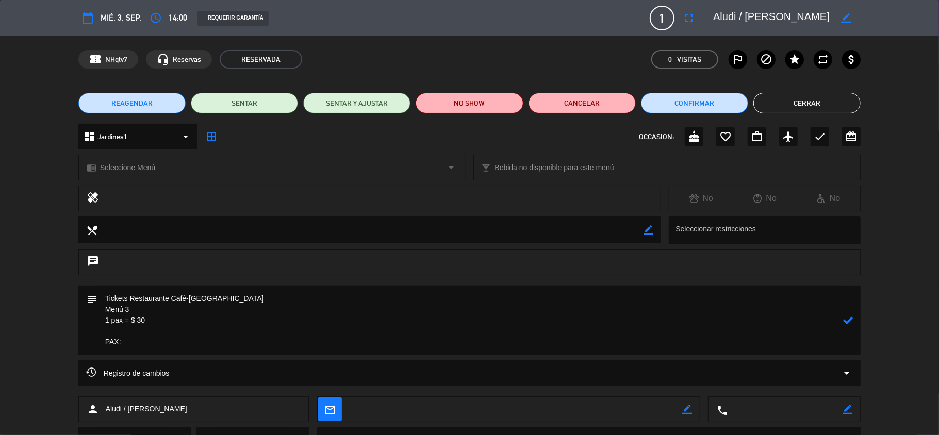
drag, startPoint x: 795, startPoint y: 17, endPoint x: 745, endPoint y: 13, distance: 50.6
click at [745, 13] on textarea at bounding box center [772, 18] width 118 height 19
click at [160, 345] on textarea at bounding box center [470, 321] width 746 height 70
paste textarea "[PERSON_NAME]"
click at [847, 321] on icon at bounding box center [848, 321] width 10 height 10
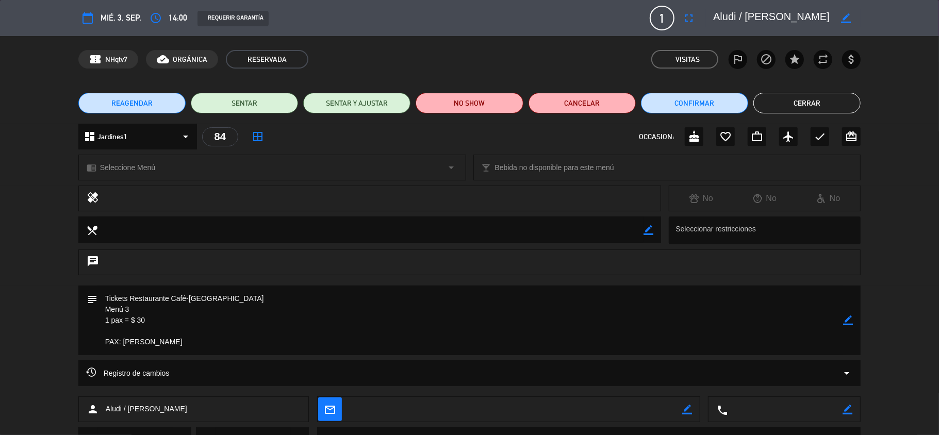
click at [151, 166] on span "Seleccione Menú" at bounding box center [127, 168] width 55 height 12
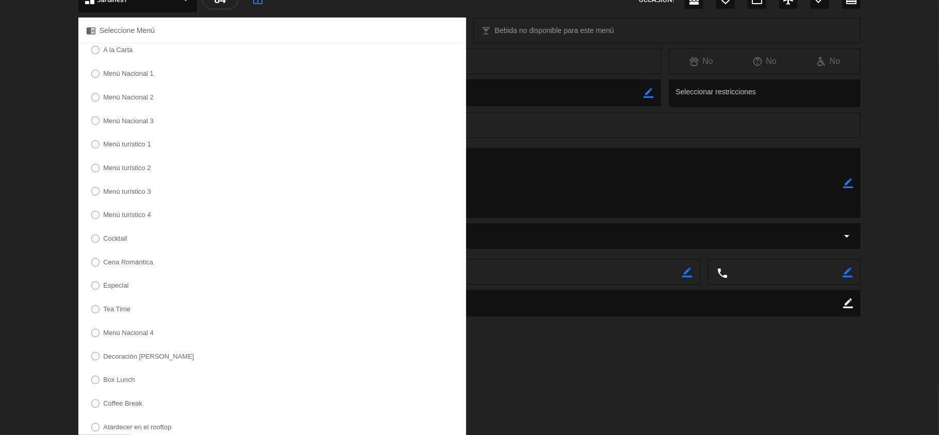
click at [135, 191] on label "Menú turístico 3" at bounding box center [127, 191] width 48 height 7
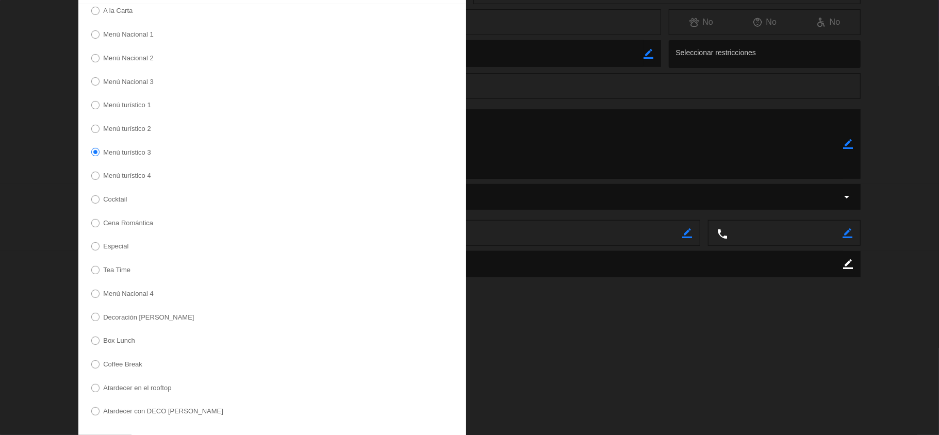
scroll to position [213, 0]
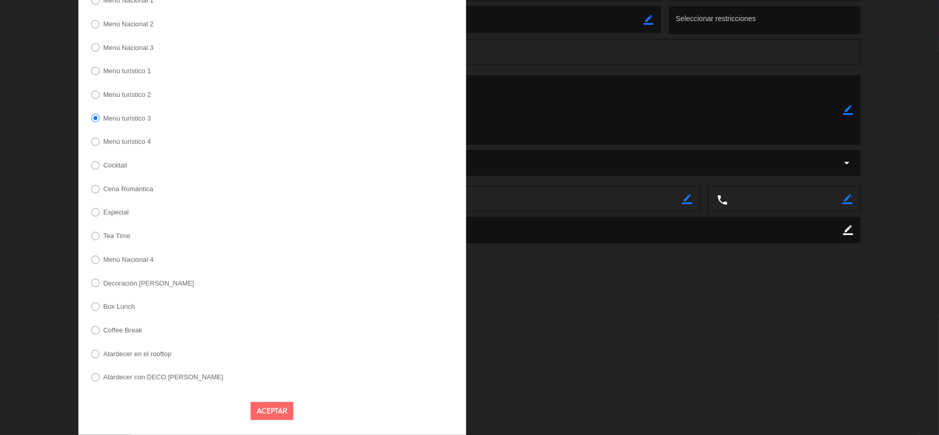
click at [261, 407] on button "Aceptar" at bounding box center [272, 411] width 43 height 18
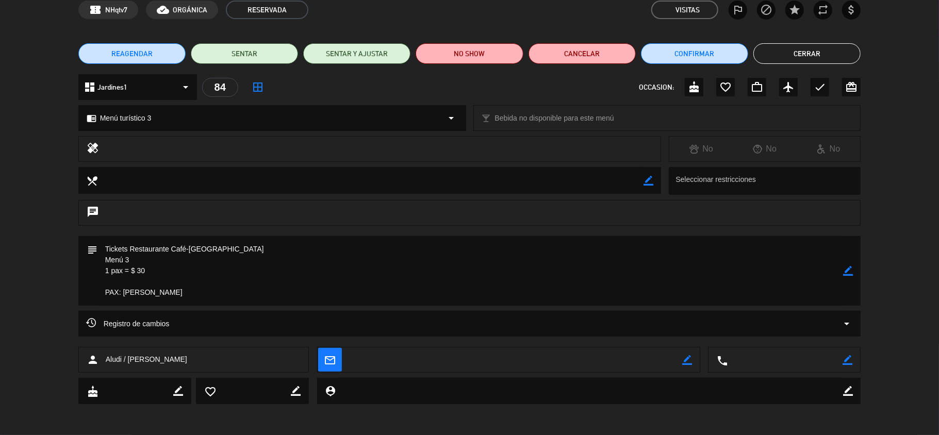
scroll to position [50, 0]
click at [849, 271] on icon "border_color" at bounding box center [848, 271] width 10 height 10
click at [210, 298] on textarea at bounding box center [470, 271] width 746 height 70
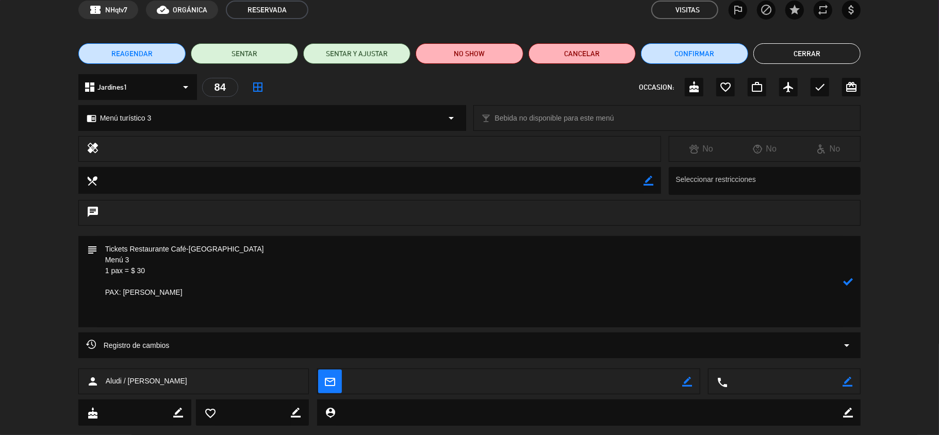
paste textarea "Restricciones alimentarias: No Jamon, no mayonnaise , and no spicy foods. I don…"
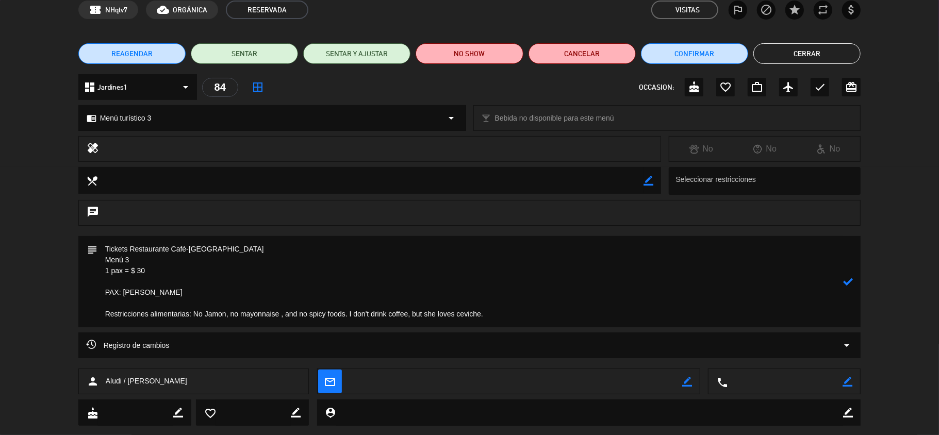
drag, startPoint x: 192, startPoint y: 314, endPoint x: 94, endPoint y: 316, distance: 98.0
click at [94, 316] on div "subject" at bounding box center [469, 281] width 783 height 91
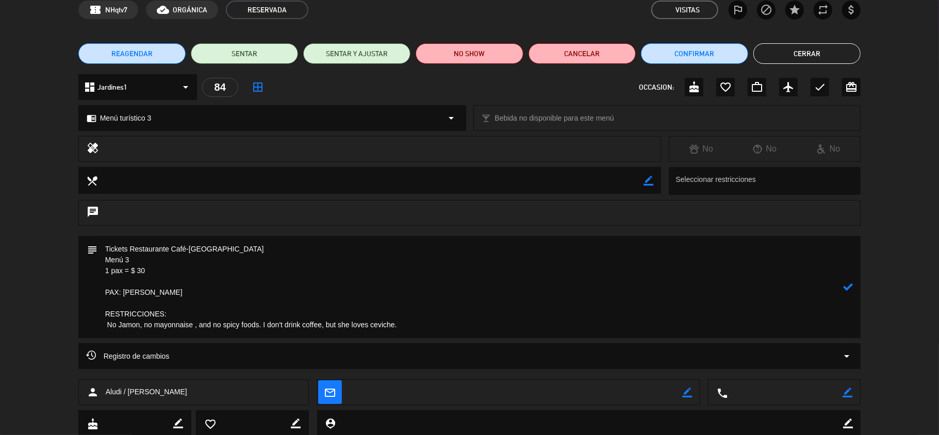
click at [110, 324] on textarea at bounding box center [470, 287] width 746 height 102
drag, startPoint x: 372, startPoint y: 324, endPoint x: 97, endPoint y: 314, distance: 275.1
click at [97, 314] on textarea at bounding box center [470, 287] width 746 height 102
type textarea "Tickets Restaurante Café-[GEOGRAPHIC_DATA] Menú 3 1 pax = $ 30 PAX: [PERSON_NAM…"
click at [847, 288] on icon at bounding box center [848, 287] width 10 height 10
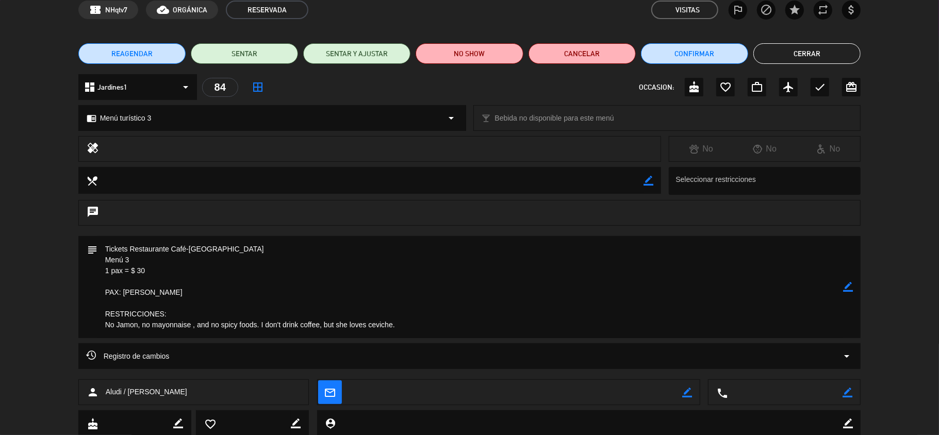
click at [650, 180] on icon "border_color" at bounding box center [649, 181] width 10 height 10
click at [619, 180] on textarea at bounding box center [370, 180] width 547 height 26
paste textarea "RESTRICCIONES: No Jamon, no mayonnaise , and no spicy foods. I don't drink coff…"
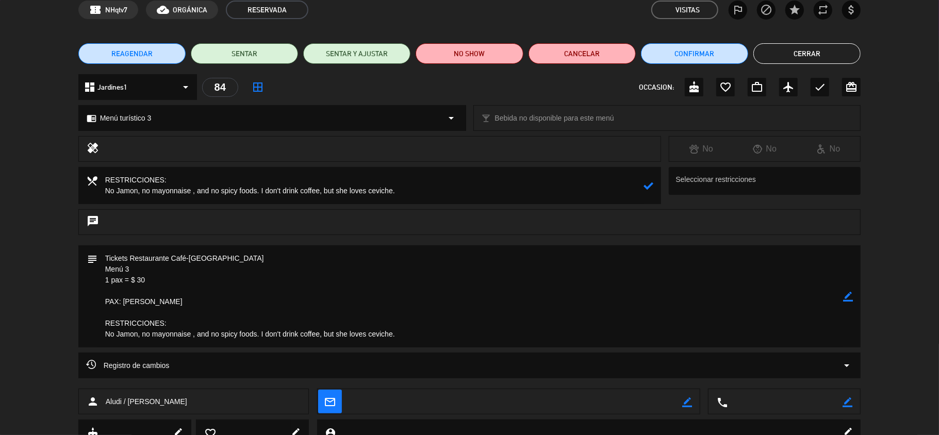
type textarea "RESTRICCIONES: No Jamon, no mayonnaise , and no spicy foods. I don't drink coff…"
click at [645, 184] on icon at bounding box center [649, 186] width 10 height 10
click at [844, 293] on icon "border_color" at bounding box center [848, 297] width 10 height 10
click at [97, 256] on textarea at bounding box center [470, 297] width 746 height 102
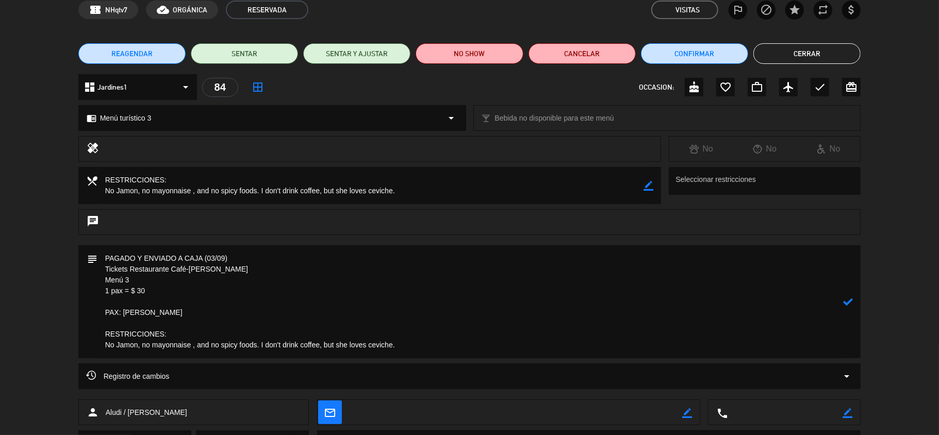
type textarea "PAGADO Y ENVIADO A CAJA (03/09) Tickets Restaurante Café-[PERSON_NAME] Menú 3 1…"
click at [845, 305] on icon at bounding box center [848, 302] width 10 height 10
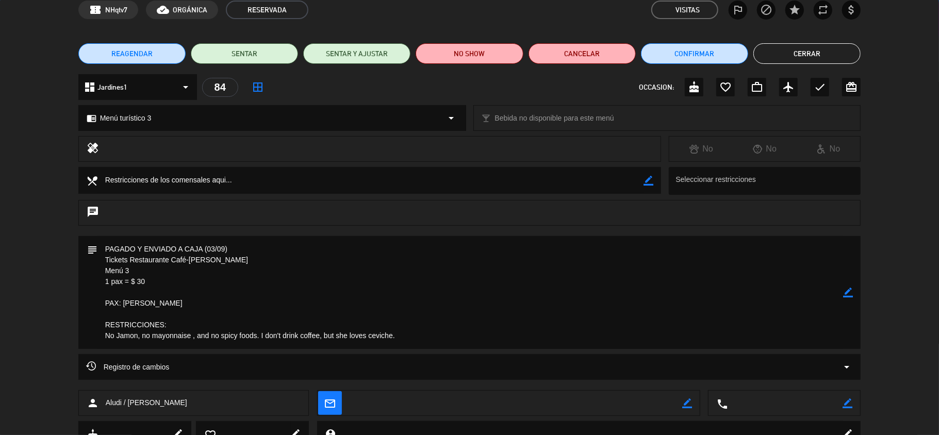
scroll to position [0, 0]
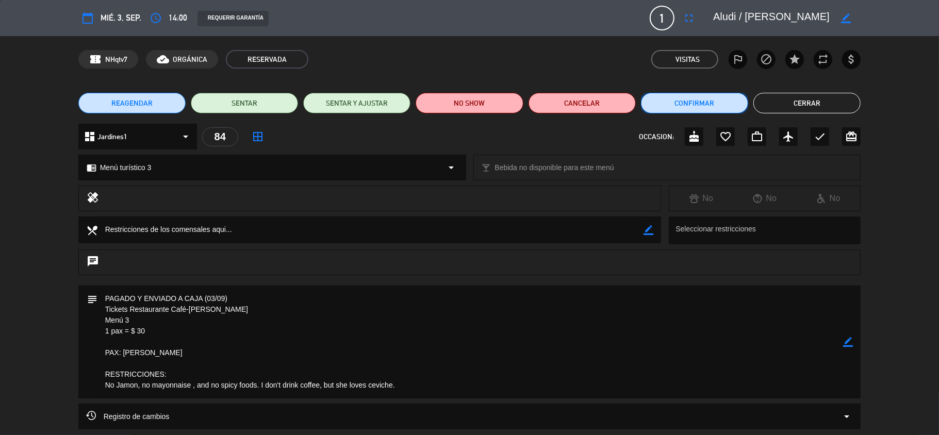
click at [693, 94] on button "Confirmar" at bounding box center [694, 103] width 107 height 21
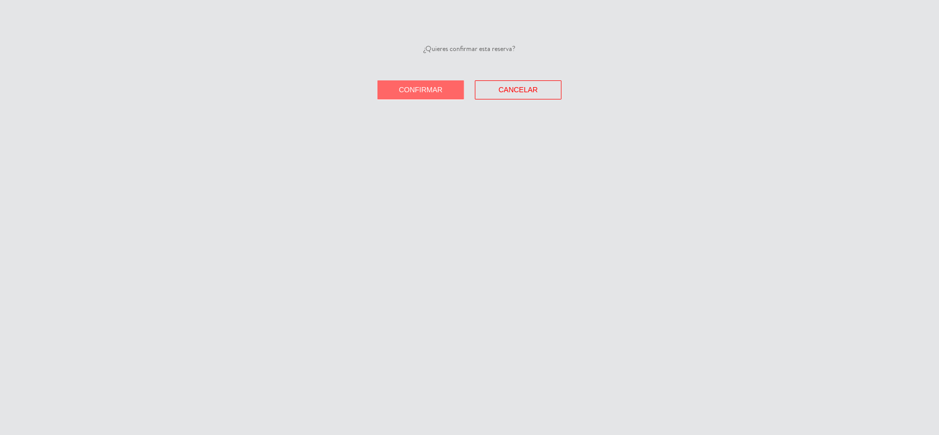
click at [456, 90] on button "Confirmar" at bounding box center [421, 89] width 87 height 19
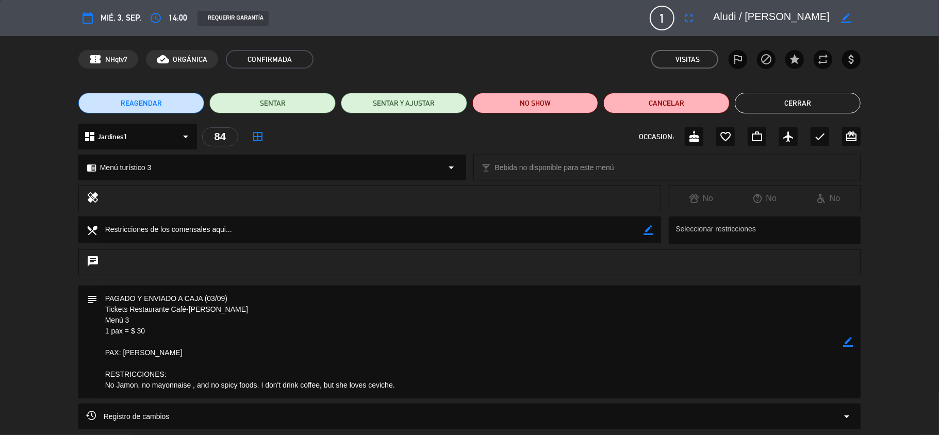
drag, startPoint x: 161, startPoint y: 332, endPoint x: 102, endPoint y: 315, distance: 61.9
click at [102, 315] on textarea at bounding box center [470, 342] width 746 height 113
click at [850, 339] on icon "border_color" at bounding box center [848, 342] width 10 height 10
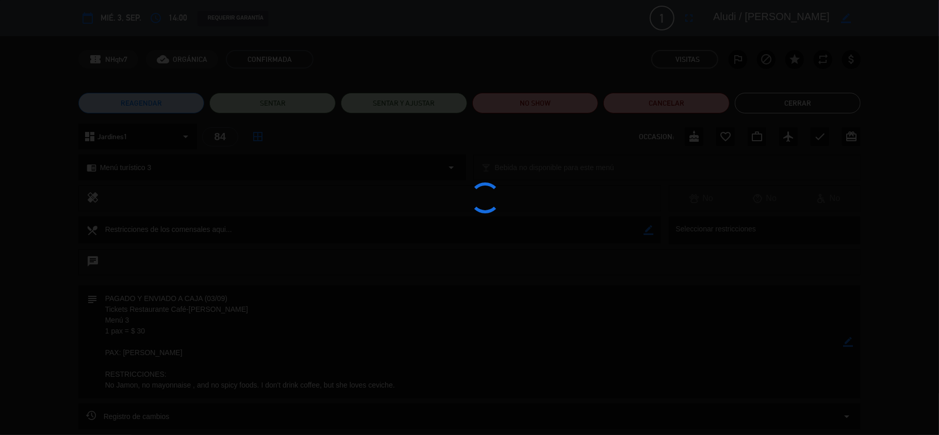
click at [850, 339] on div at bounding box center [469, 217] width 939 height 435
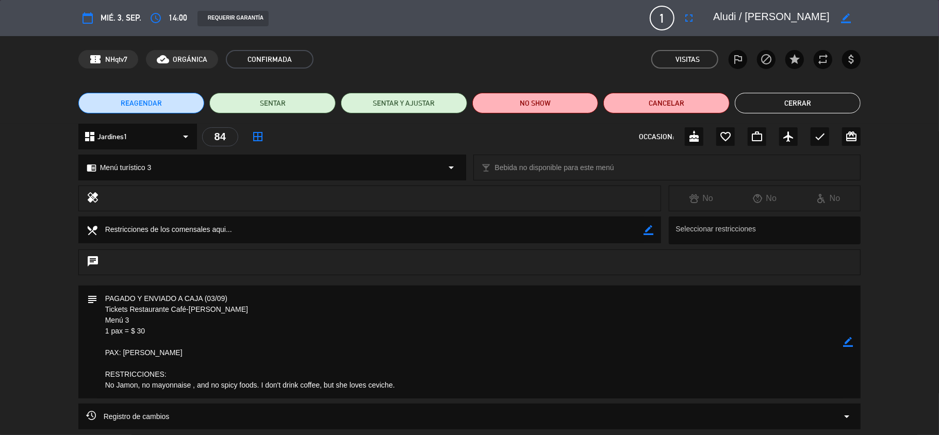
click at [791, 104] on button "Cerrar" at bounding box center [798, 103] width 126 height 21
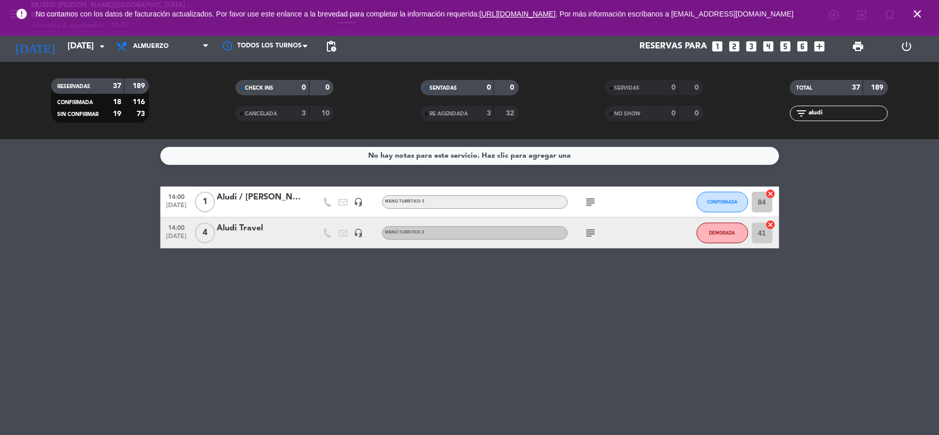
click at [232, 229] on div "Aludi Travel" at bounding box center [261, 228] width 88 height 13
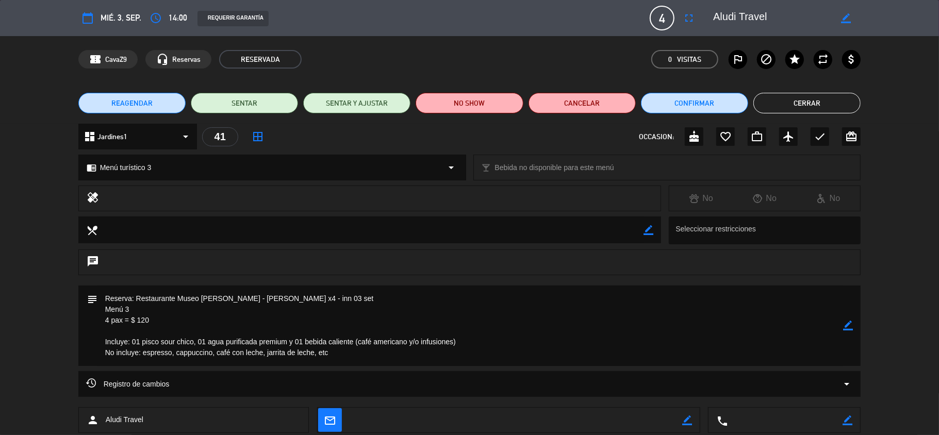
drag, startPoint x: 156, startPoint y: 324, endPoint x: 99, endPoint y: 316, distance: 57.3
click at [99, 316] on textarea at bounding box center [470, 326] width 746 height 80
drag, startPoint x: 152, startPoint y: 320, endPoint x: 425, endPoint y: 351, distance: 275.1
click at [152, 321] on textarea at bounding box center [470, 326] width 746 height 80
click at [844, 329] on icon "border_color" at bounding box center [848, 326] width 10 height 10
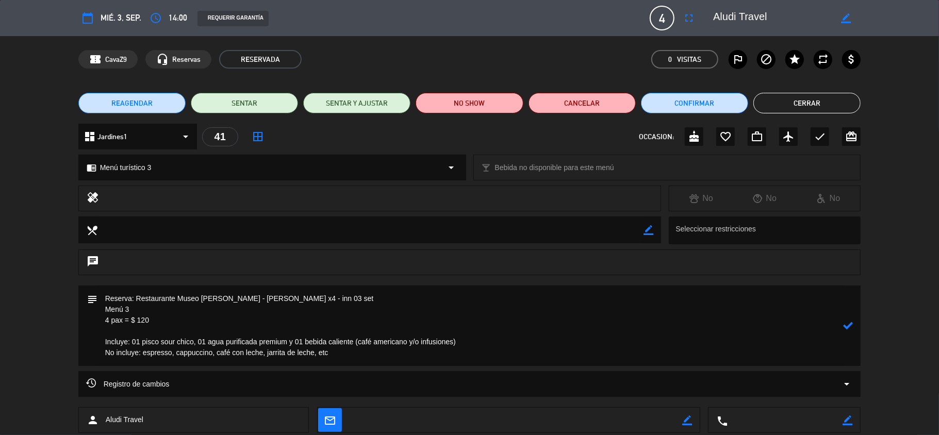
click at [315, 299] on textarea at bounding box center [470, 326] width 746 height 80
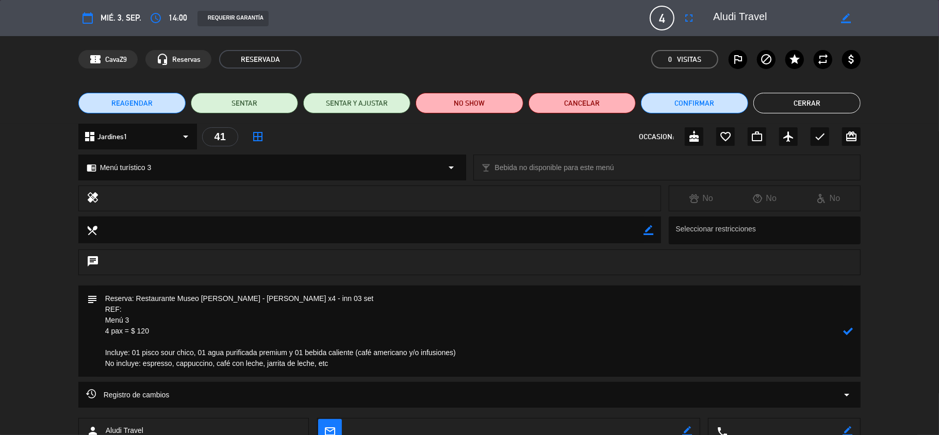
drag, startPoint x: 255, startPoint y: 298, endPoint x: 221, endPoint y: 300, distance: 34.1
click at [221, 300] on textarea at bounding box center [470, 331] width 746 height 91
click at [221, 299] on textarea at bounding box center [470, 331] width 746 height 91
click at [145, 308] on textarea at bounding box center [470, 331] width 746 height 91
paste textarea "[PERSON_NAME] x4"
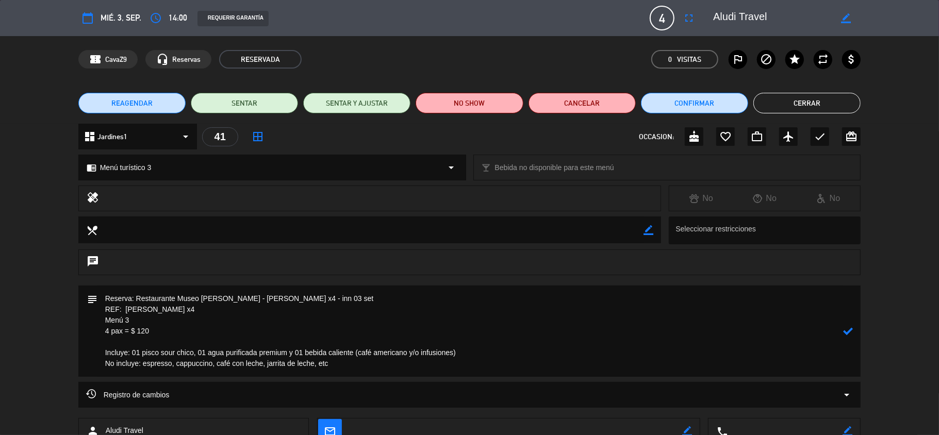
click at [159, 335] on textarea at bounding box center [470, 331] width 746 height 91
drag, startPoint x: 157, startPoint y: 334, endPoint x: 97, endPoint y: 313, distance: 63.6
click at [97, 313] on textarea at bounding box center [470, 331] width 746 height 91
click at [853, 329] on icon at bounding box center [848, 332] width 10 height 10
click at [846, 329] on icon "border_color" at bounding box center [848, 332] width 10 height 10
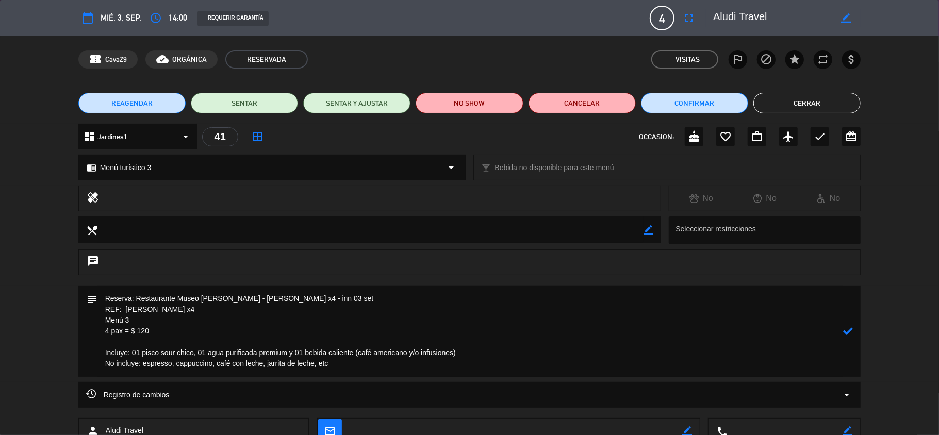
click at [102, 300] on textarea at bounding box center [470, 331] width 746 height 91
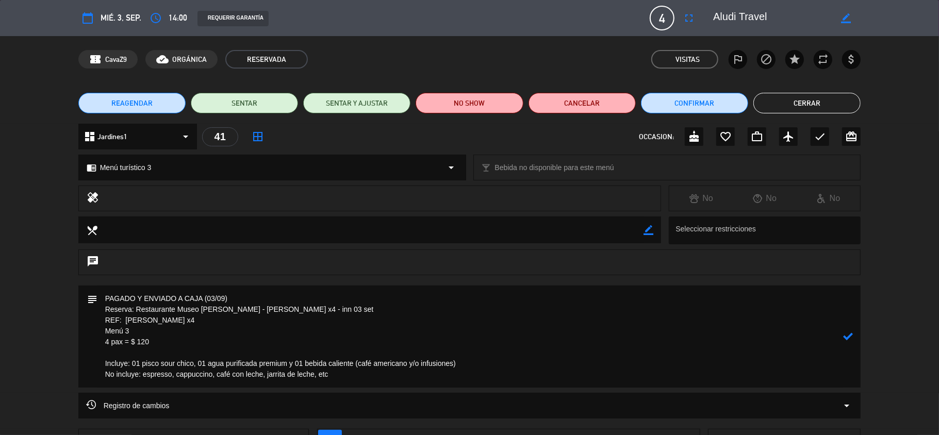
click at [848, 337] on icon at bounding box center [848, 337] width 10 height 10
click at [683, 102] on button "Confirmar" at bounding box center [694, 103] width 107 height 21
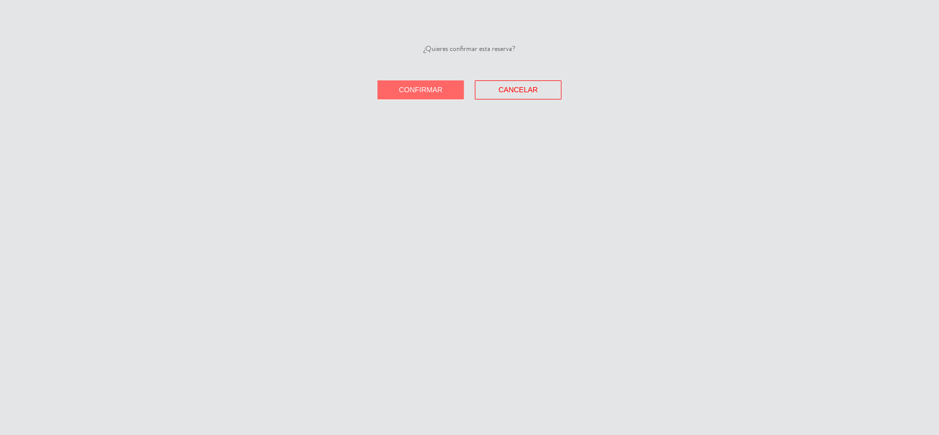
click at [411, 87] on button "Confirmar" at bounding box center [421, 89] width 87 height 19
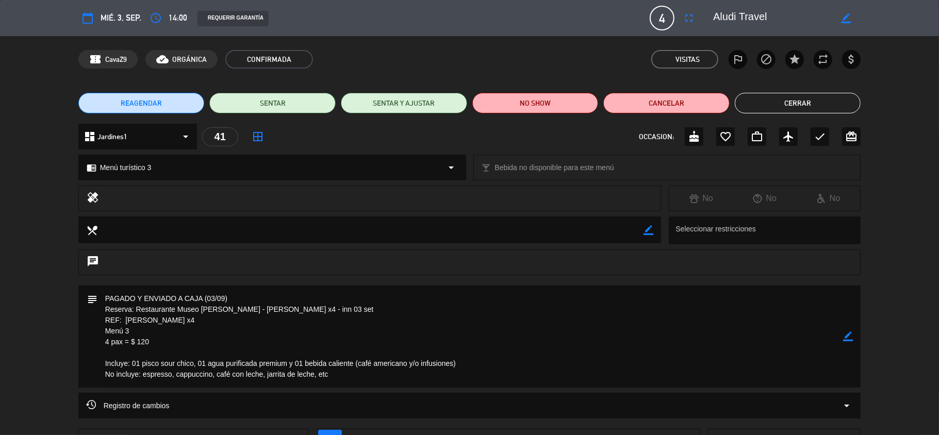
click at [846, 339] on icon "border_color" at bounding box center [848, 337] width 10 height 10
click at [364, 382] on textarea at bounding box center [470, 337] width 746 height 102
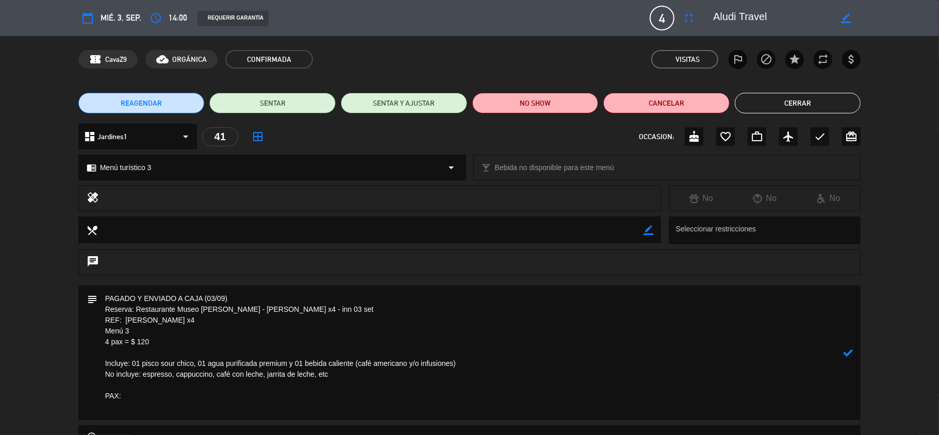
paste textarea "[PERSON_NAME] del [PERSON_NAME] Restricción: No come pescados ni mariscos"
type textarea "PAGADO Y ENVIADO A CAJA (03/09) Reserva: Restaurante Museo [PERSON_NAME] - [PER…"
click at [846, 360] on icon at bounding box center [848, 358] width 10 height 10
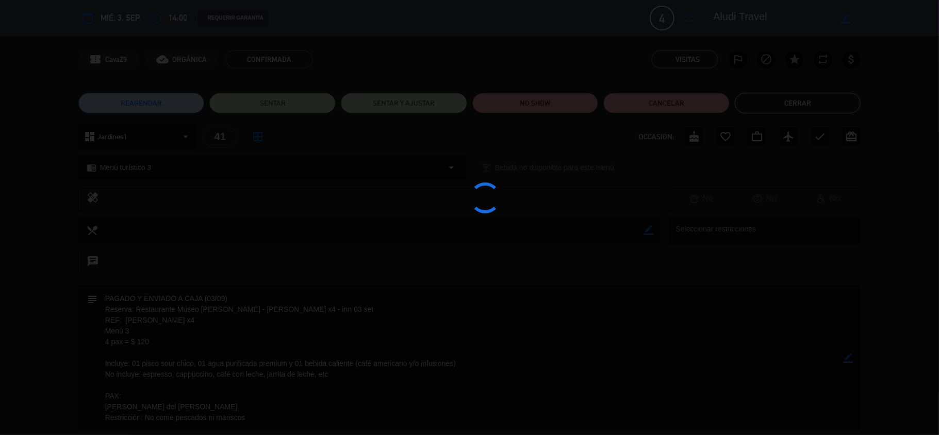
click at [846, 360] on div at bounding box center [469, 217] width 939 height 435
click at [847, 360] on div at bounding box center [469, 217] width 939 height 435
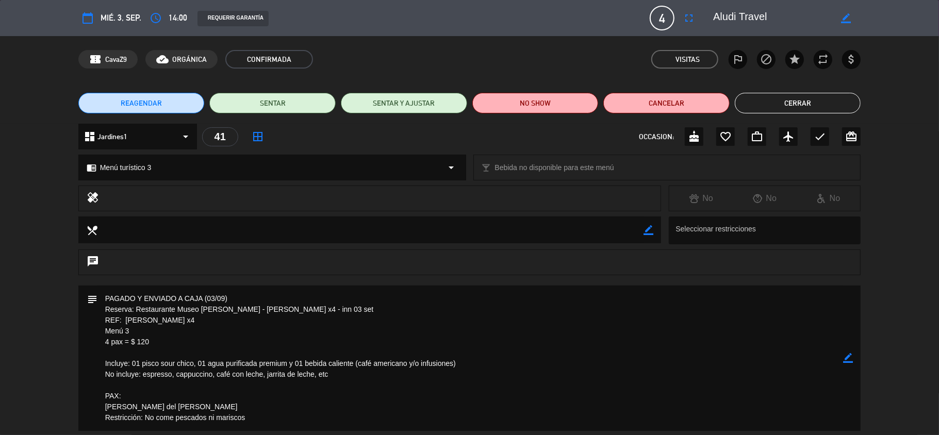
click at [798, 102] on button "Cerrar" at bounding box center [798, 103] width 126 height 21
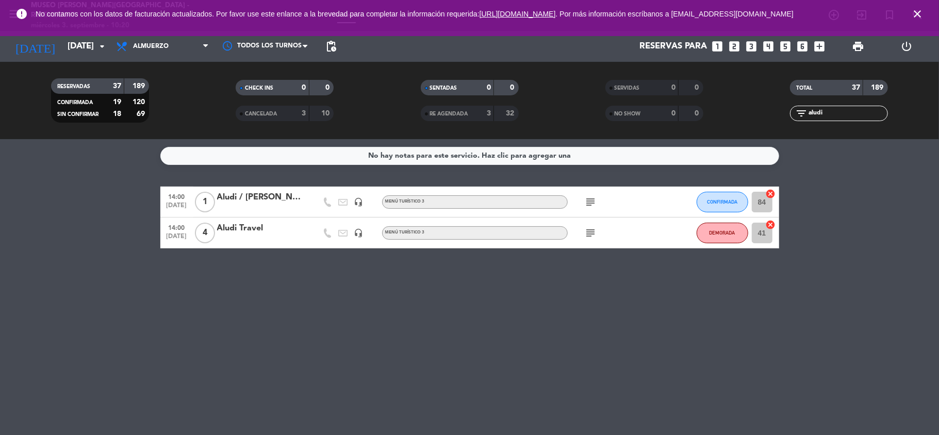
click at [249, 233] on div "Aludi Travel" at bounding box center [261, 228] width 88 height 13
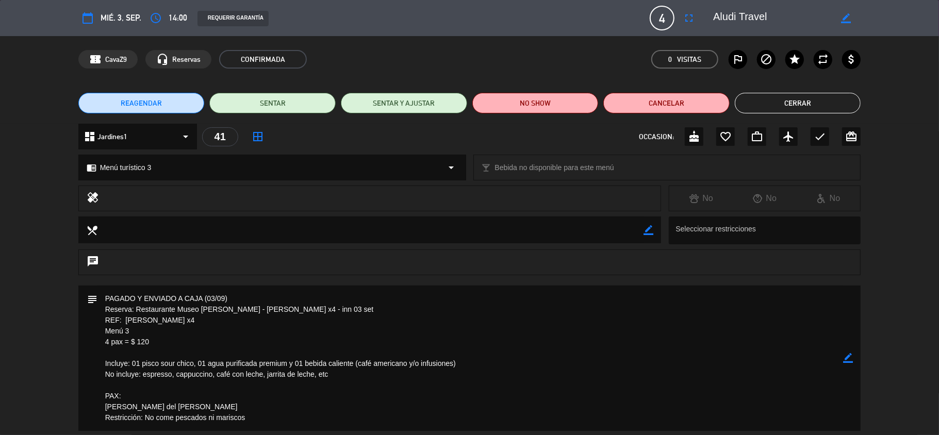
drag, startPoint x: 256, startPoint y: 311, endPoint x: 225, endPoint y: 310, distance: 31.0
click at [225, 310] on textarea at bounding box center [470, 358] width 746 height 145
click at [845, 15] on icon "border_color" at bounding box center [846, 18] width 10 height 10
click at [778, 18] on textarea at bounding box center [772, 18] width 118 height 19
paste textarea "[PERSON_NAME] x4"
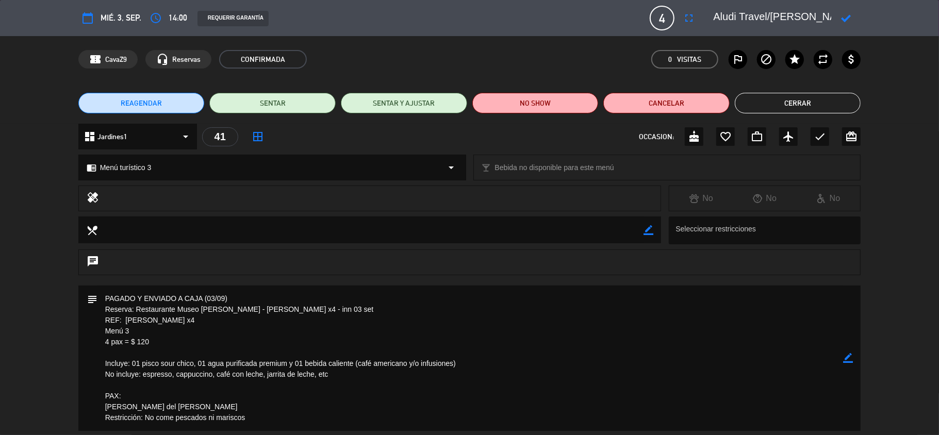
type textarea "Aludi Travel/[PERSON_NAME] x4"
click at [847, 19] on icon at bounding box center [846, 18] width 10 height 10
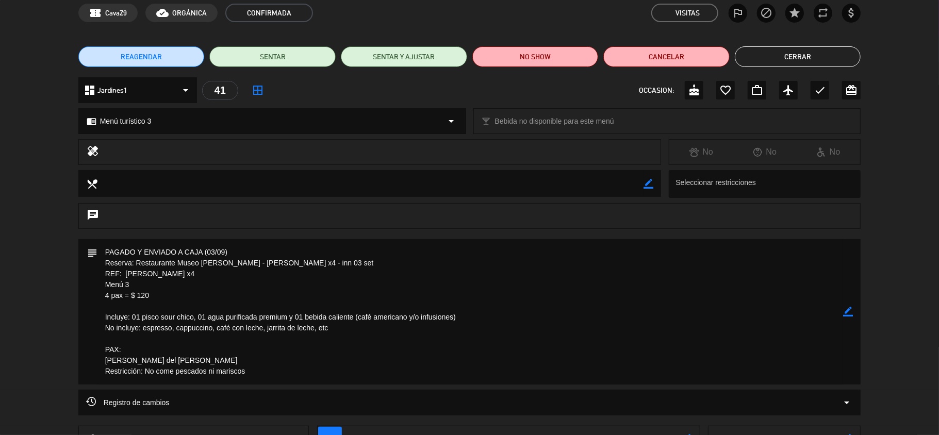
scroll to position [69, 0]
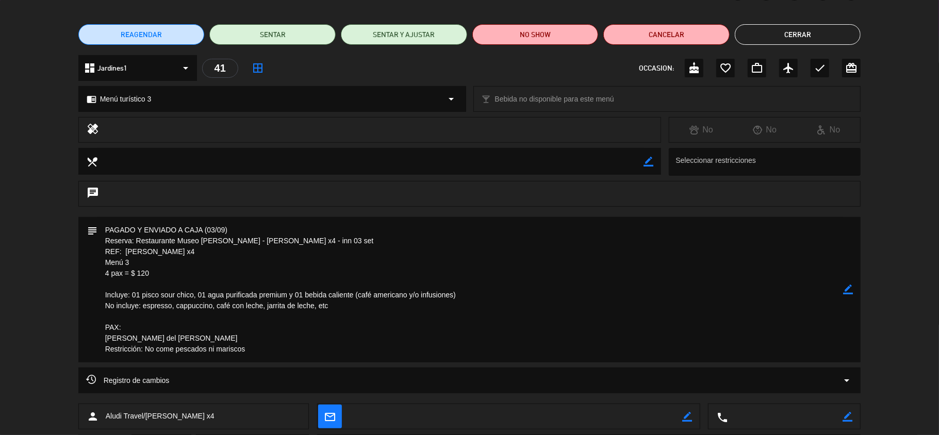
click at [847, 287] on icon "border_color" at bounding box center [848, 290] width 10 height 10
click at [226, 336] on textarea at bounding box center [470, 289] width 746 height 145
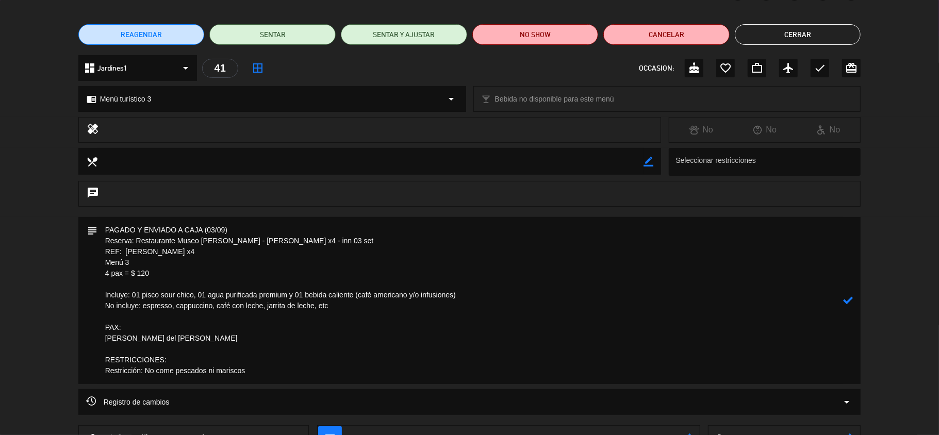
drag, startPoint x: 255, startPoint y: 374, endPoint x: 249, endPoint y: 374, distance: 6.2
click at [249, 374] on textarea at bounding box center [470, 300] width 746 height 167
drag, startPoint x: 215, startPoint y: 340, endPoint x: 94, endPoint y: 340, distance: 120.7
click at [94, 340] on div "subject" at bounding box center [469, 300] width 783 height 167
drag, startPoint x: 143, startPoint y: 374, endPoint x: 82, endPoint y: 372, distance: 61.9
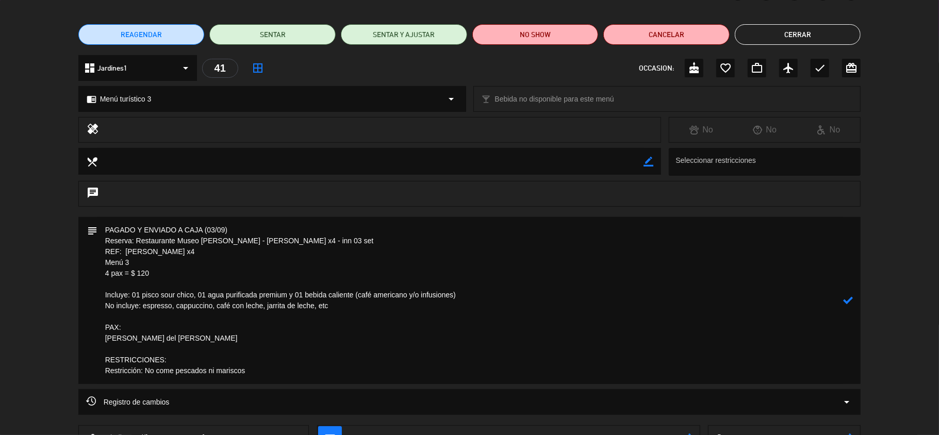
click at [82, 372] on div "subject" at bounding box center [469, 300] width 783 height 167
paste textarea "[PERSON_NAME] del [PERSON_NAME]"
drag, startPoint x: 230, startPoint y: 364, endPoint x: 88, endPoint y: 356, distance: 142.1
click at [88, 356] on div "subject" at bounding box center [469, 300] width 783 height 167
type textarea "PAGADO Y ENVIADO A CAJA (03/09) Reserva: Restaurante Museo [PERSON_NAME] - [PER…"
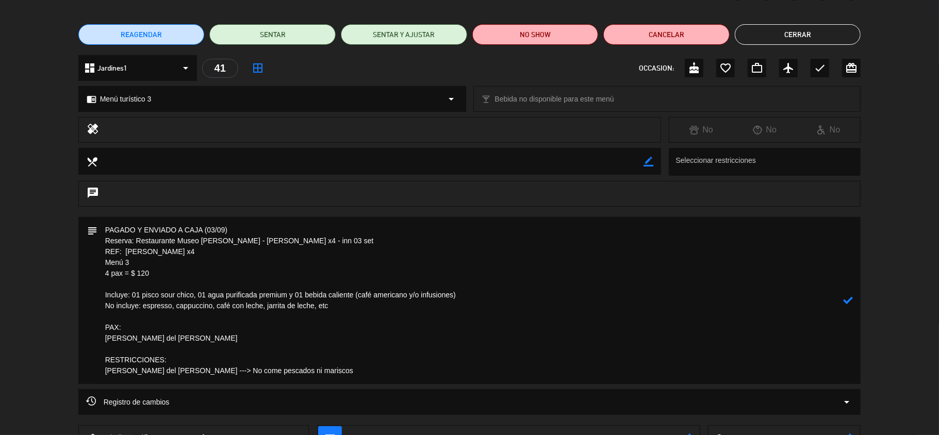
click at [853, 301] on icon at bounding box center [848, 301] width 10 height 10
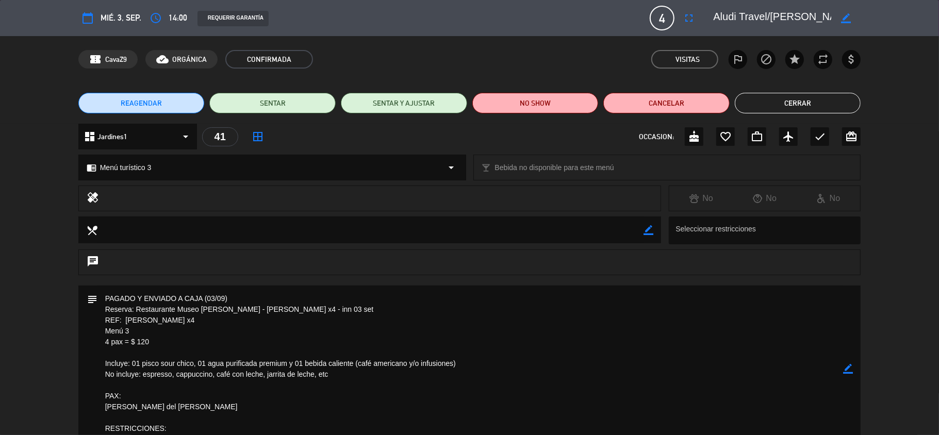
click at [645, 229] on icon "border_color" at bounding box center [649, 230] width 10 height 10
click at [558, 233] on textarea at bounding box center [370, 230] width 547 height 26
paste textarea "RESTRICCIONES: [PERSON_NAME] del [PERSON_NAME] ---> No come pescados ni mariscos"
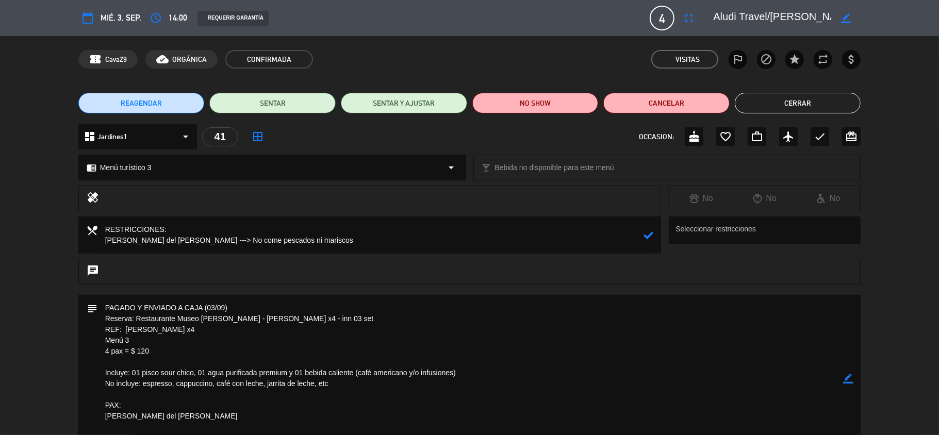
type textarea "RESTRICCIONES: [PERSON_NAME] del [PERSON_NAME] ---> No come pescados ni mariscos"
click at [648, 236] on icon at bounding box center [649, 236] width 10 height 10
click at [760, 112] on button "Cerrar" at bounding box center [798, 103] width 126 height 21
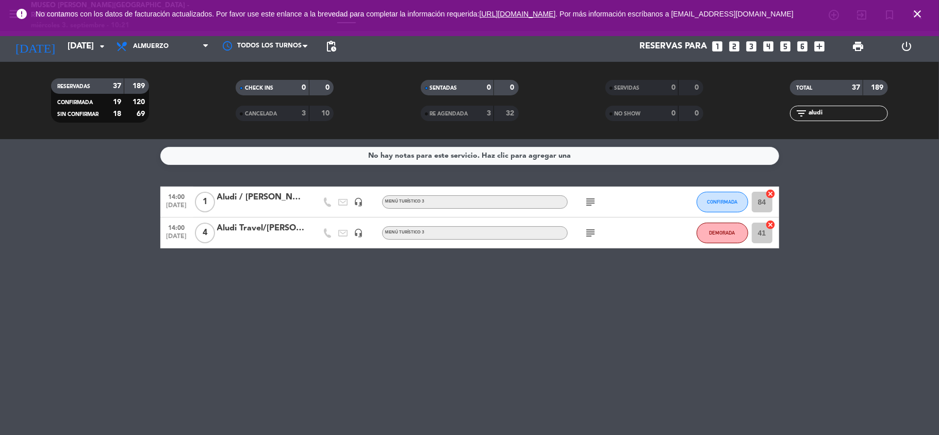
click at [384, 283] on div "No hay notas para este servicio. Haz clic para agregar una 14:00 [DATE] 1 Aludi…" at bounding box center [469, 287] width 939 height 296
click at [939, 234] on bookings-row "14:00 [DATE] 1 Aludi / [PERSON_NAME] headset_mic Menú turístico 3 subject CONFI…" at bounding box center [469, 218] width 939 height 62
drag, startPoint x: 832, startPoint y: 112, endPoint x: 775, endPoint y: 112, distance: 56.7
click at [775, 112] on div "filter_list aludi" at bounding box center [839, 113] width 185 height 15
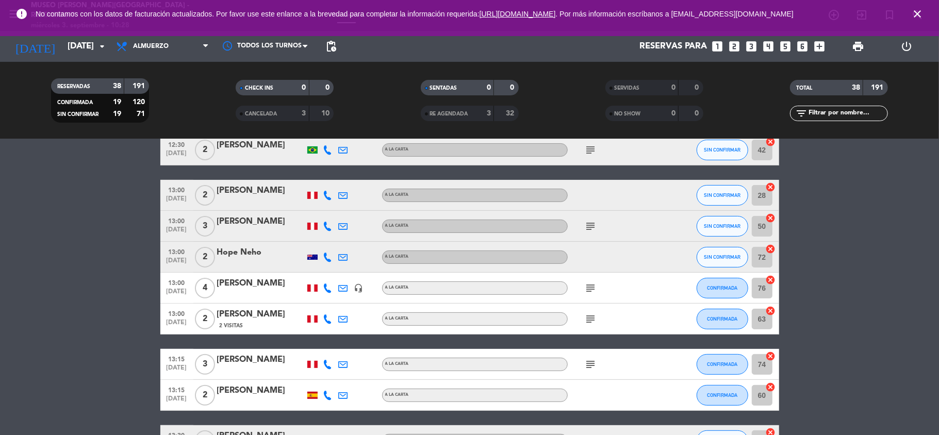
scroll to position [206, 0]
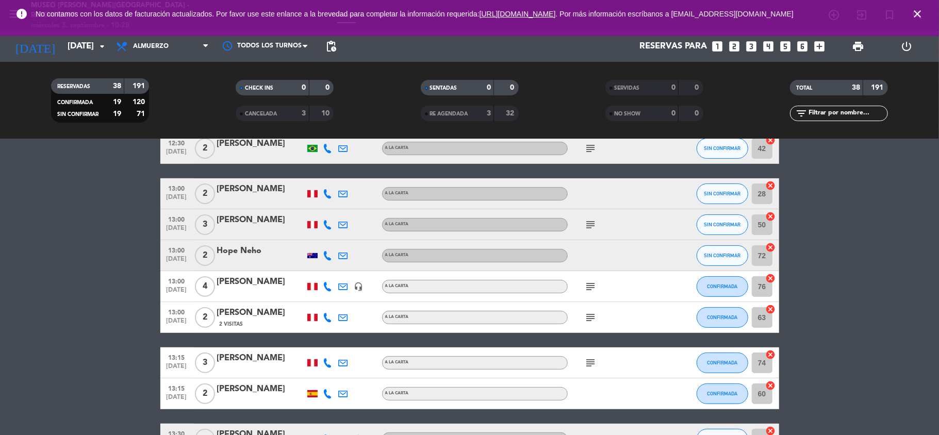
click at [921, 11] on icon "close" at bounding box center [918, 14] width 12 height 12
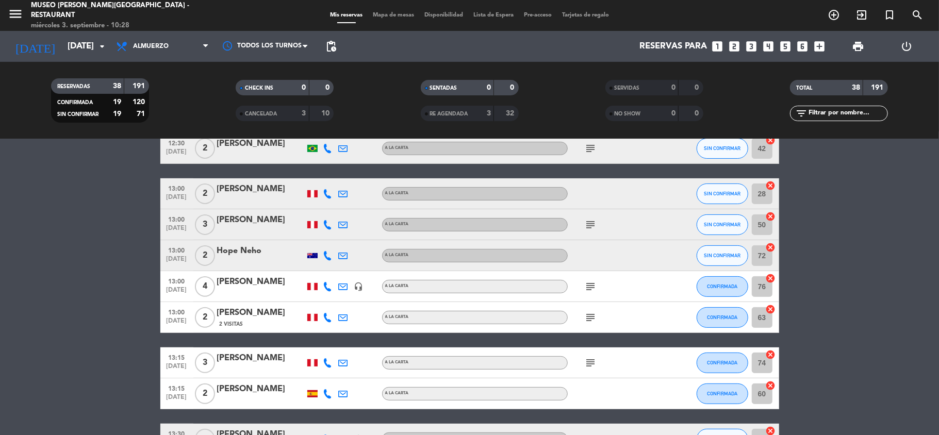
click at [824, 116] on input "text" at bounding box center [848, 113] width 80 height 11
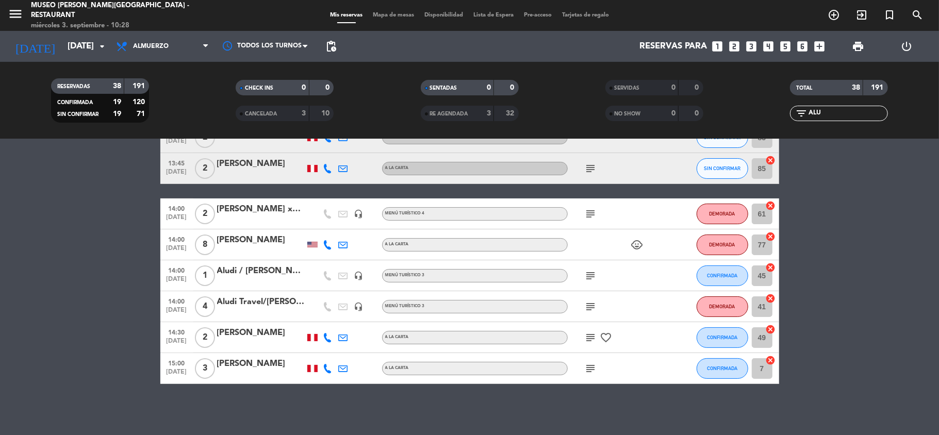
scroll to position [0, 0]
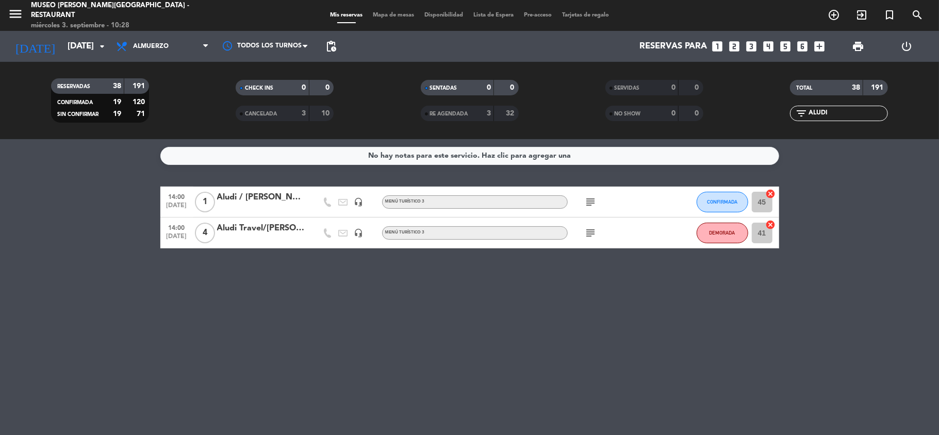
type input "ALUDI"
click at [290, 231] on div "Aludi Travel/[PERSON_NAME] x4" at bounding box center [261, 228] width 88 height 13
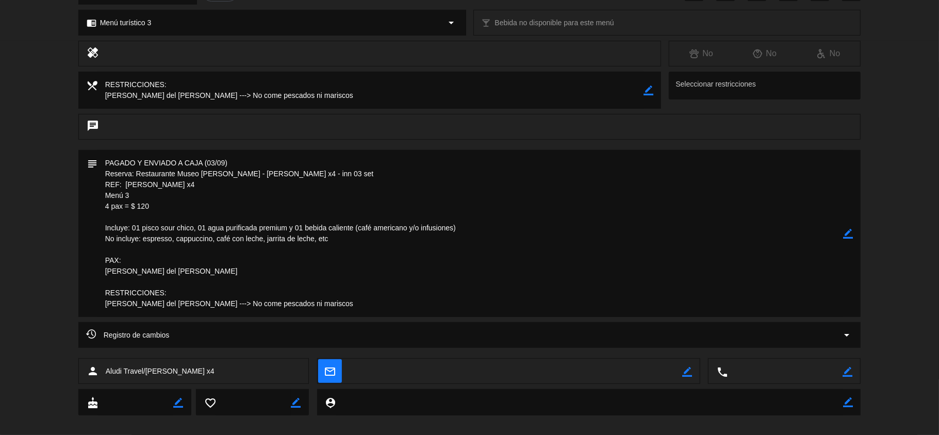
scroll to position [156, 0]
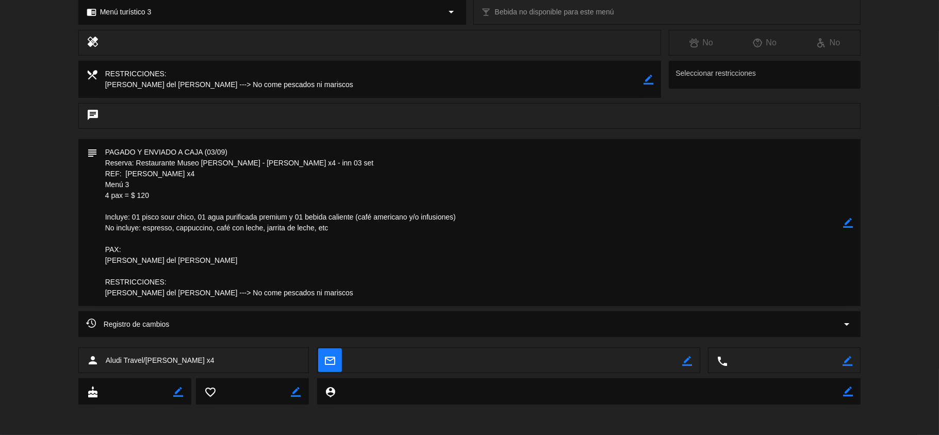
click at [849, 219] on icon "border_color" at bounding box center [848, 223] width 10 height 10
click at [223, 258] on textarea at bounding box center [470, 222] width 746 height 167
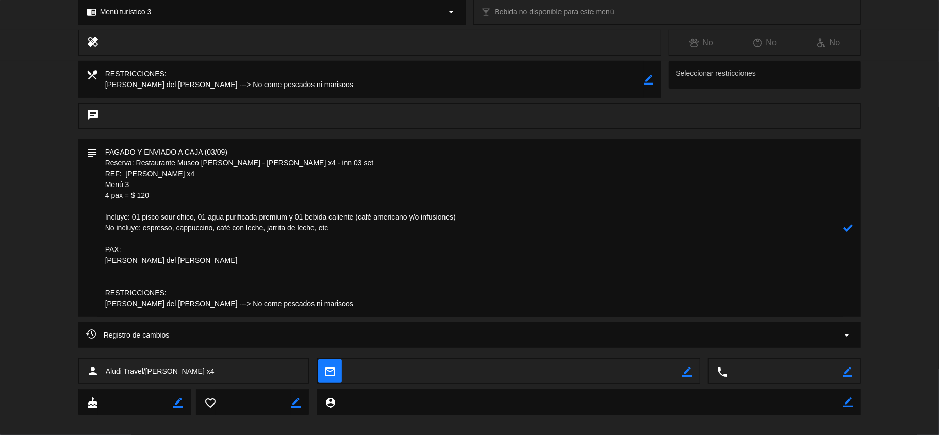
drag, startPoint x: 156, startPoint y: 261, endPoint x: 127, endPoint y: 260, distance: 28.9
click at [127, 260] on textarea at bounding box center [470, 228] width 746 height 178
click at [118, 273] on textarea at bounding box center [470, 228] width 746 height 178
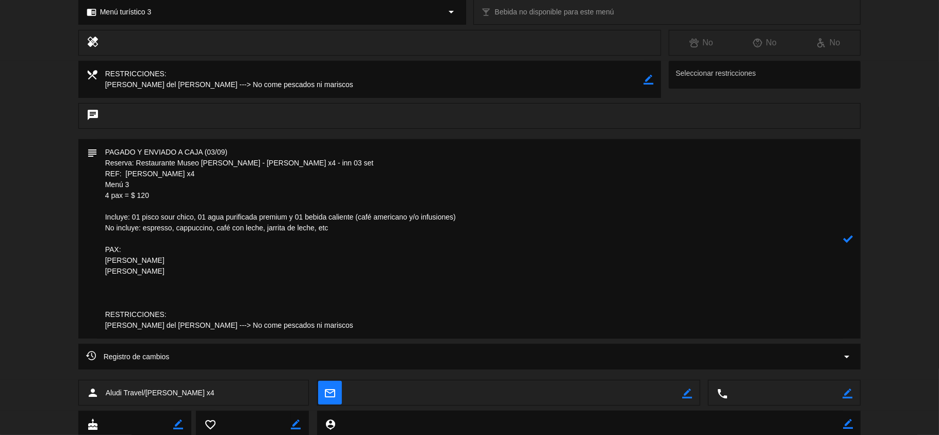
click at [193, 259] on textarea at bounding box center [470, 239] width 746 height 200
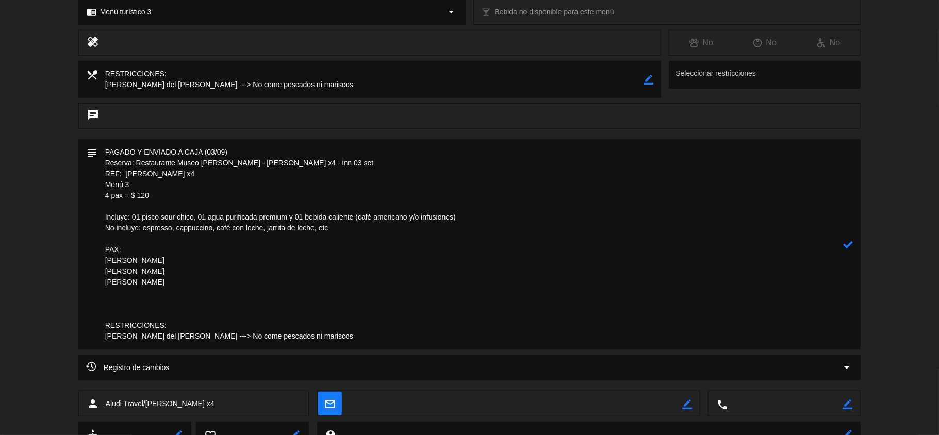
click at [127, 263] on textarea at bounding box center [470, 244] width 746 height 210
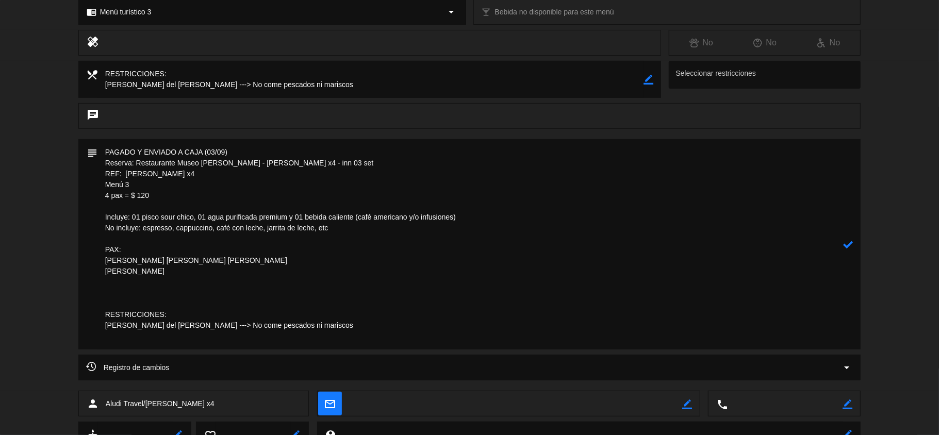
click at [111, 296] on textarea at bounding box center [470, 244] width 746 height 210
click at [133, 302] on textarea at bounding box center [470, 244] width 746 height 210
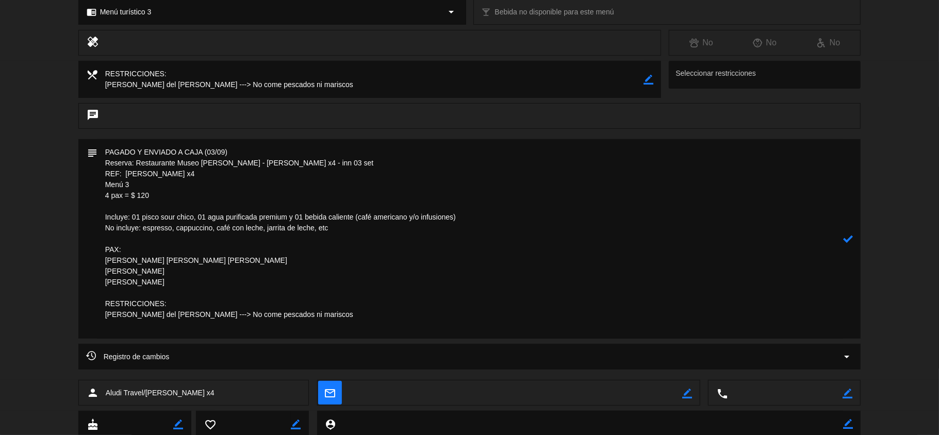
type textarea "PAGADO Y ENVIADO A CAJA (03/09) Reserva: Restaurante Museo [PERSON_NAME] - [PER…"
click at [847, 236] on icon at bounding box center [848, 239] width 10 height 10
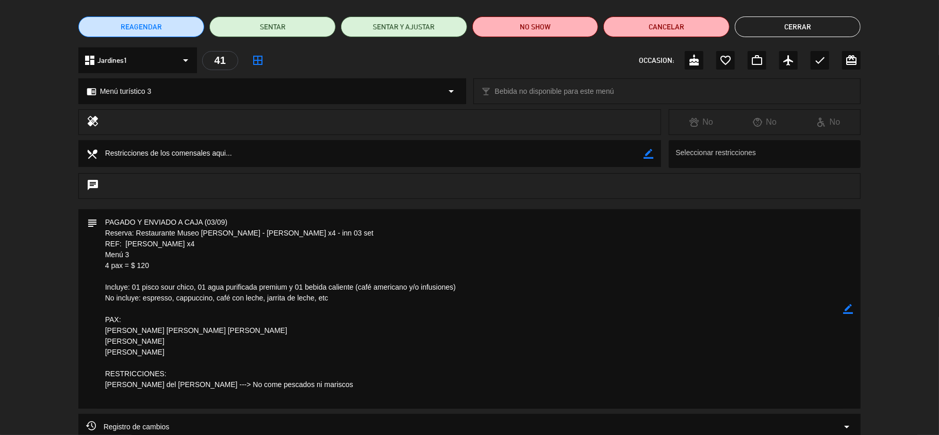
scroll to position [0, 0]
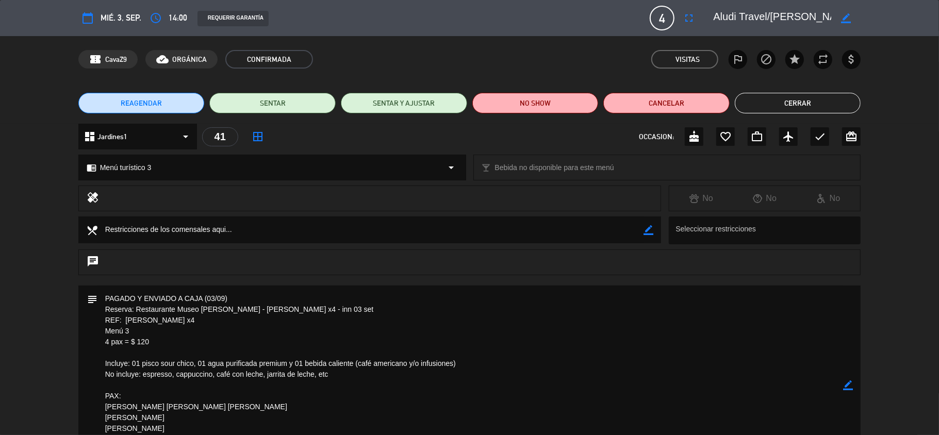
click at [783, 97] on button "Cerrar" at bounding box center [798, 103] width 126 height 21
